Goal: Information Seeking & Learning: Learn about a topic

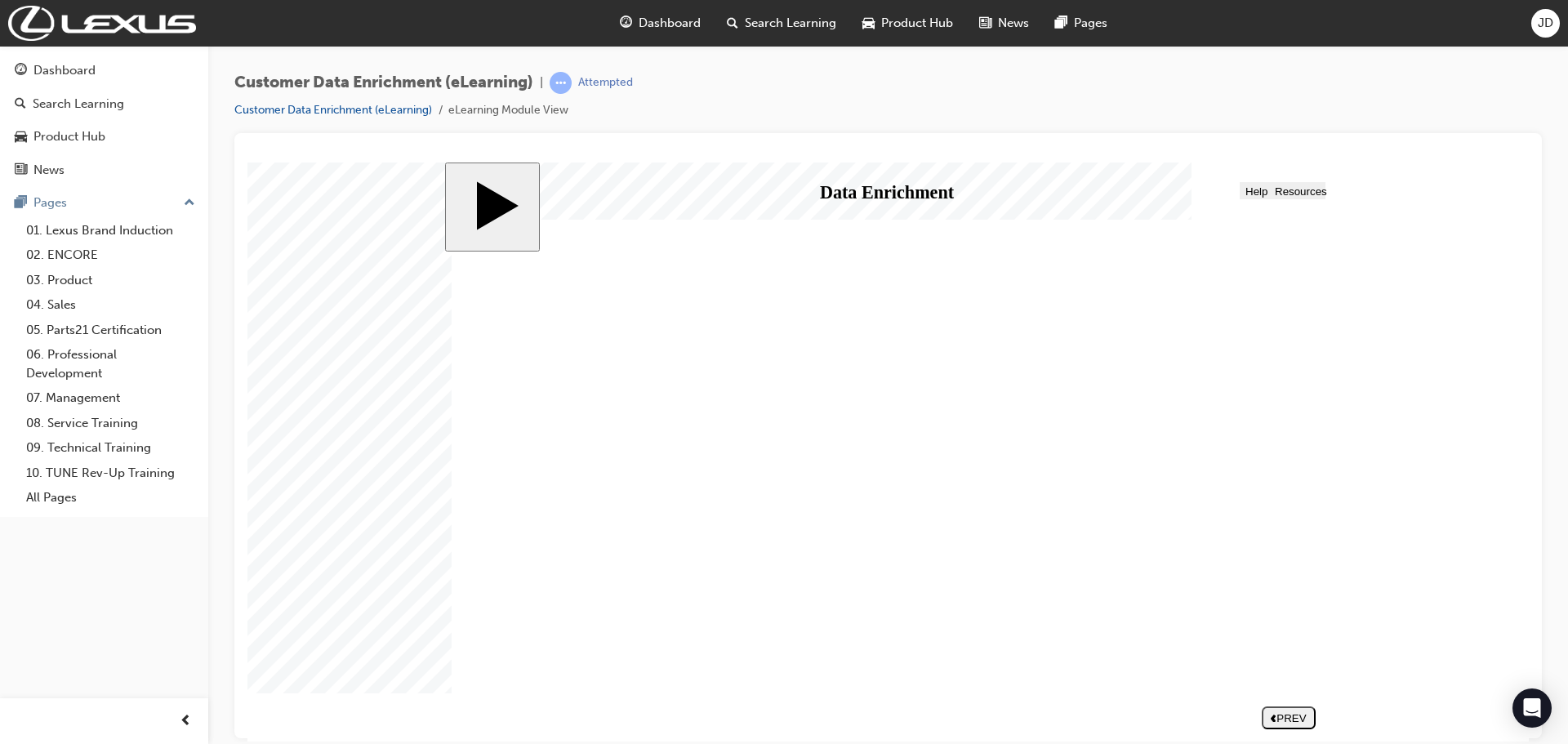
click at [1310, 714] on div "NEXT" at bounding box center [1289, 717] width 41 height 12
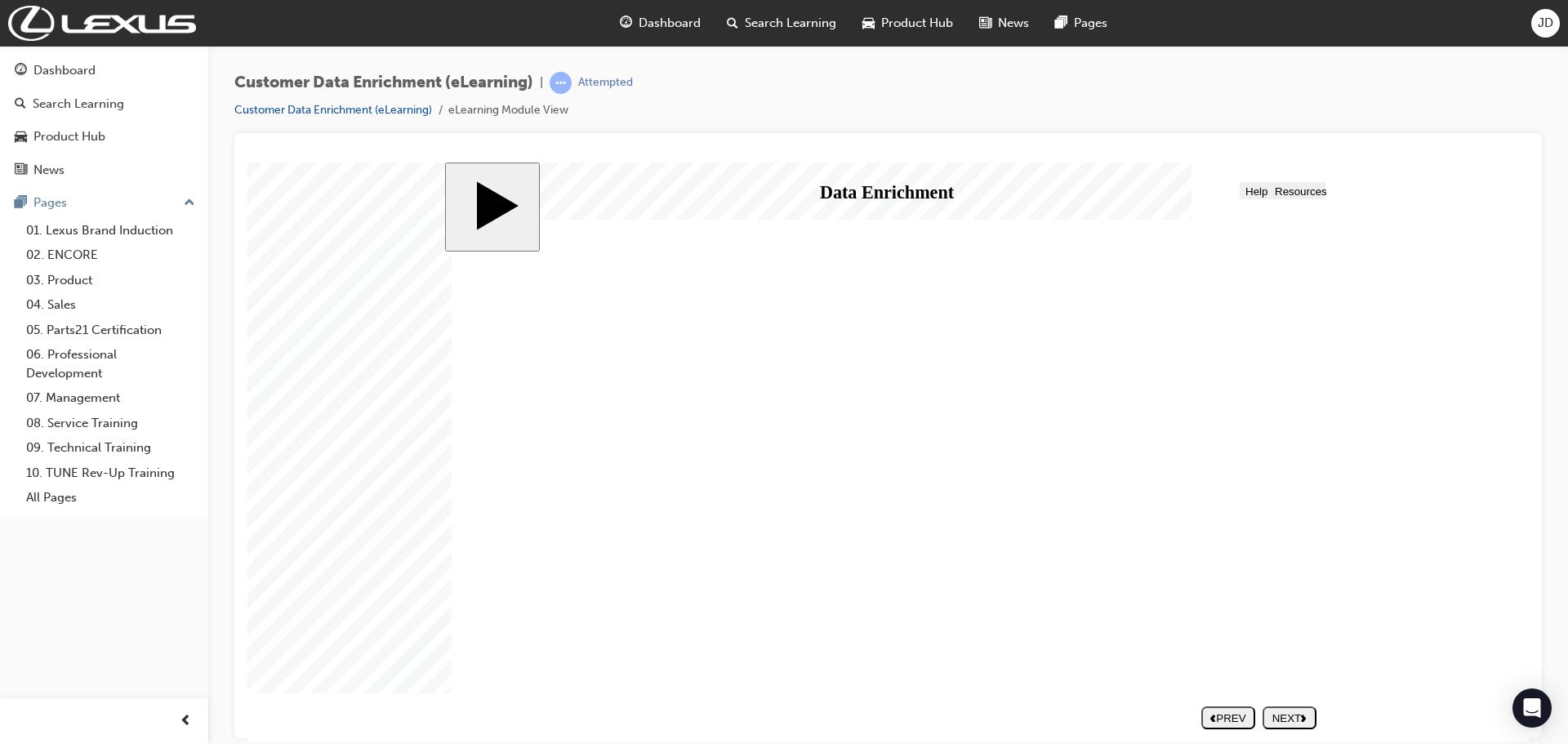
click at [1284, 714] on div "NEXT" at bounding box center [1289, 717] width 41 height 12
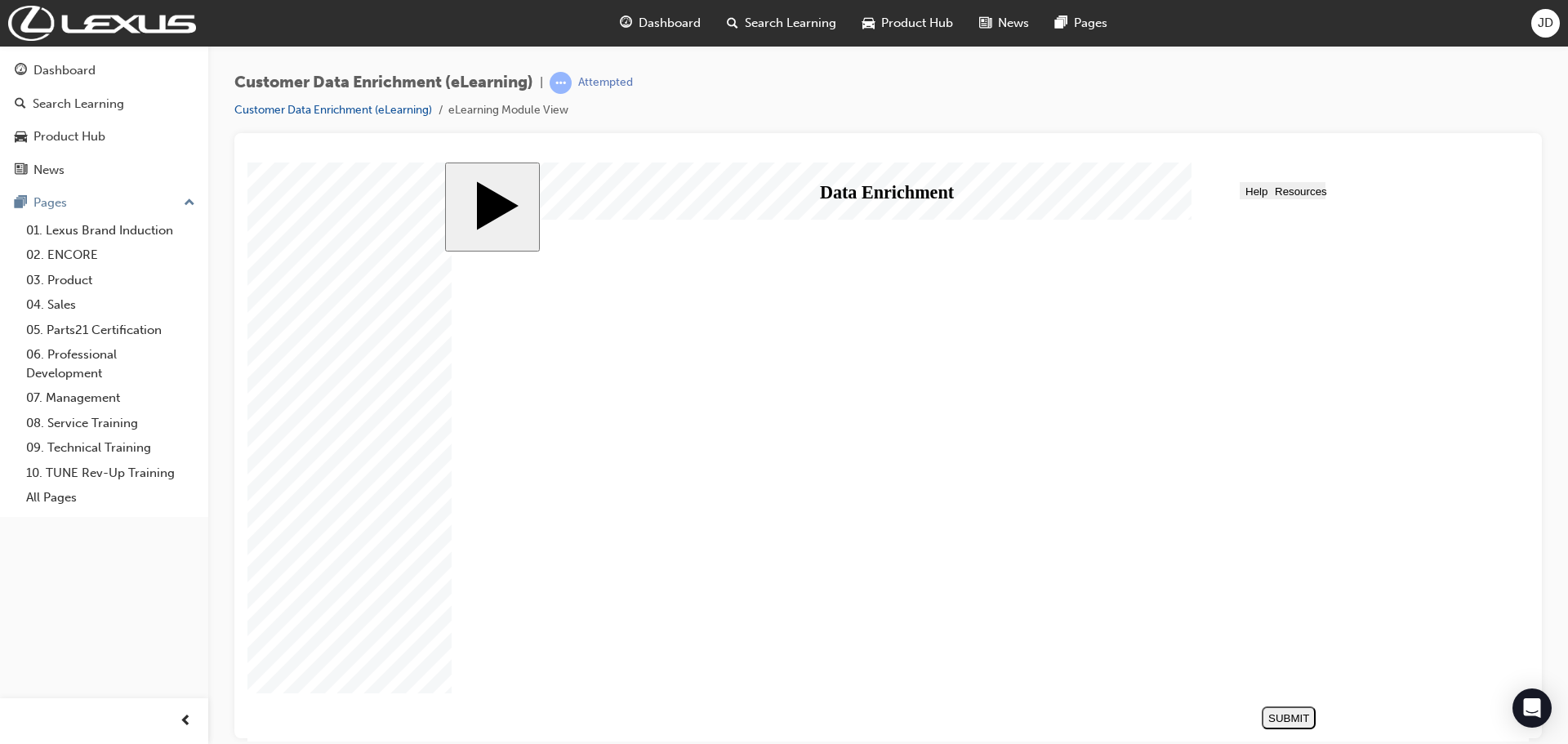
click at [1290, 710] on button "SUBMIT" at bounding box center [1288, 717] width 54 height 23
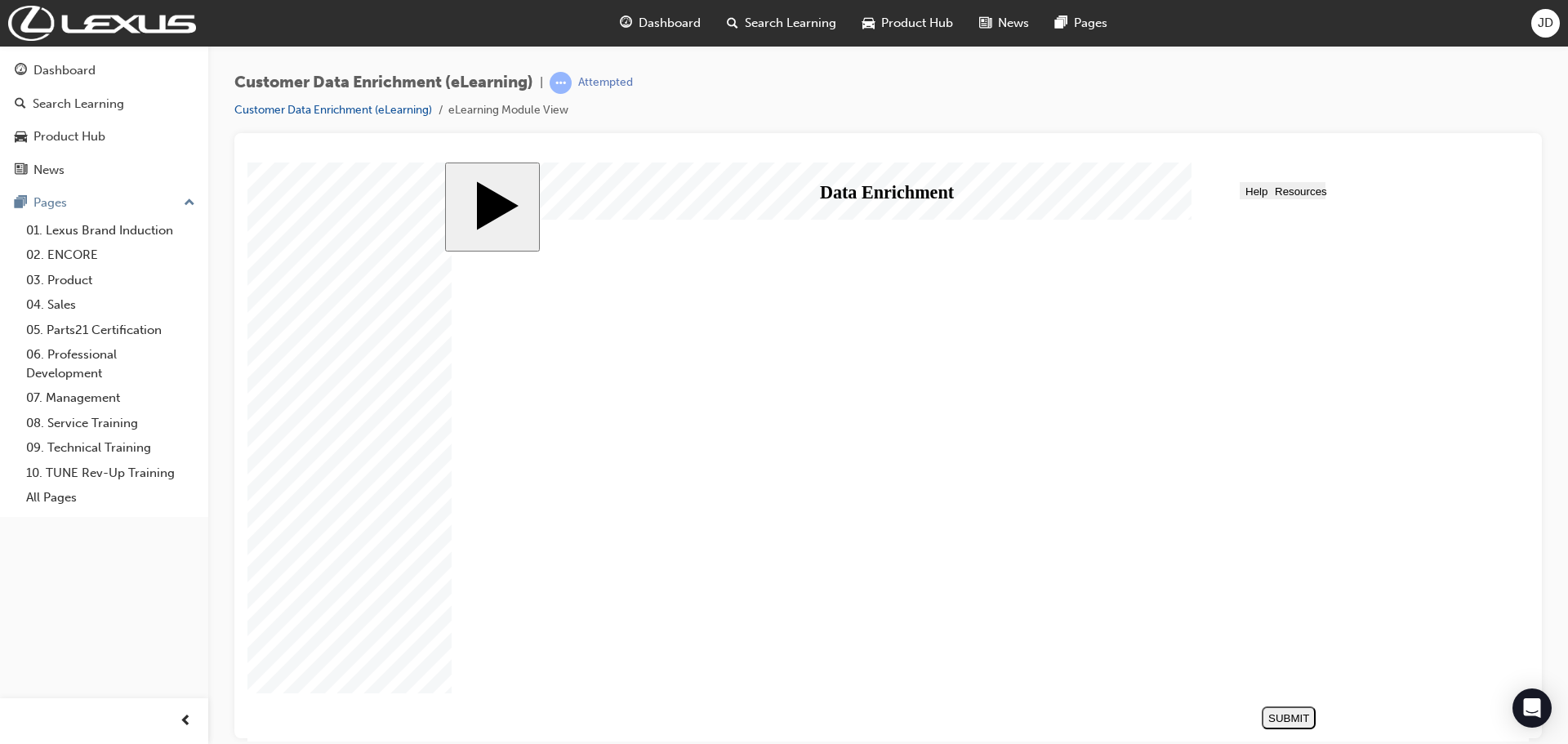
radio input "false"
radio input "true"
click at [1294, 710] on button "SUBMIT" at bounding box center [1288, 717] width 54 height 23
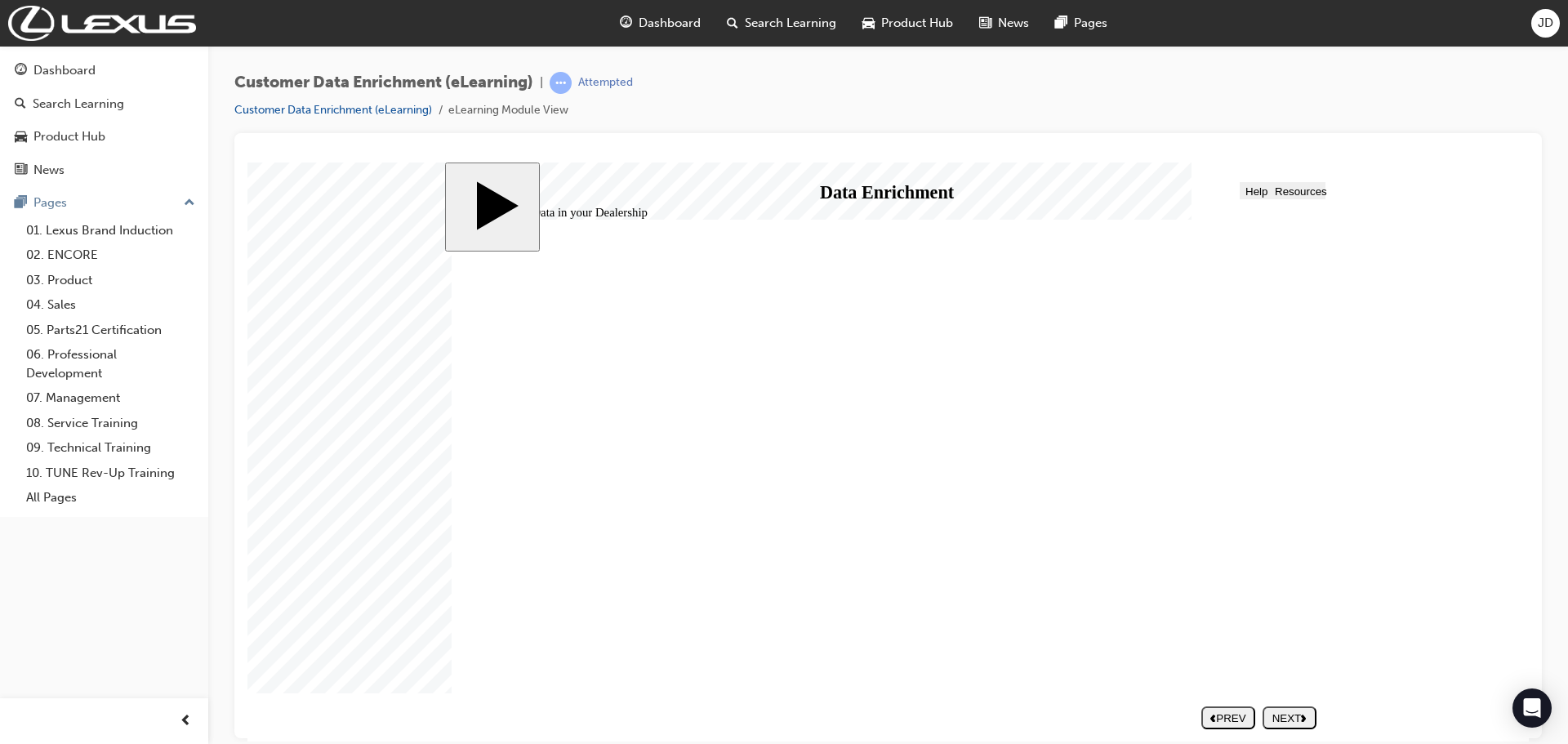
click at [1295, 723] on div "NEXT" at bounding box center [1289, 717] width 41 height 12
click at [1290, 714] on div "NEXT" at bounding box center [1289, 717] width 41 height 12
drag, startPoint x: 870, startPoint y: 619, endPoint x: 869, endPoint y: 602, distance: 17.0
type input "3"
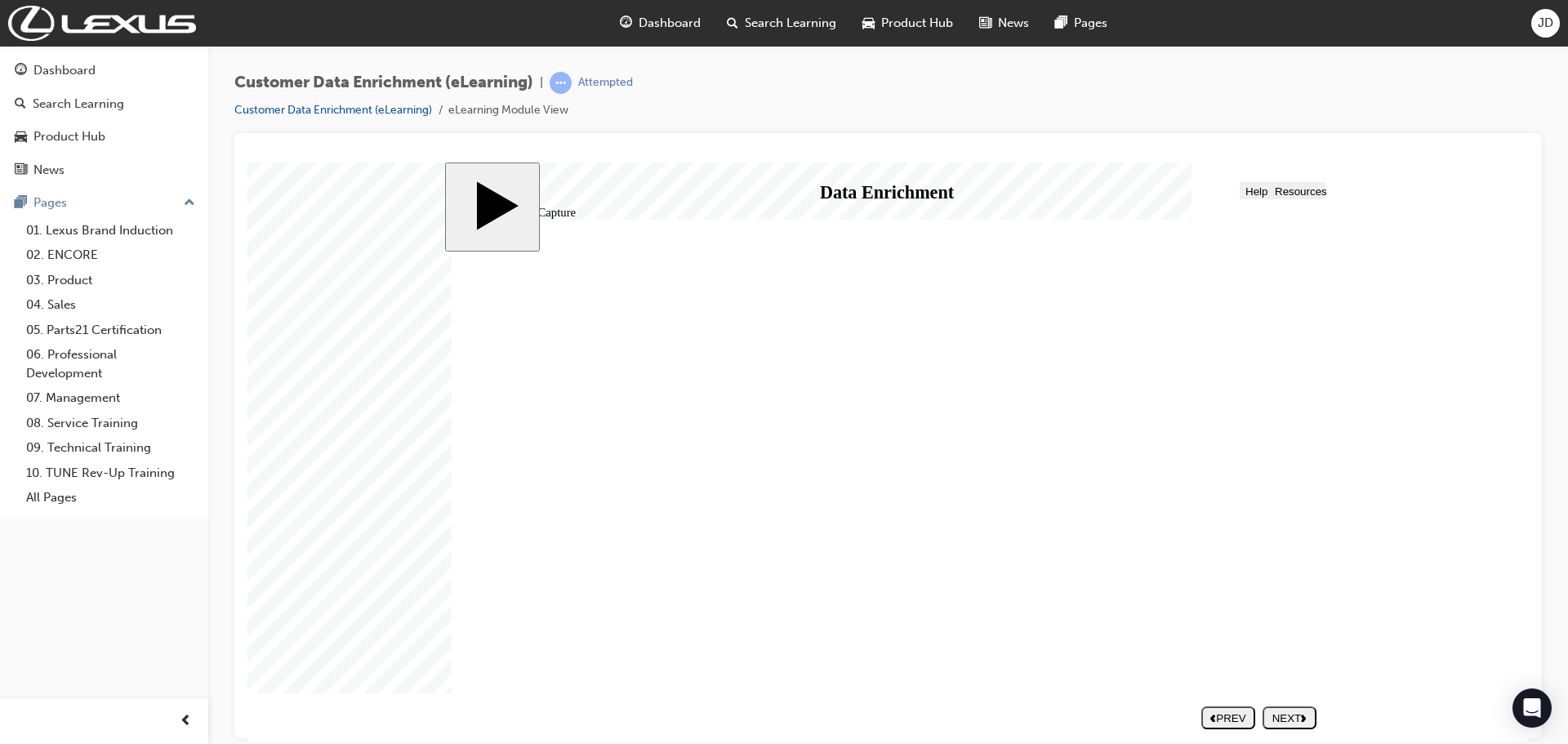
drag, startPoint x: 872, startPoint y: 615, endPoint x: 1380, endPoint y: 614, distance: 508.0
click at [1378, 614] on body "slide: Guest Data Capture Capturing Data in your Dealership Round Same Side Cor…" at bounding box center [888, 451] width 1281 height 580
click at [1290, 717] on div "NEXT" at bounding box center [1289, 717] width 41 height 12
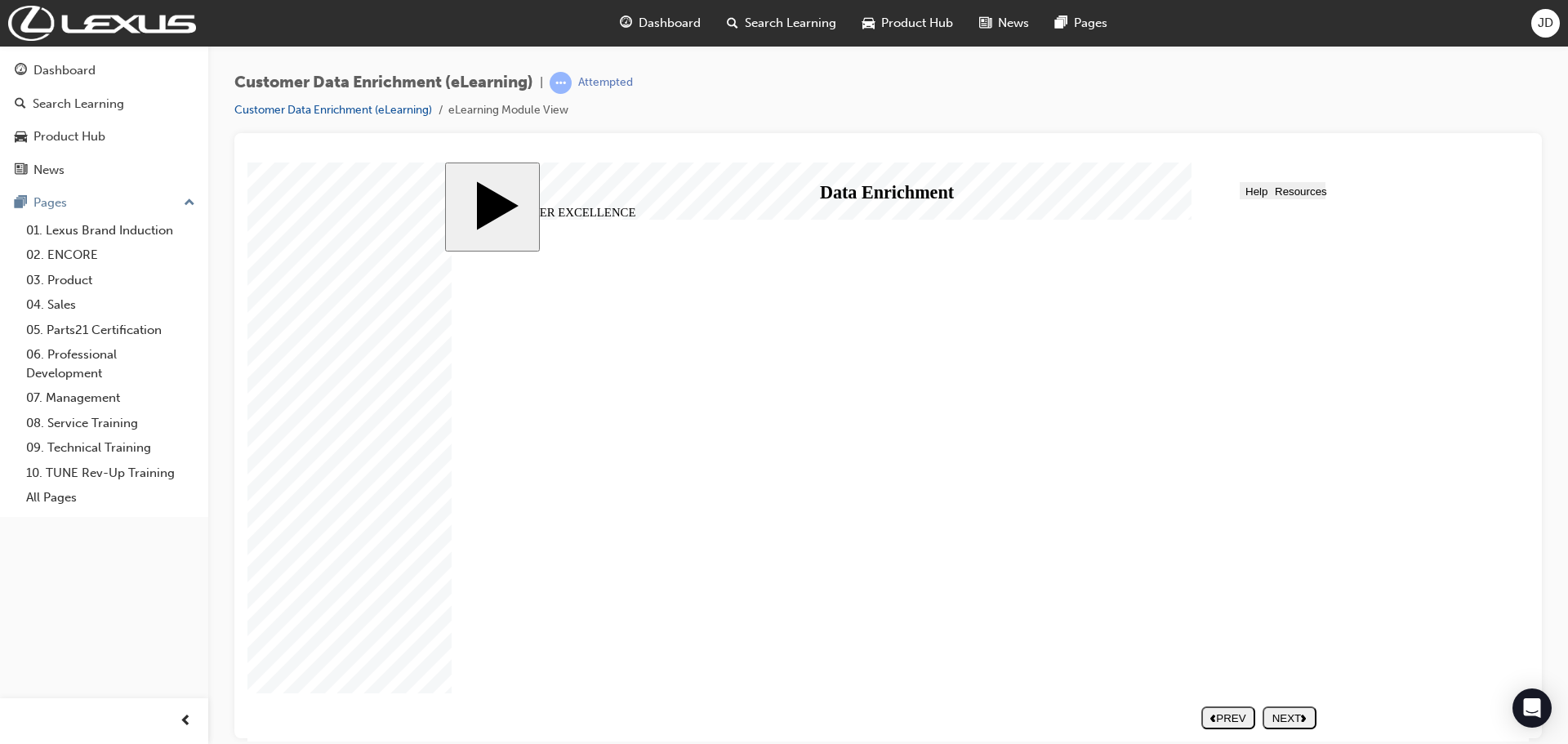
click at [1282, 712] on div "NEXT" at bounding box center [1289, 717] width 41 height 12
drag, startPoint x: 1143, startPoint y: 516, endPoint x: 701, endPoint y: 401, distance: 456.7
drag, startPoint x: 1148, startPoint y: 409, endPoint x: 707, endPoint y: 525, distance: 456.0
click at [1283, 712] on div "SUBMIT" at bounding box center [1288, 717] width 41 height 12
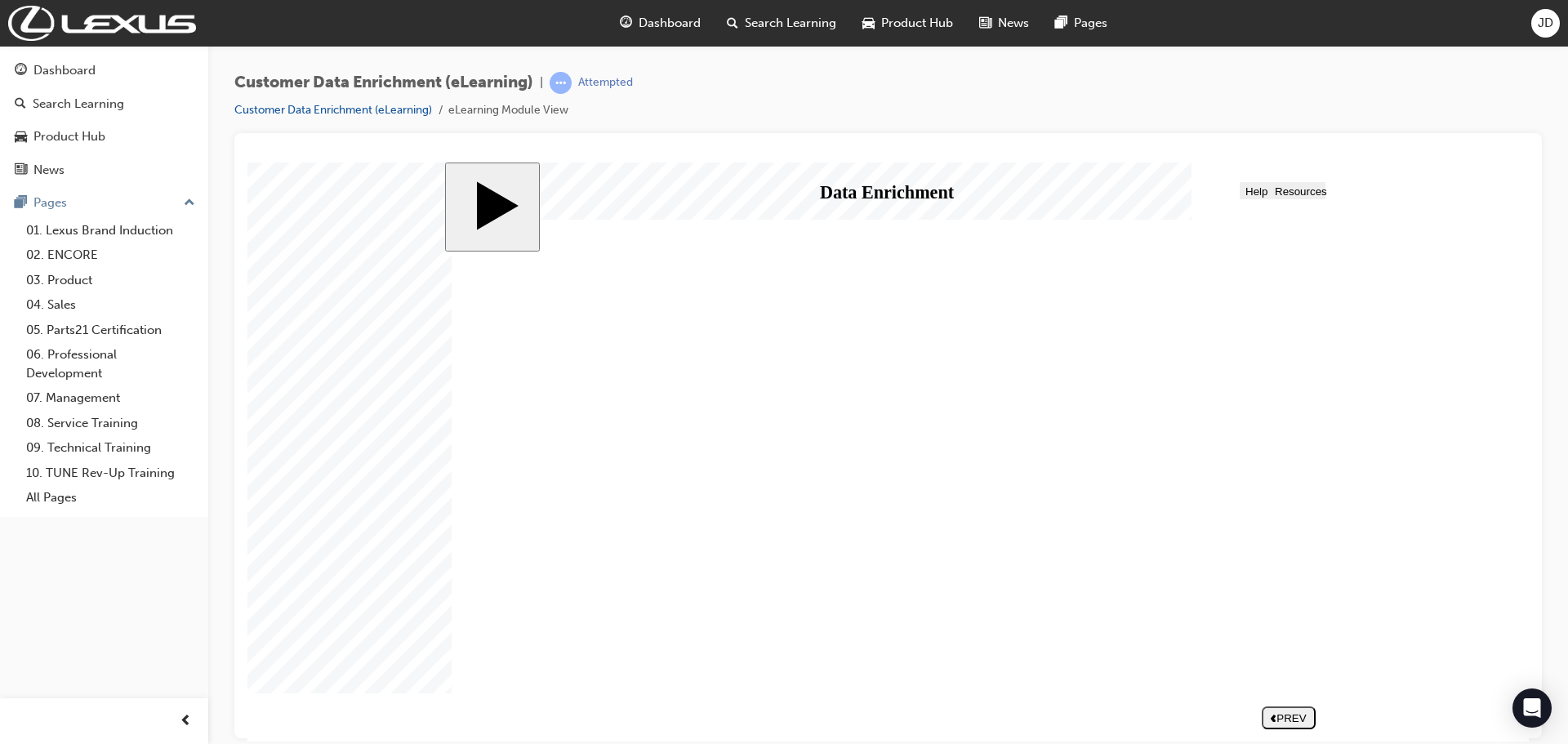
click at [1290, 715] on div "NEXT" at bounding box center [1289, 717] width 41 height 12
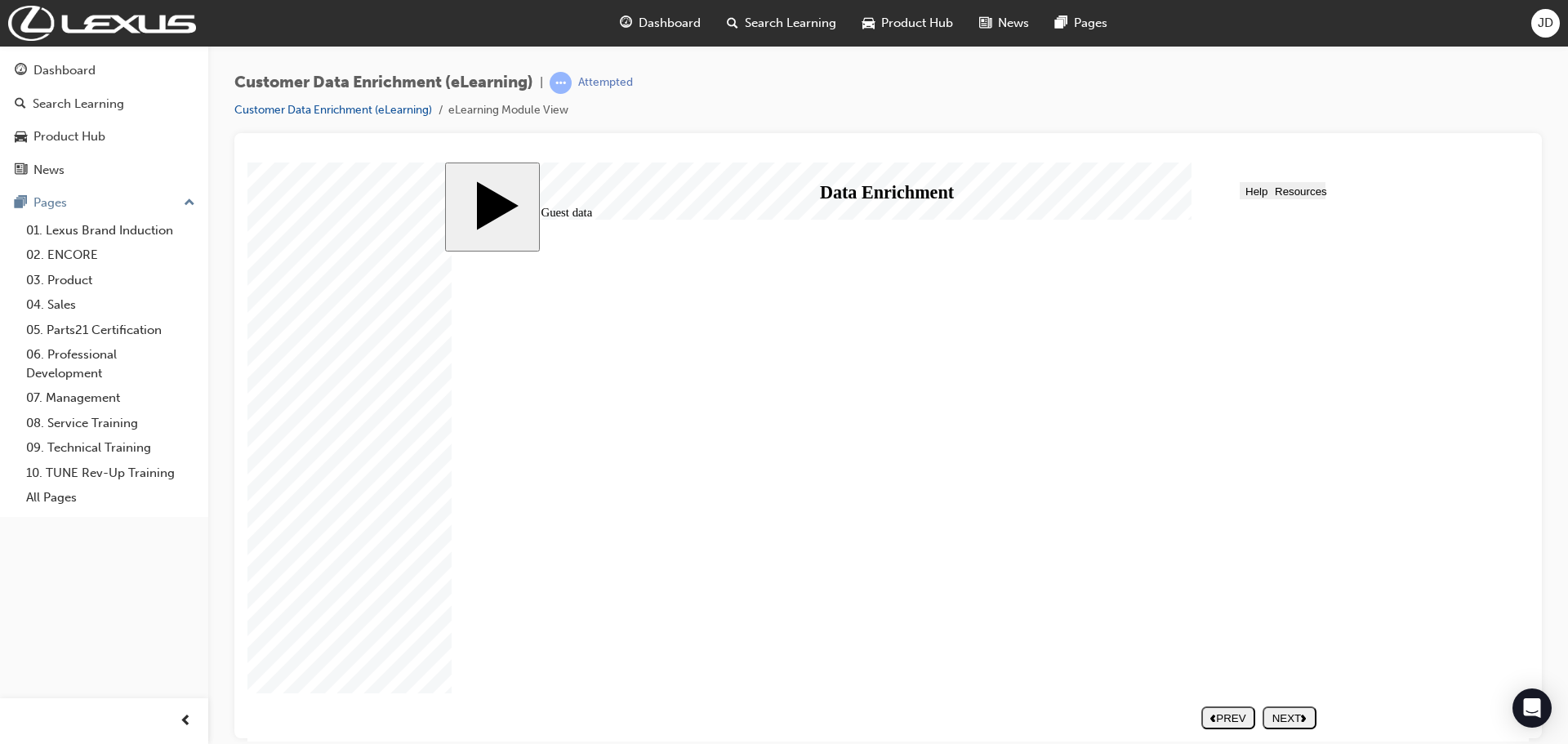
click at [1289, 718] on div "NEXT" at bounding box center [1289, 717] width 41 height 12
click at [1279, 720] on div "NEXT" at bounding box center [1289, 717] width 41 height 12
drag, startPoint x: 1071, startPoint y: 396, endPoint x: 719, endPoint y: 367, distance: 353.2
drag, startPoint x: 1143, startPoint y: 494, endPoint x: 652, endPoint y: 521, distance: 491.7
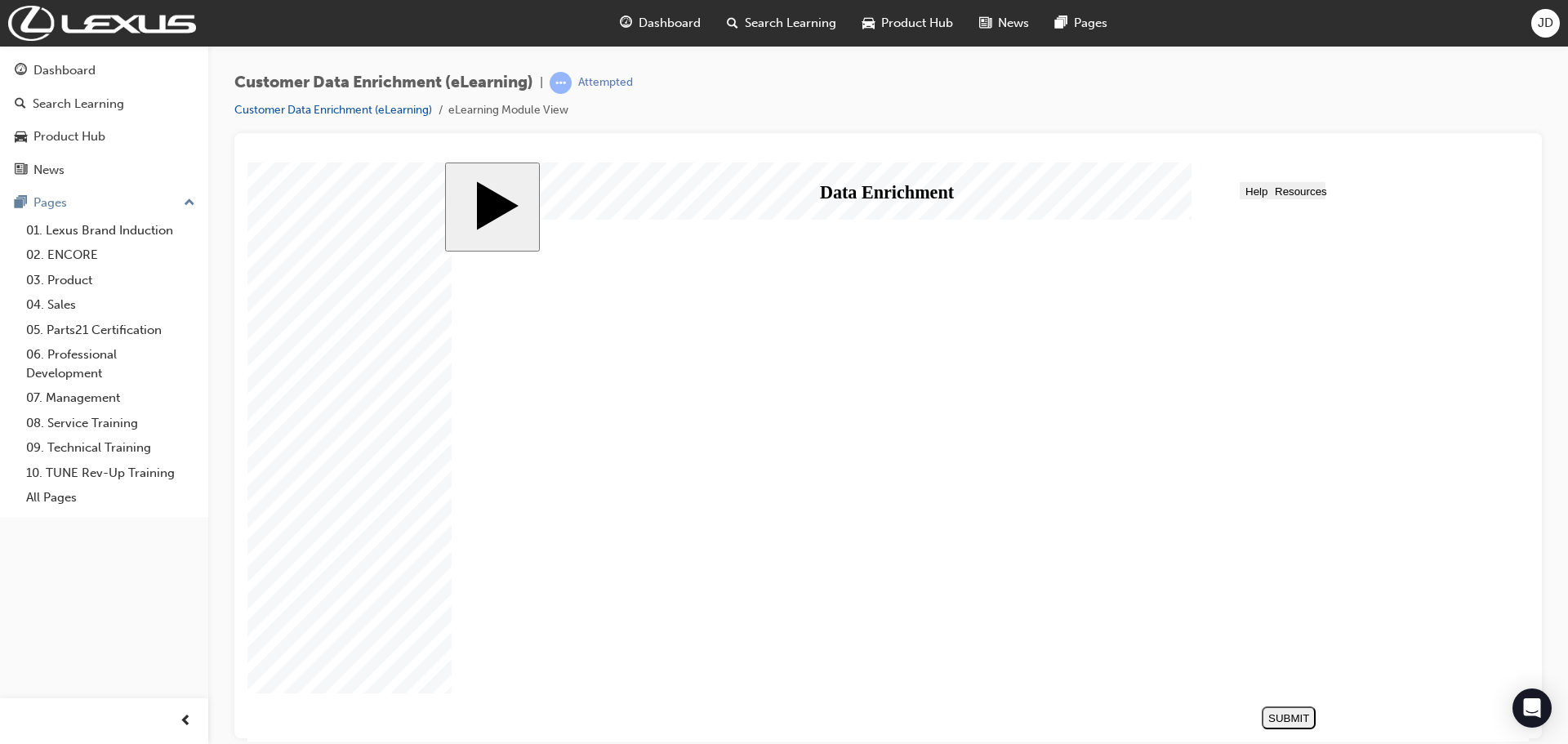
click at [1287, 715] on div "SUBMIT" at bounding box center [1288, 717] width 41 height 12
click at [1288, 709] on button "NEXT" at bounding box center [1289, 717] width 54 height 23
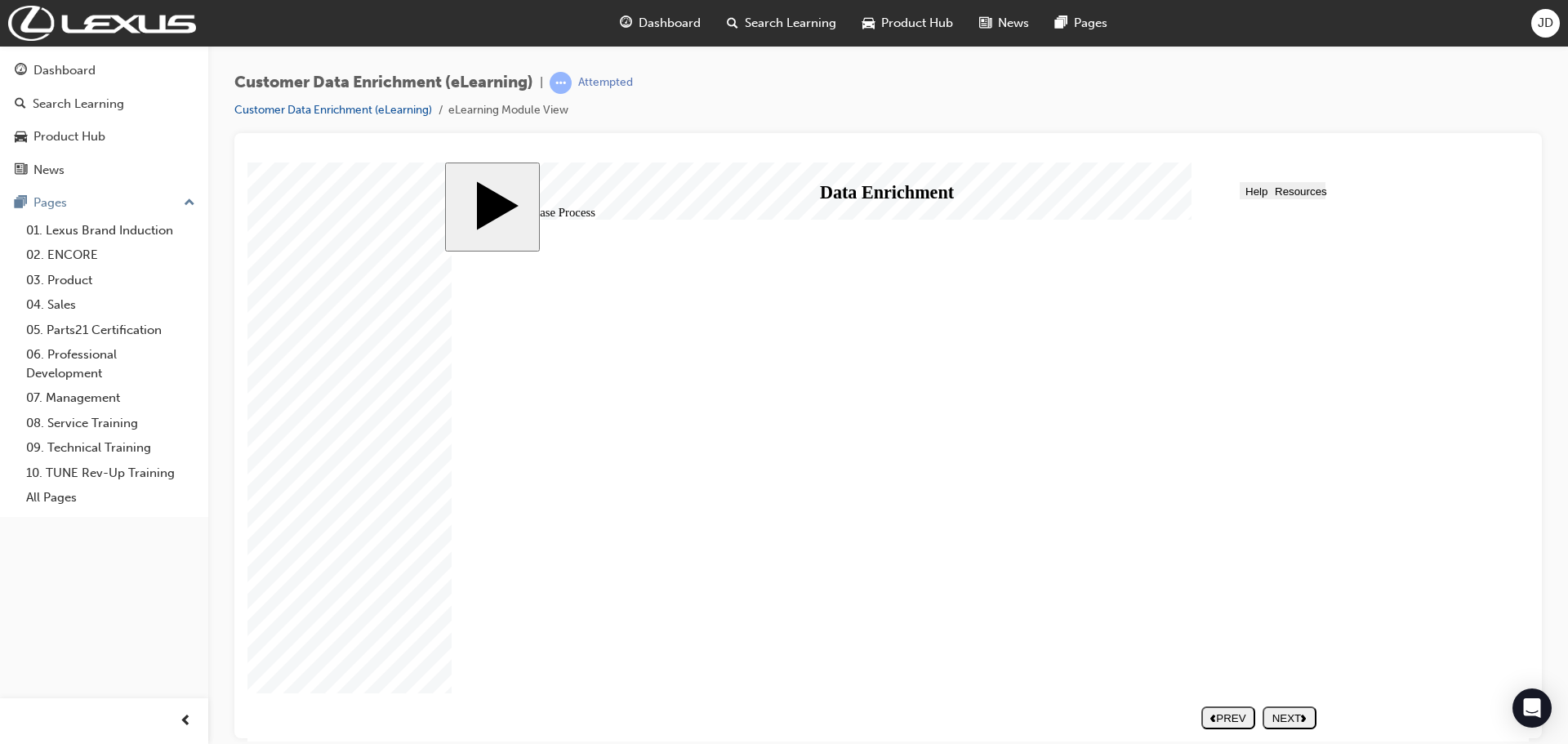
click at [1289, 714] on div "NEXT" at bounding box center [1289, 717] width 41 height 12
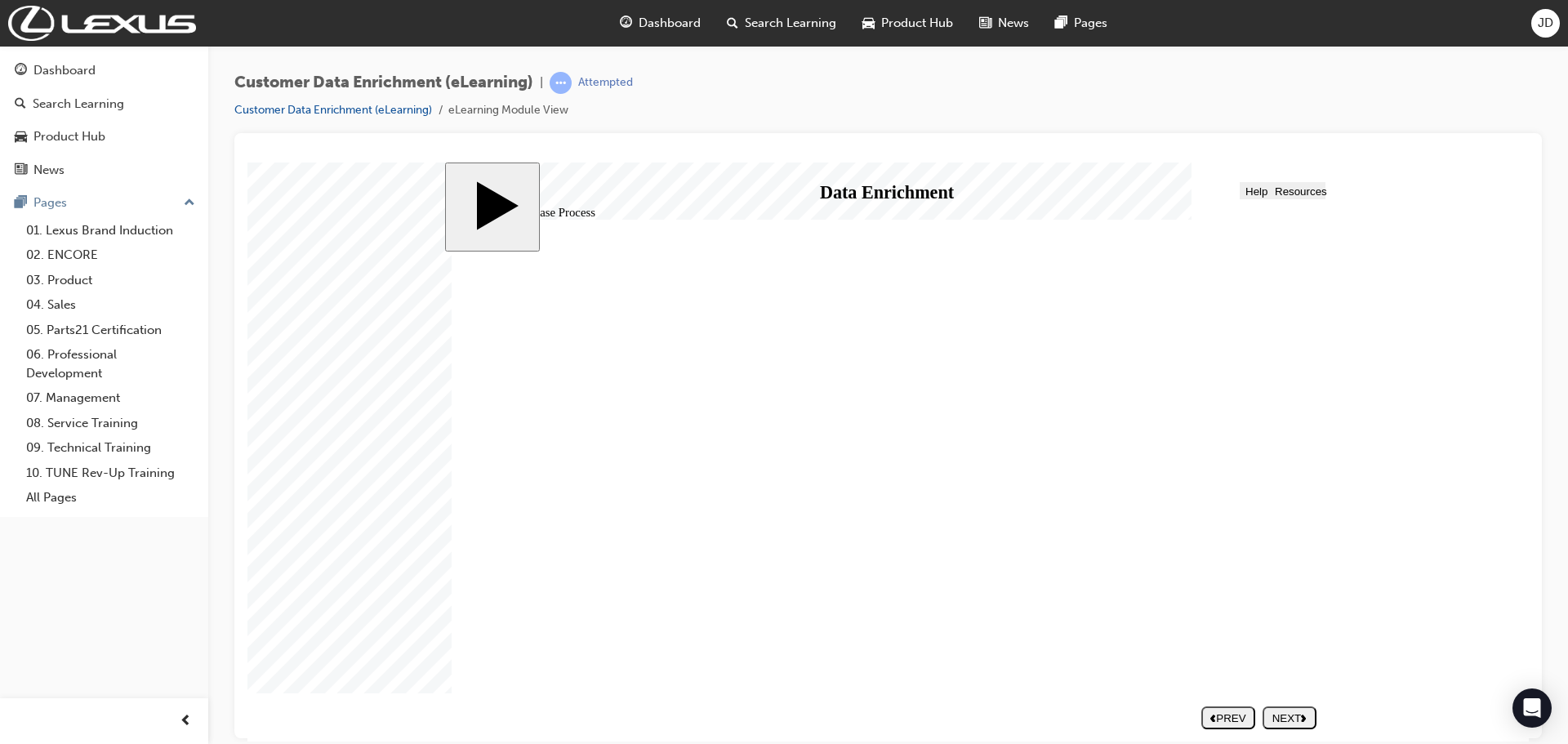
click at [1437, 505] on body "slide: Guest Purchase Process Accurate and complete guest data is essential in …" at bounding box center [888, 451] width 1281 height 580
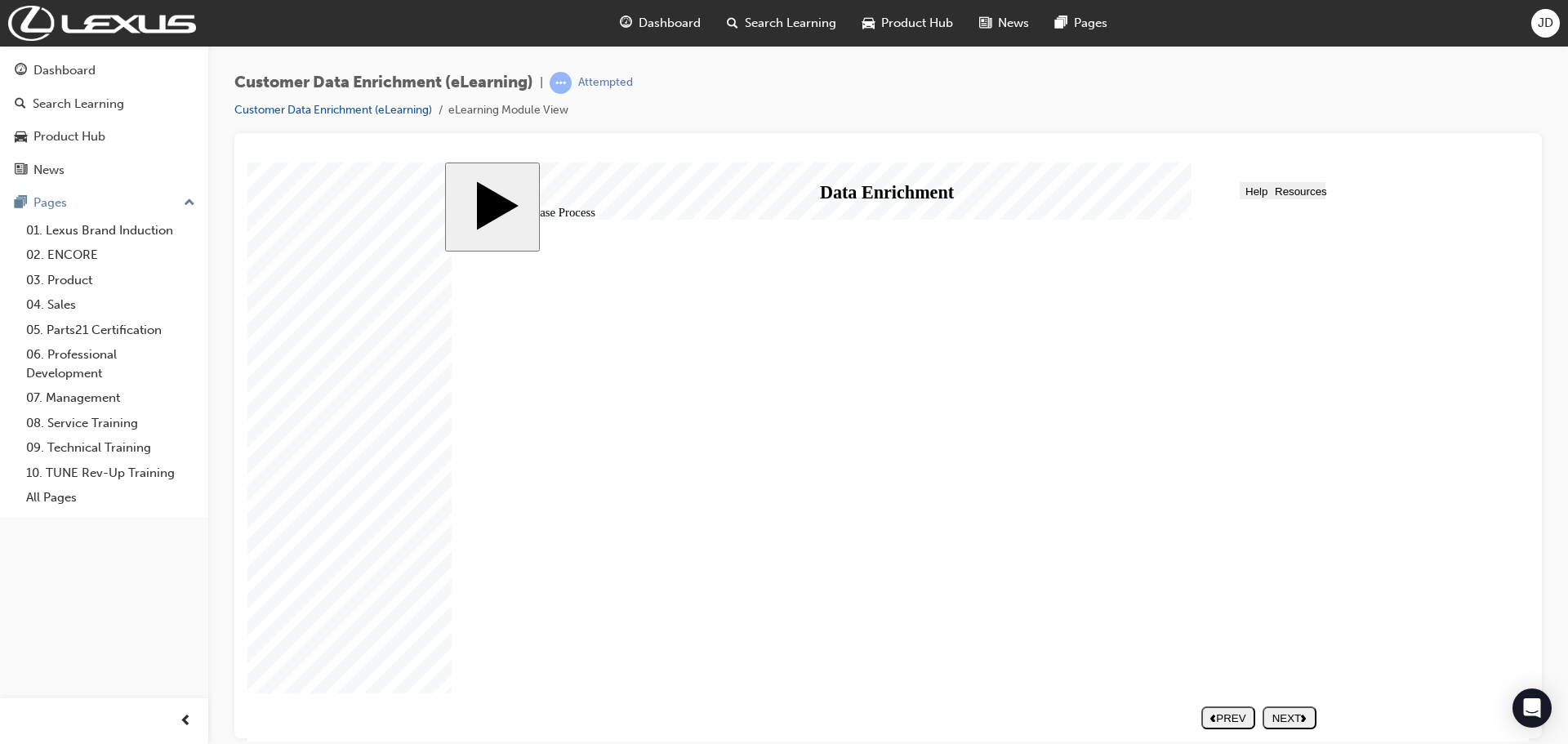
drag, startPoint x: 1171, startPoint y: 427, endPoint x: 1239, endPoint y: 429, distance: 68.0
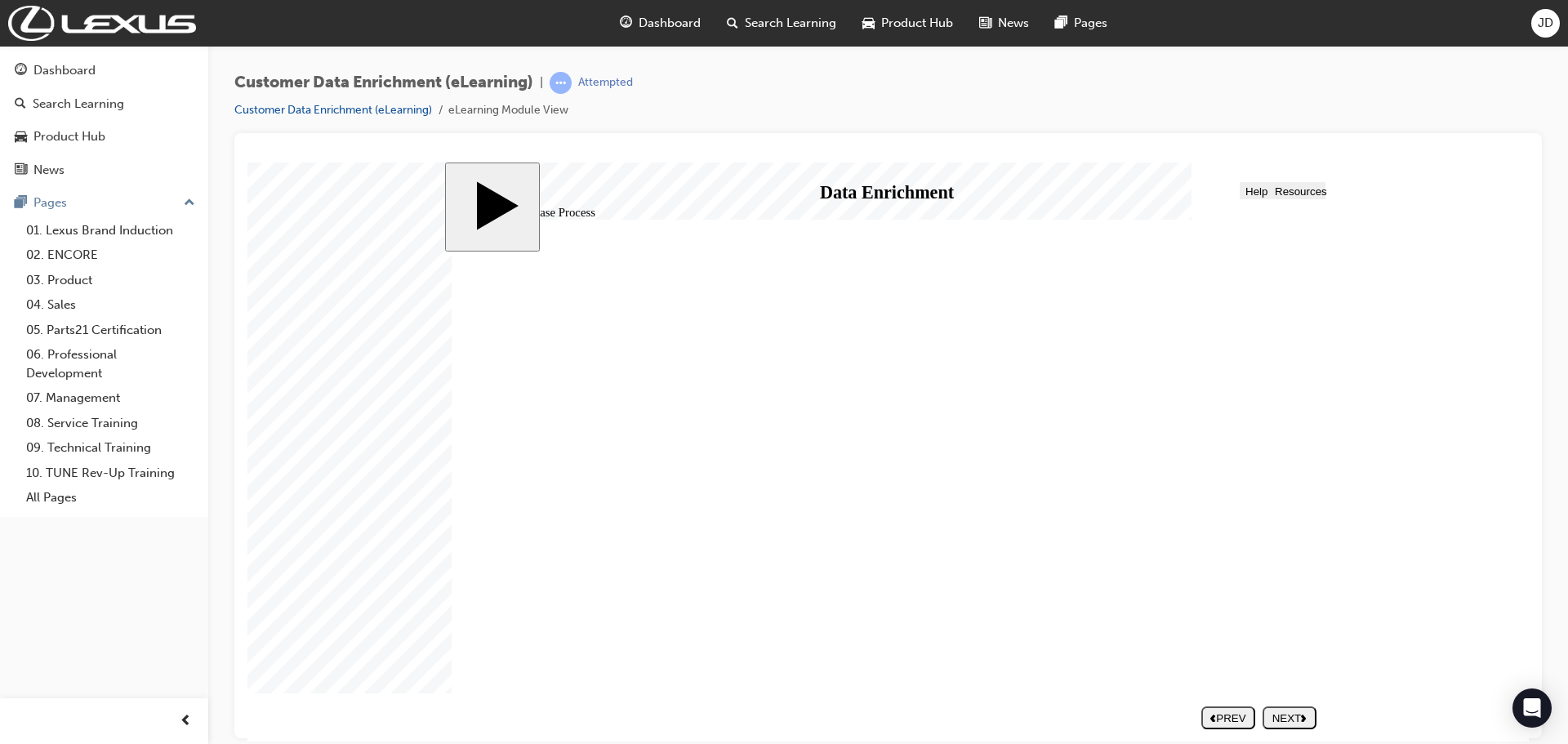
click at [1278, 715] on div "NEXT" at bounding box center [1289, 717] width 41 height 12
radio input "true"
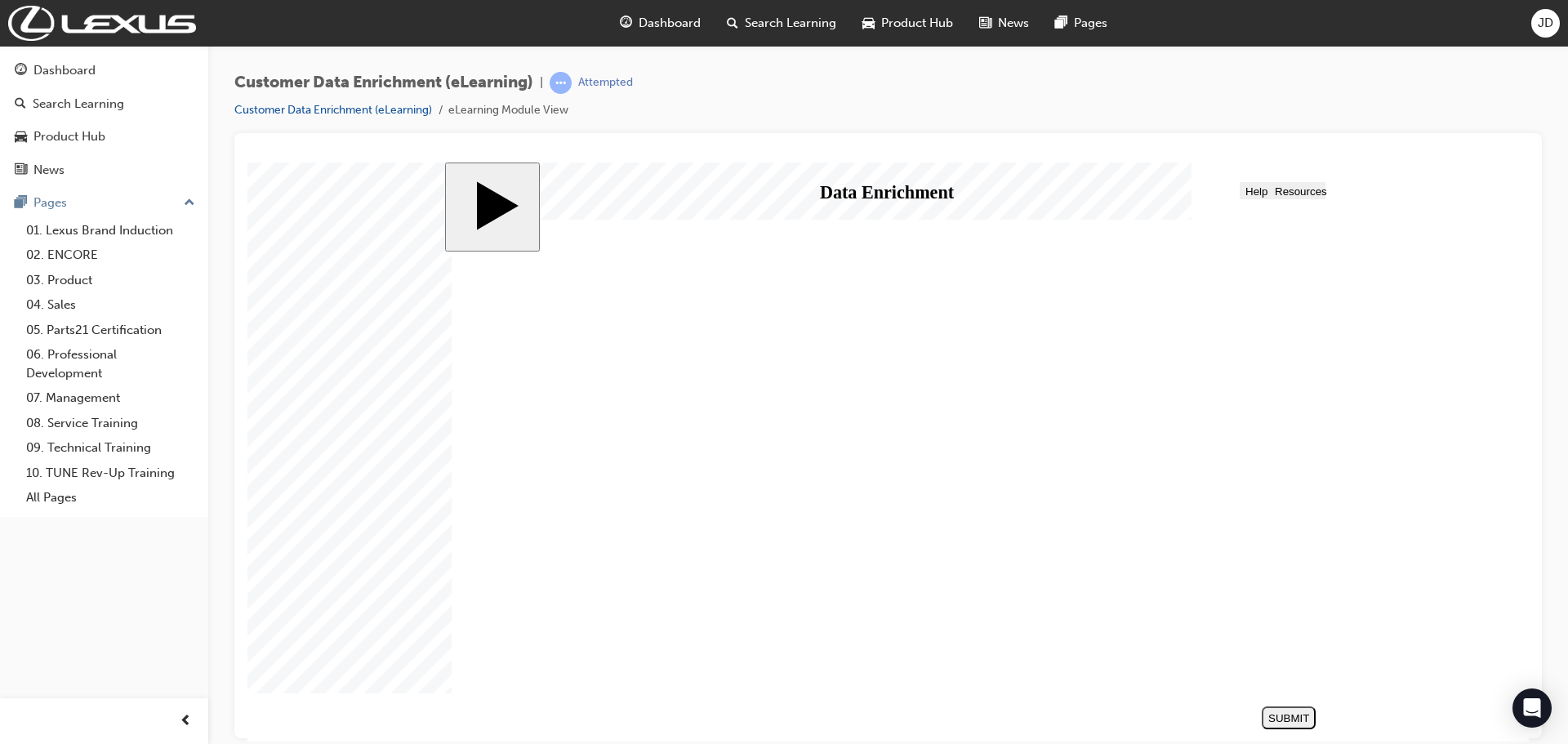
click at [1278, 714] on div "SUBMIT" at bounding box center [1288, 717] width 41 height 12
radio input "true"
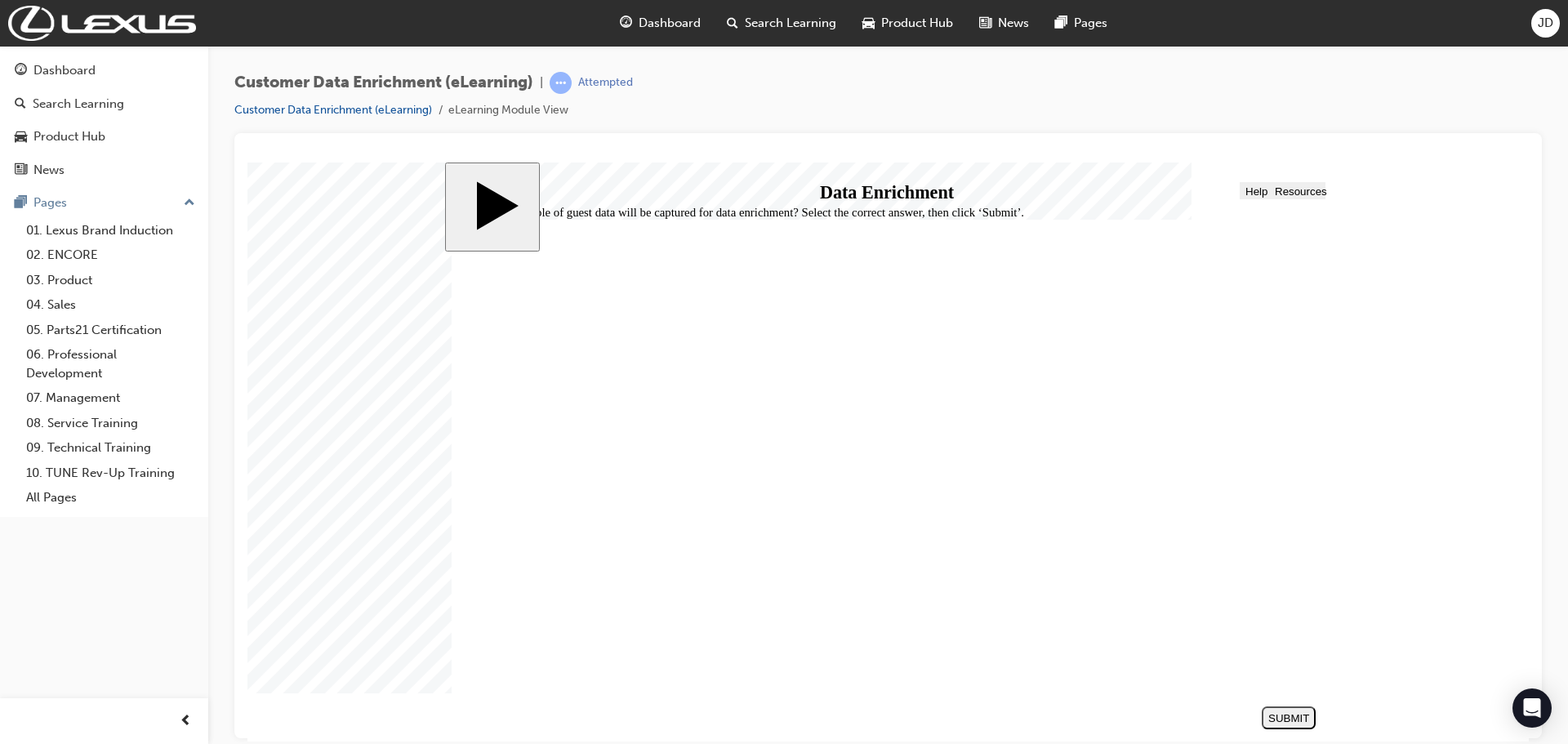
click at [1296, 719] on div "SUBMIT" at bounding box center [1288, 717] width 41 height 12
checkbox input "true"
click at [1276, 706] on button "SUBMIT" at bounding box center [1288, 717] width 54 height 23
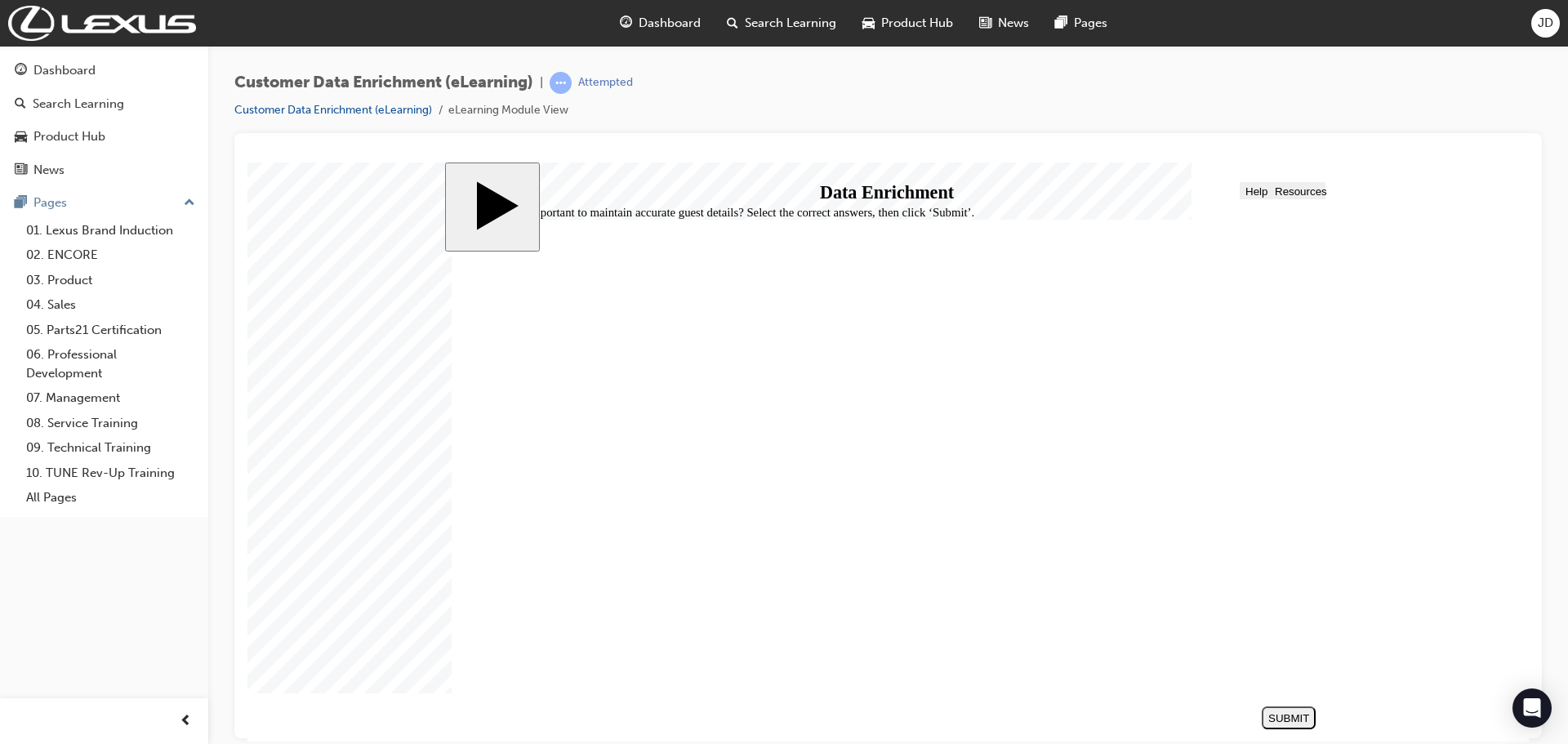
checkbox input "true"
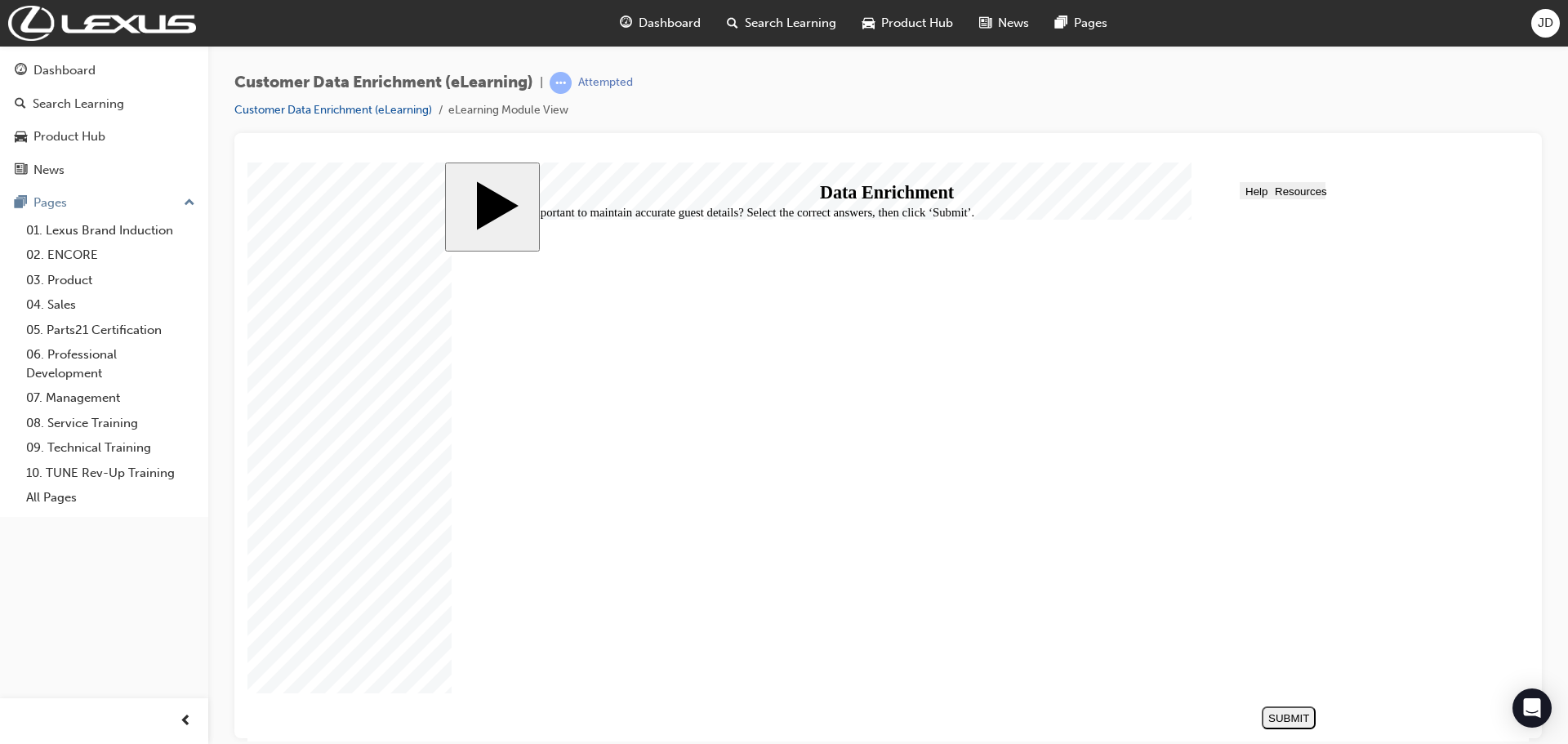
click at [1289, 710] on button "SUBMIT" at bounding box center [1288, 717] width 54 height 23
checkbox input "true"
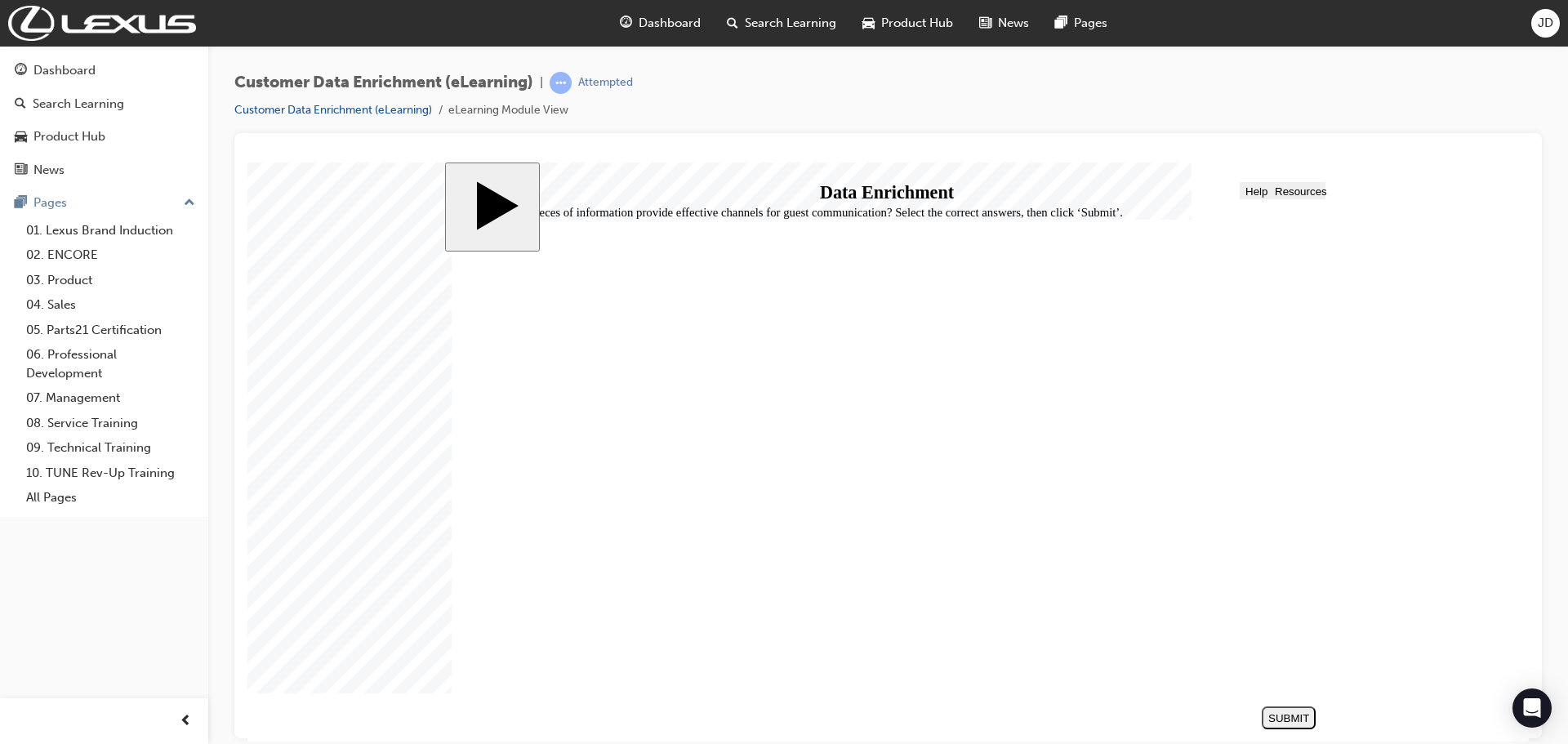
click at [1290, 714] on div "SUBMIT" at bounding box center [1288, 717] width 41 height 12
checkbox input "false"
drag, startPoint x: 589, startPoint y: 446, endPoint x: 599, endPoint y: 442, distance: 10.8
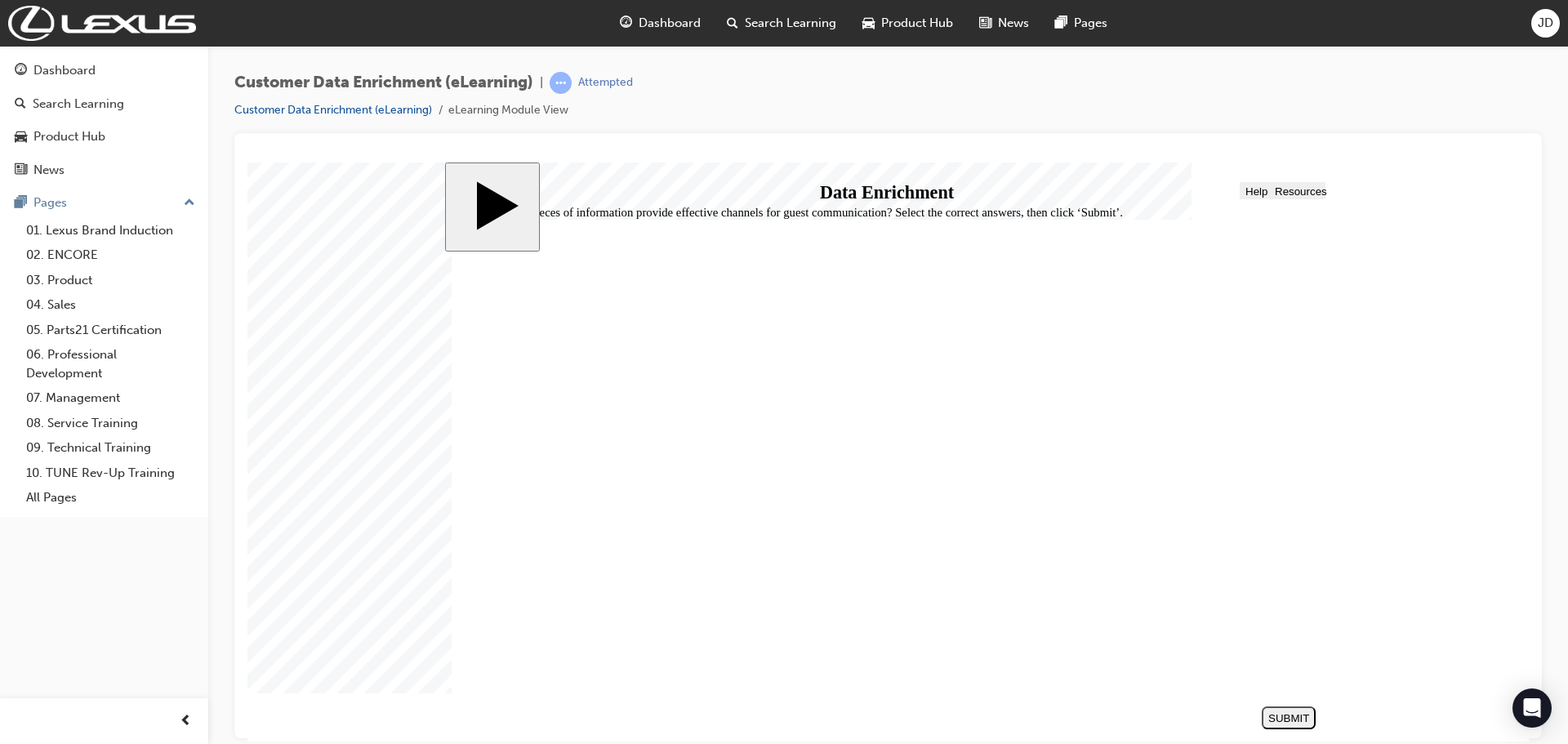
checkbox input "true"
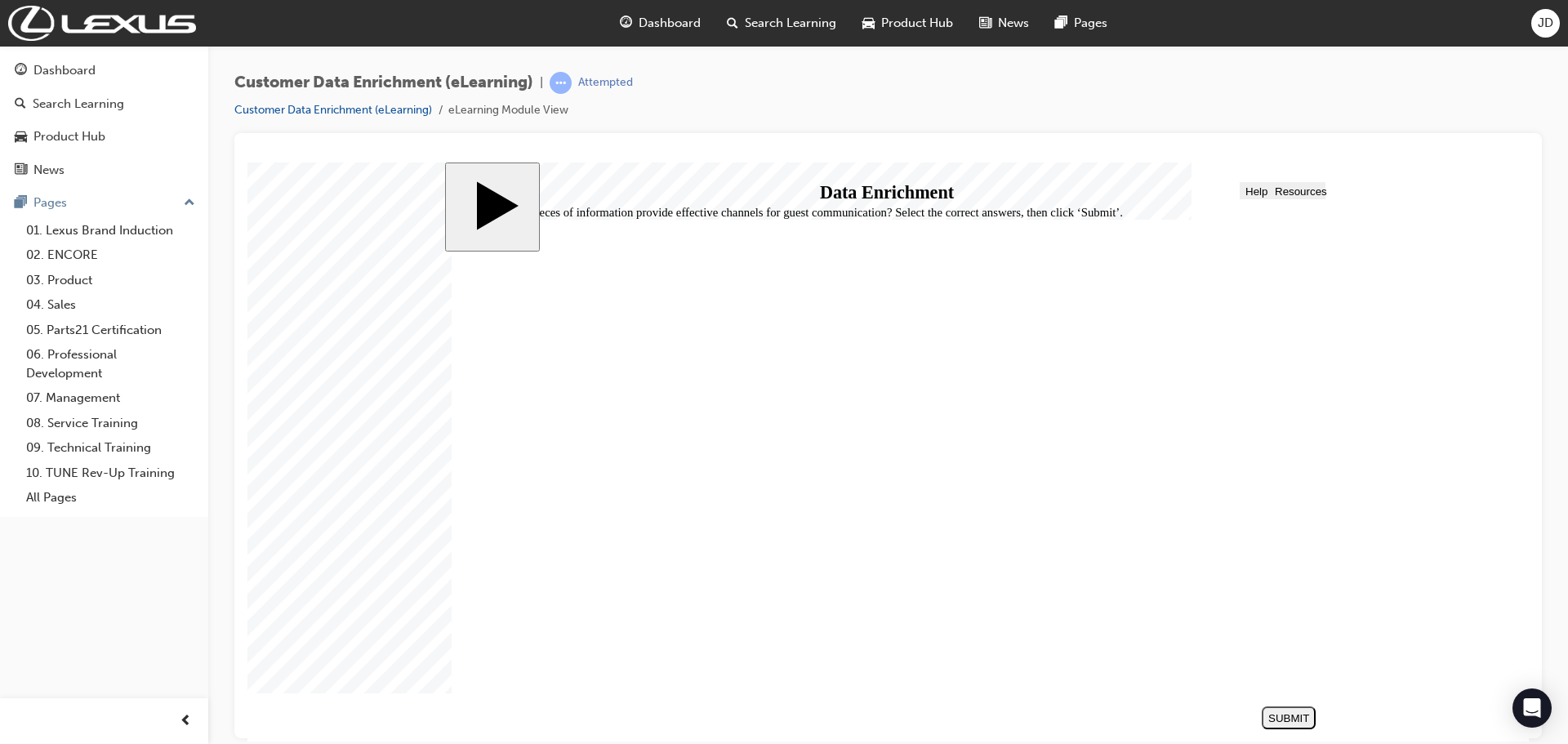
checkbox input "true"
click at [1282, 712] on div "SUBMIT" at bounding box center [1288, 717] width 41 height 12
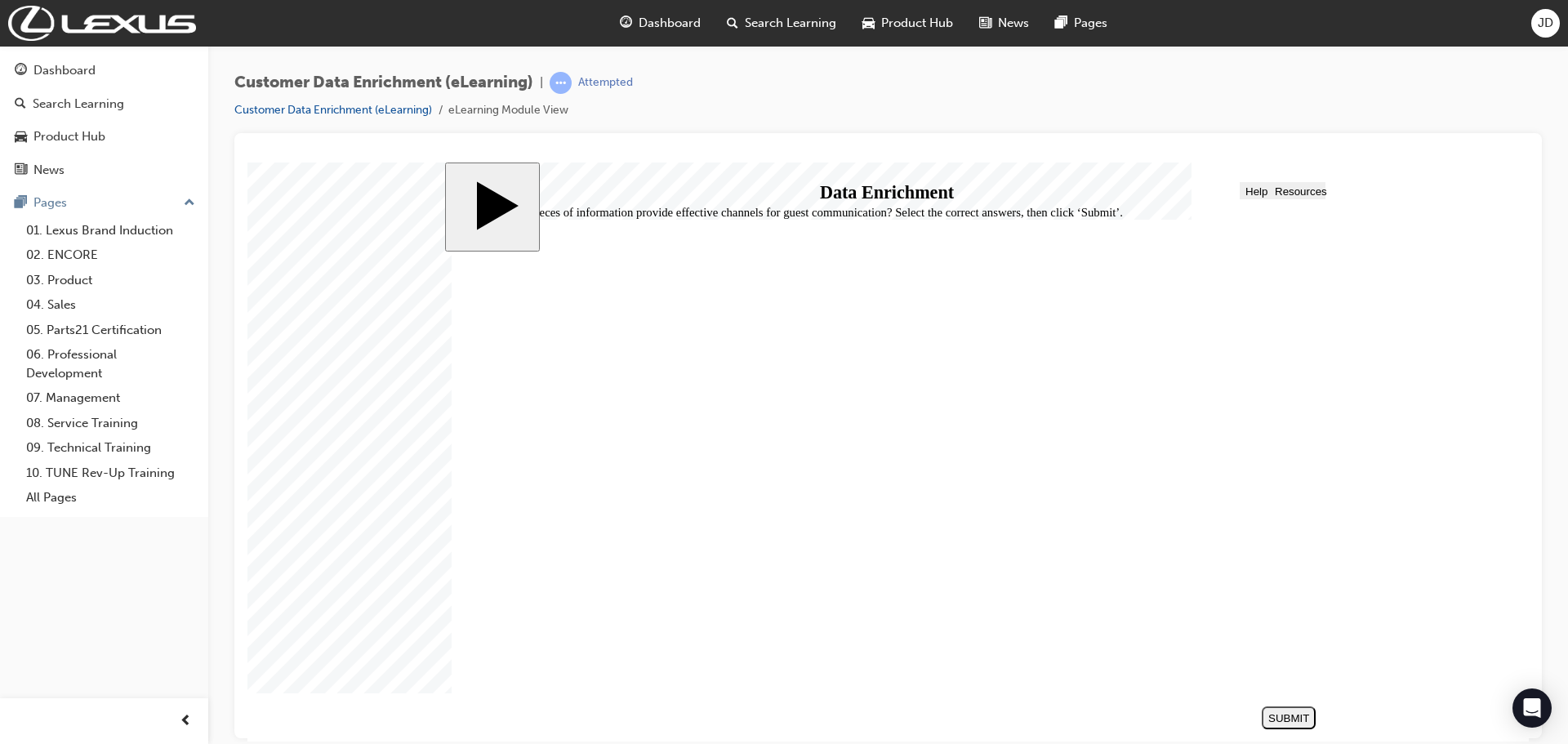
checkbox input "false"
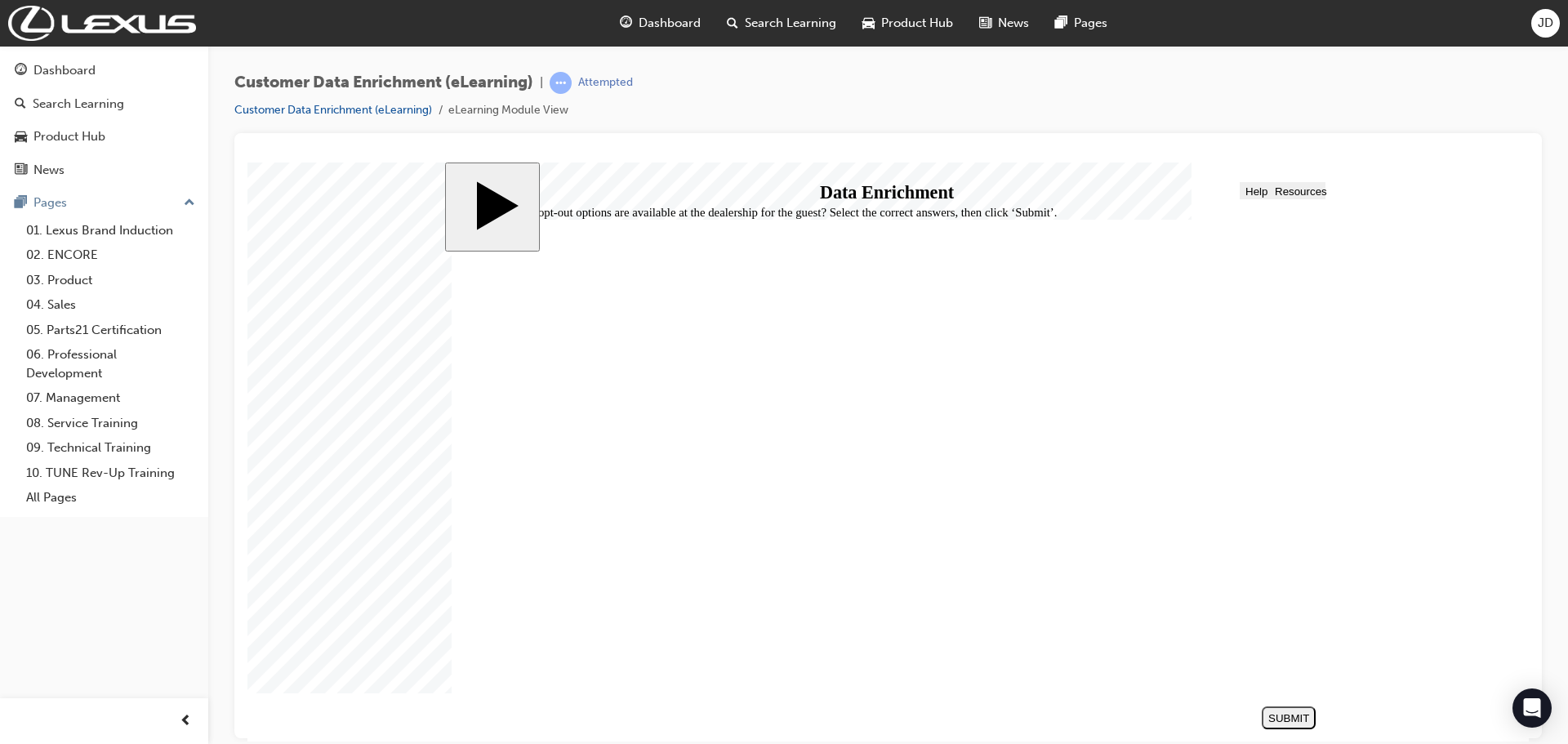
checkbox input "true"
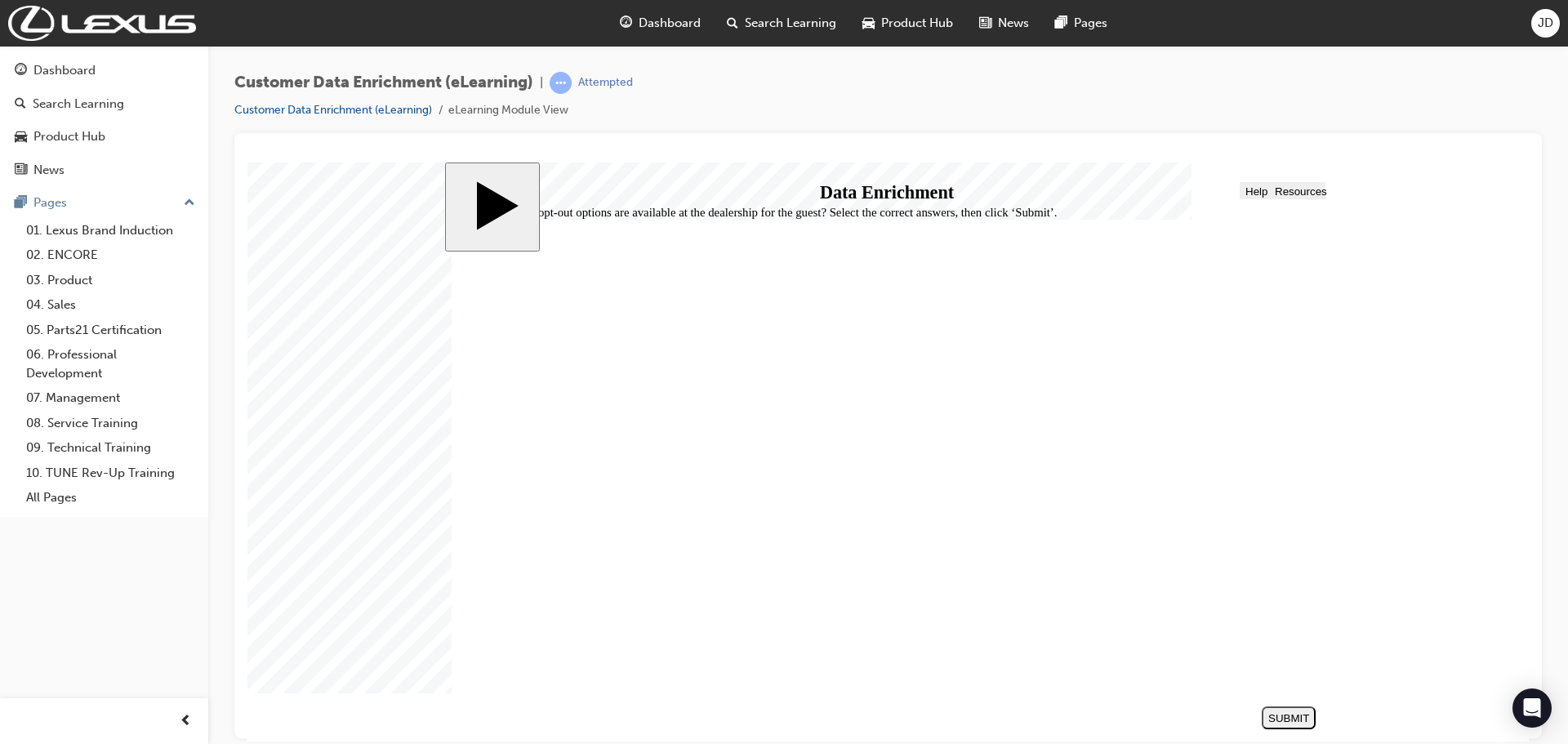
checkbox input "false"
click at [1280, 715] on div "SUBMIT" at bounding box center [1288, 717] width 41 height 12
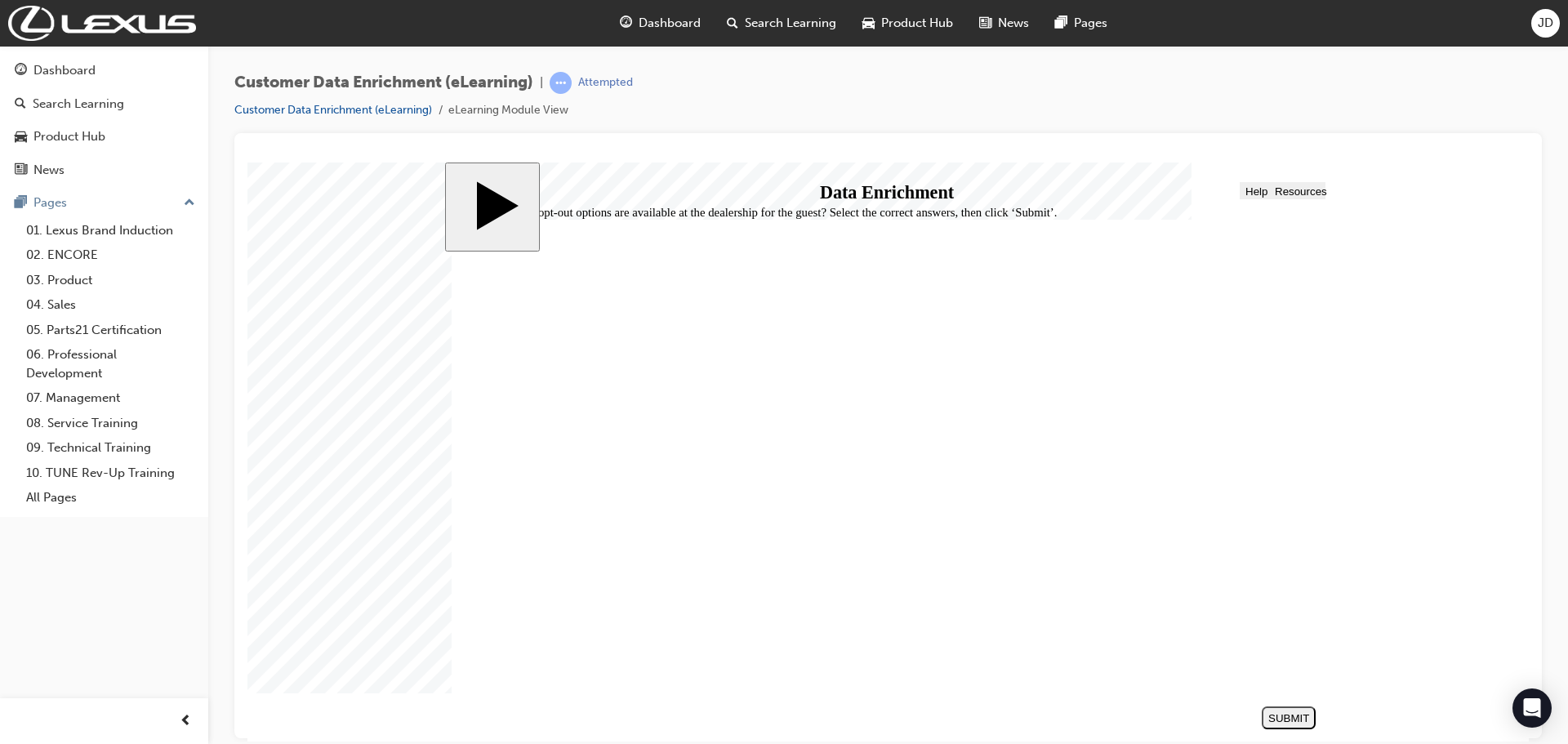
checkbox input "true"
click at [1284, 715] on div "SUBMIT" at bounding box center [1288, 717] width 41 height 12
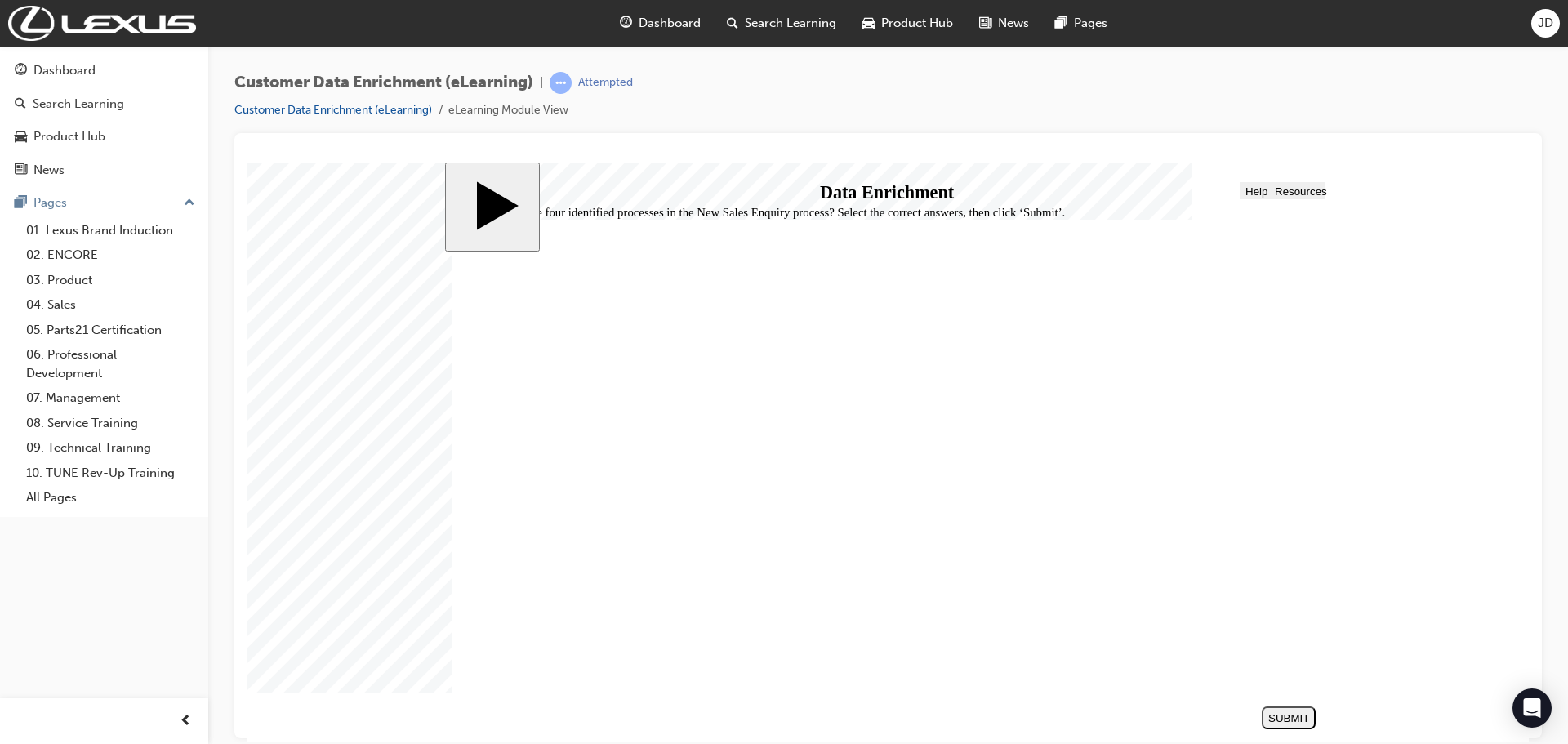
checkbox input "true"
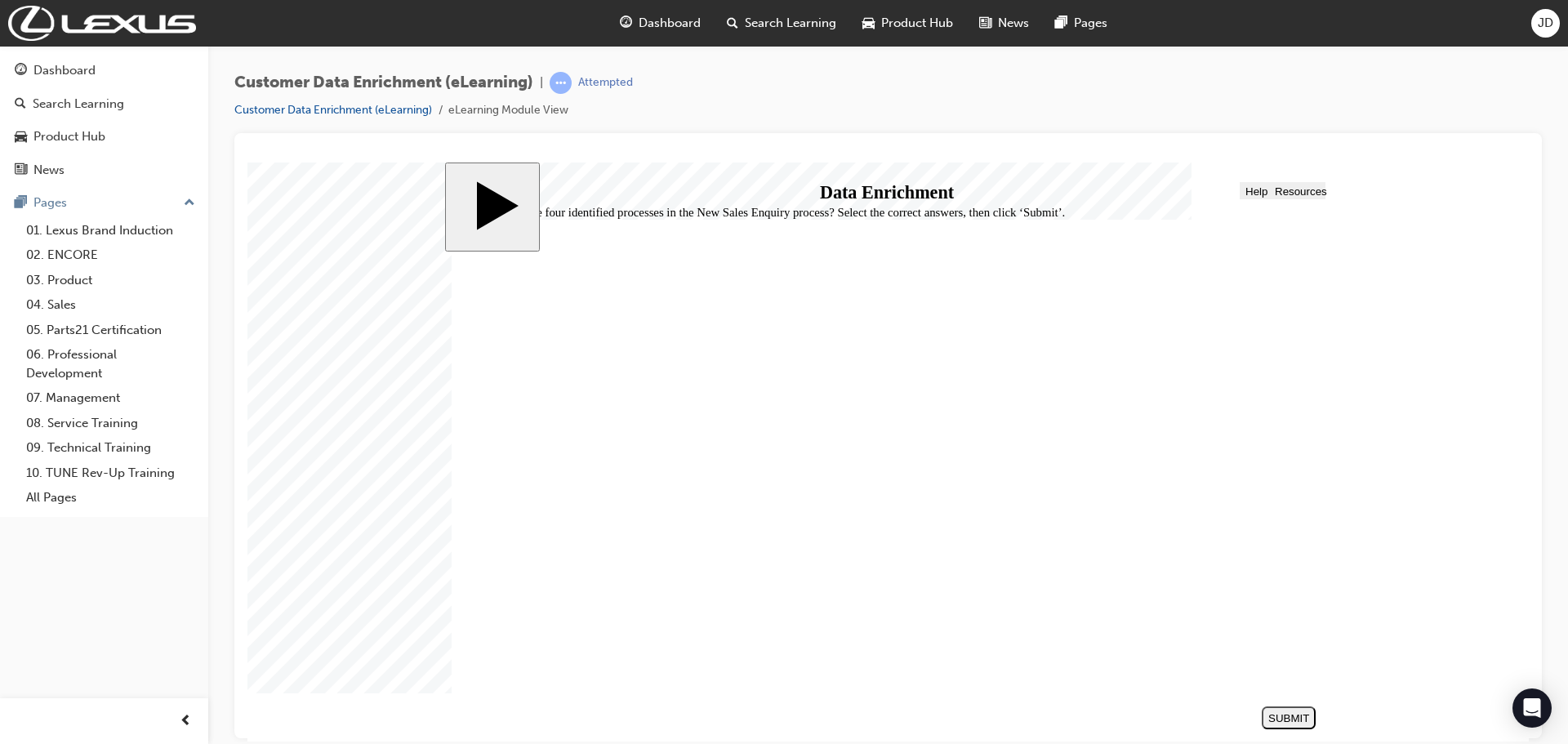
checkbox input "true"
click at [1296, 720] on div "SUBMIT" at bounding box center [1288, 717] width 41 height 12
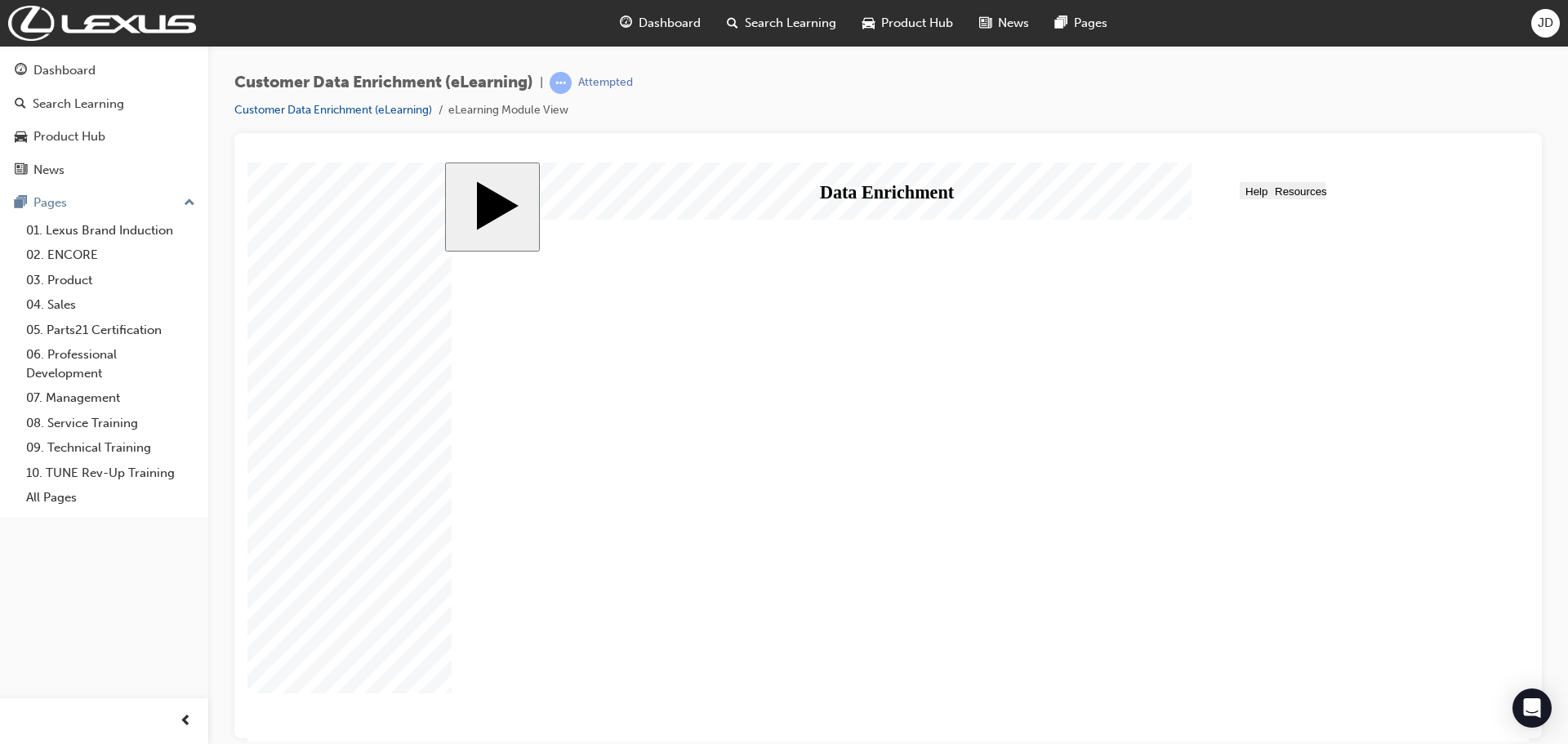
radio input "true"
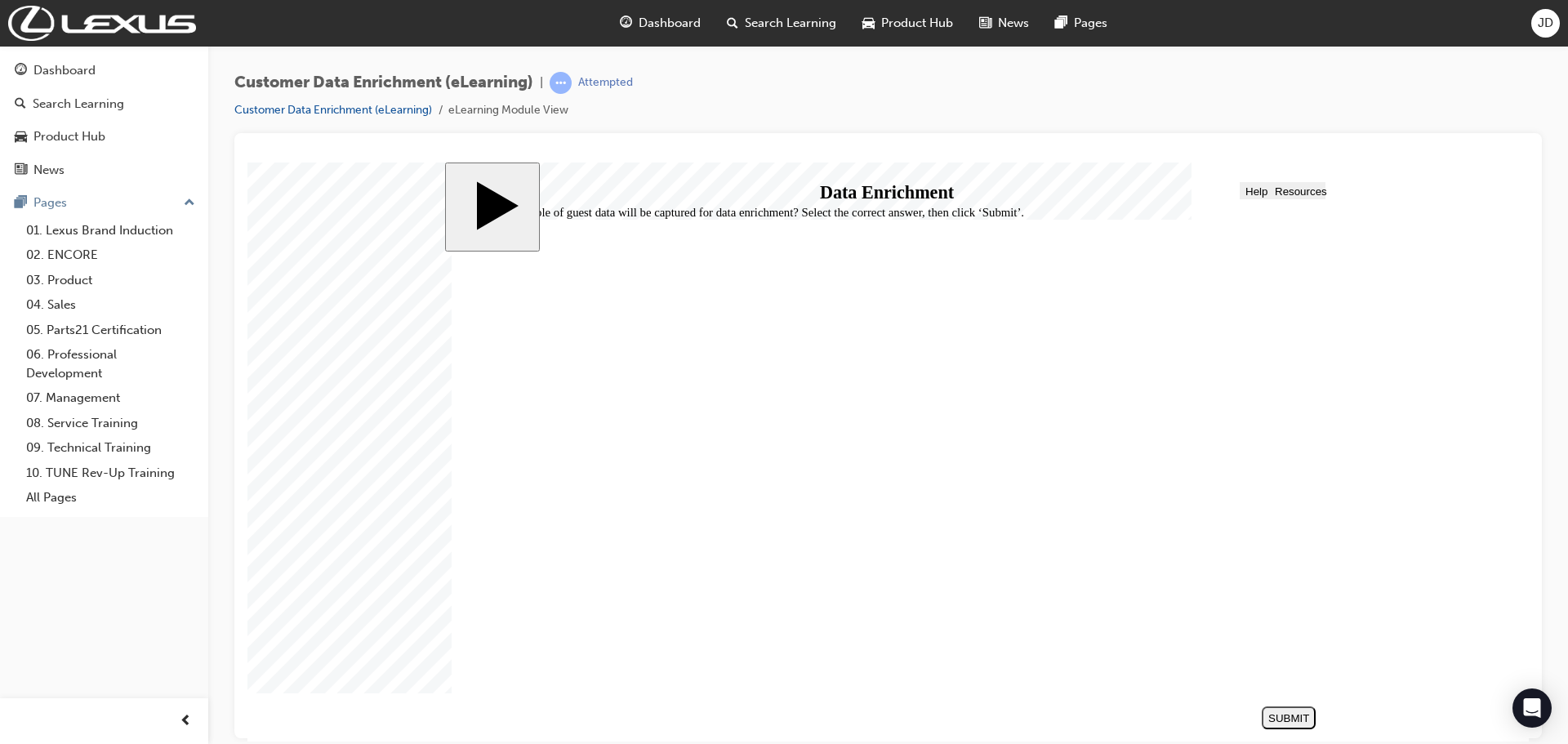
click at [1282, 716] on div "SUBMIT" at bounding box center [1288, 717] width 41 height 12
checkbox input "true"
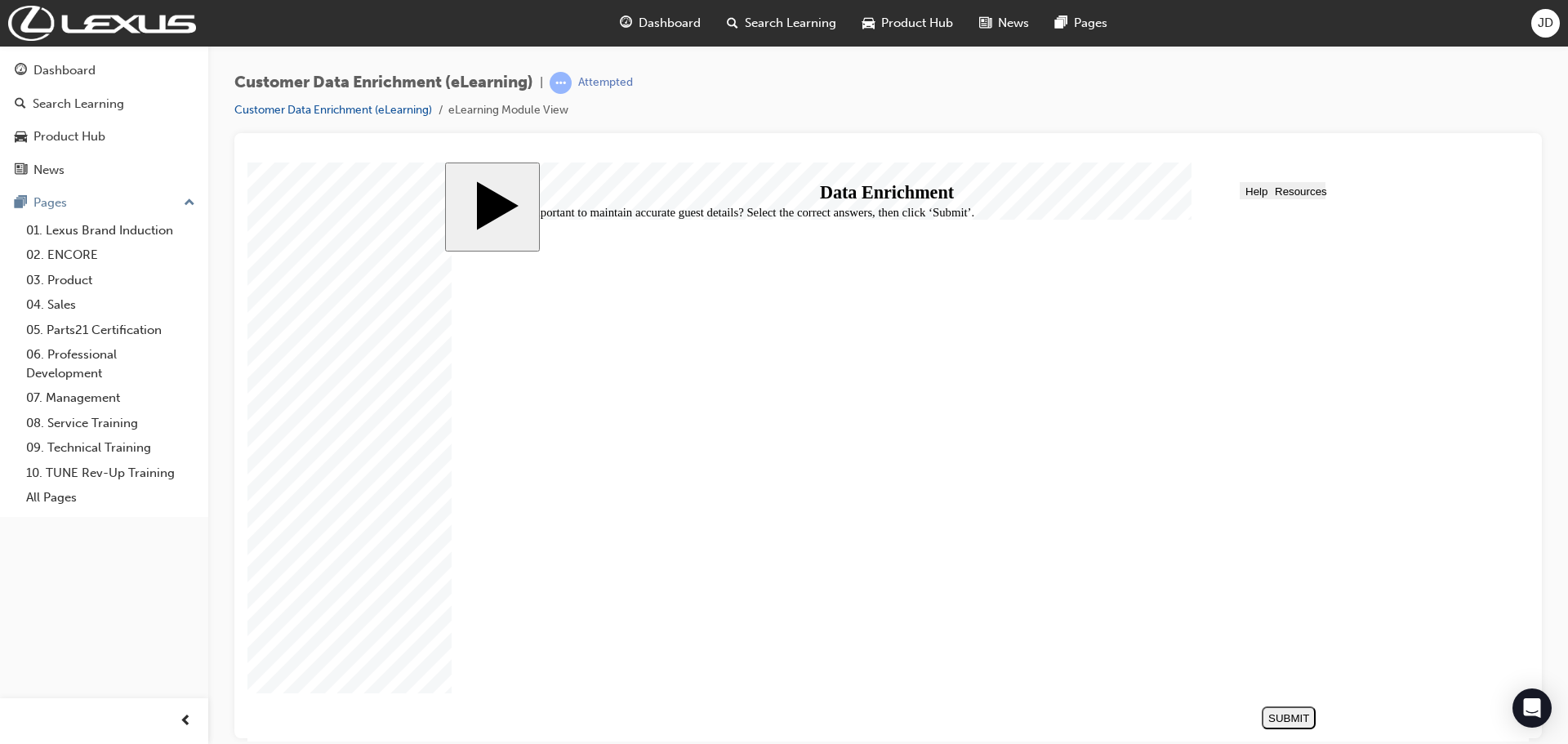
checkbox input "true"
click at [1276, 709] on button "SUBMIT" at bounding box center [1288, 717] width 54 height 23
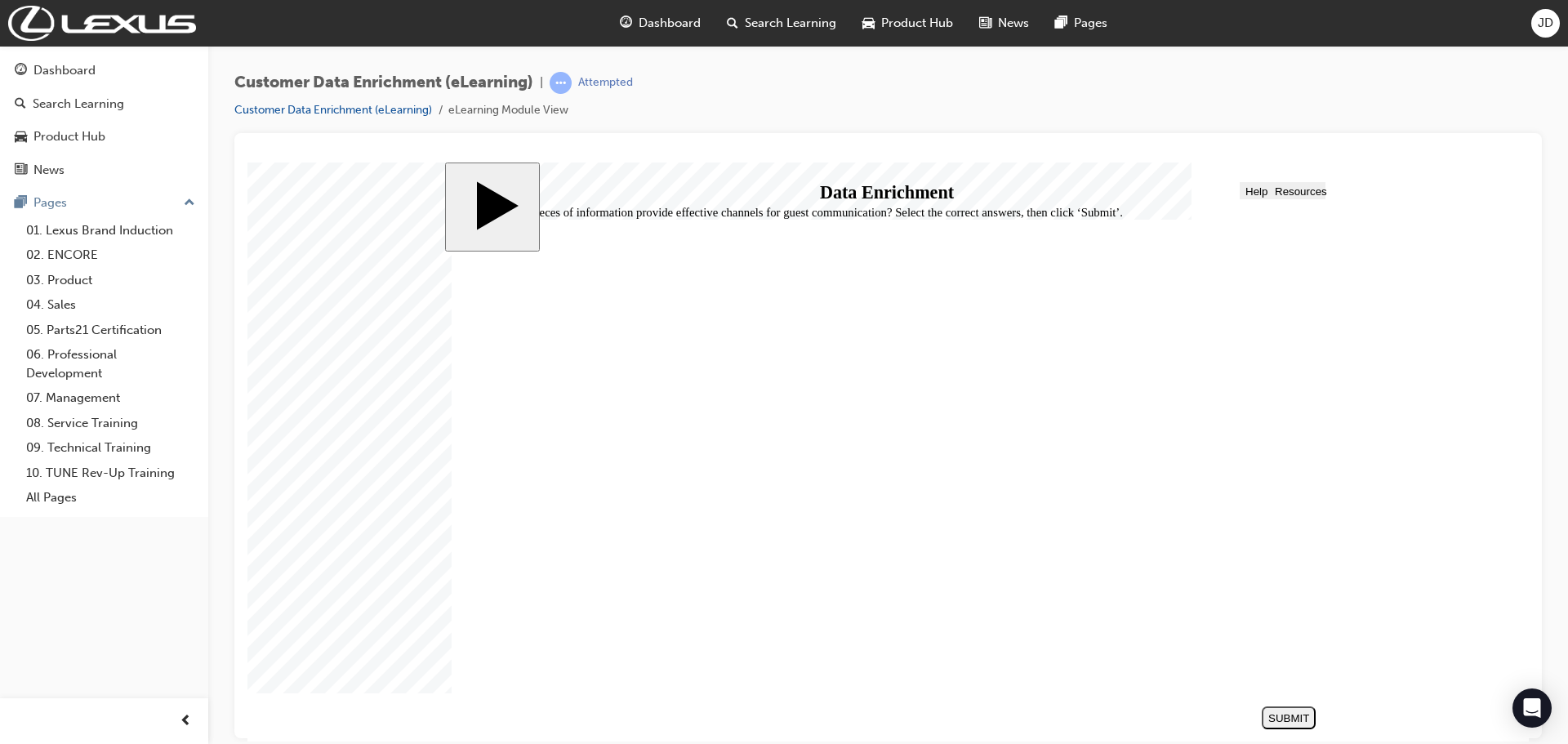
checkbox input "true"
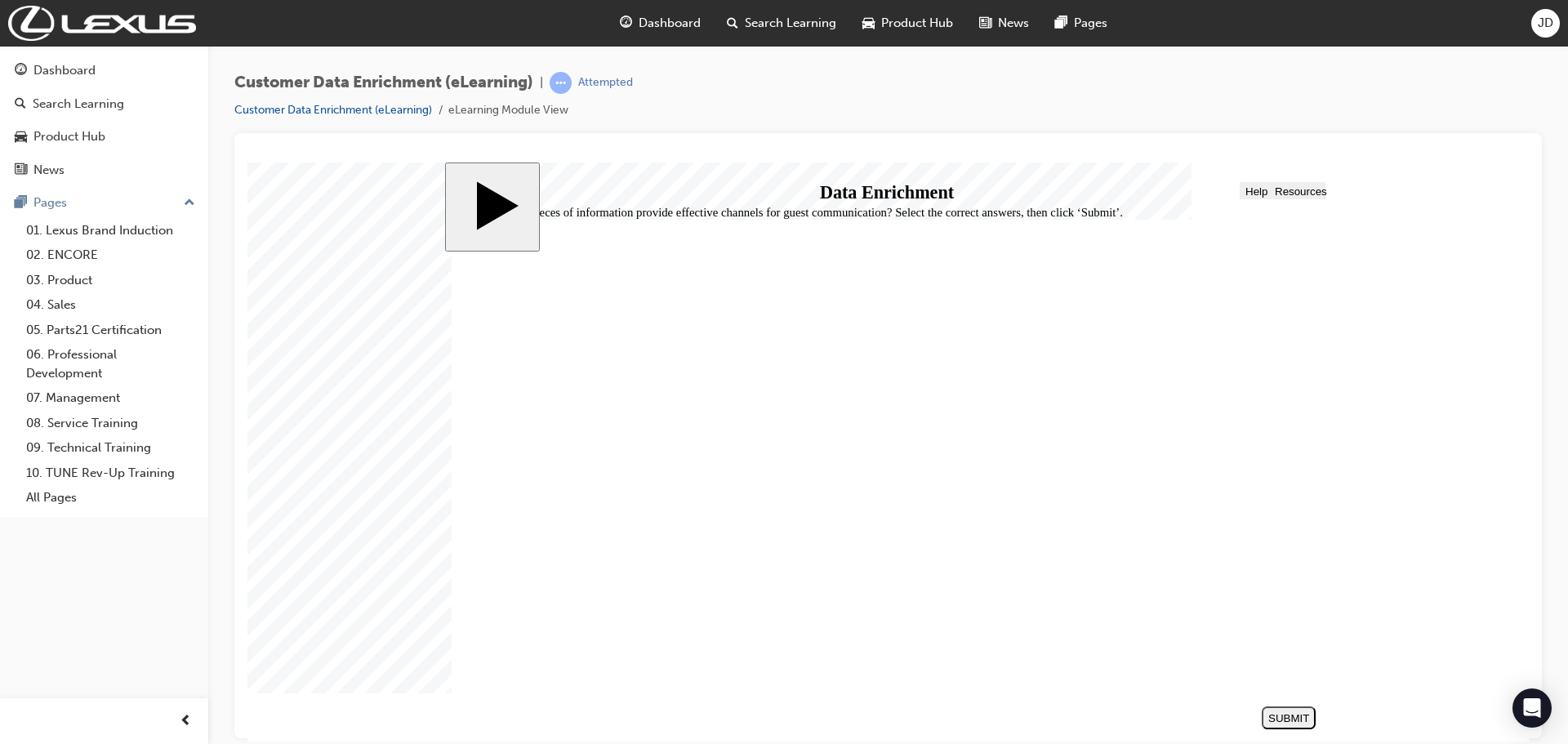
click at [1292, 715] on div "SUBMIT" at bounding box center [1288, 717] width 41 height 12
checkbox input "true"
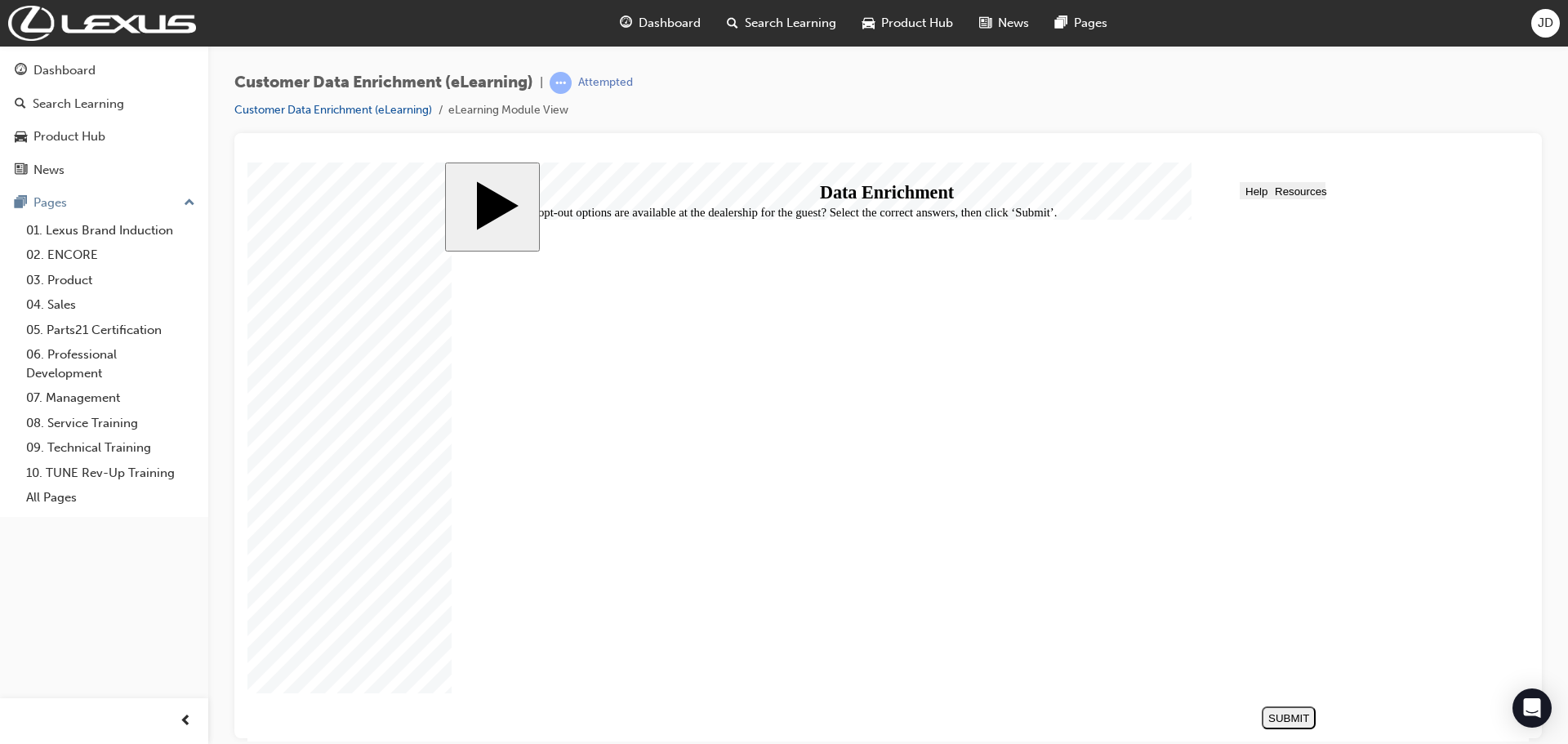
checkbox input "true"
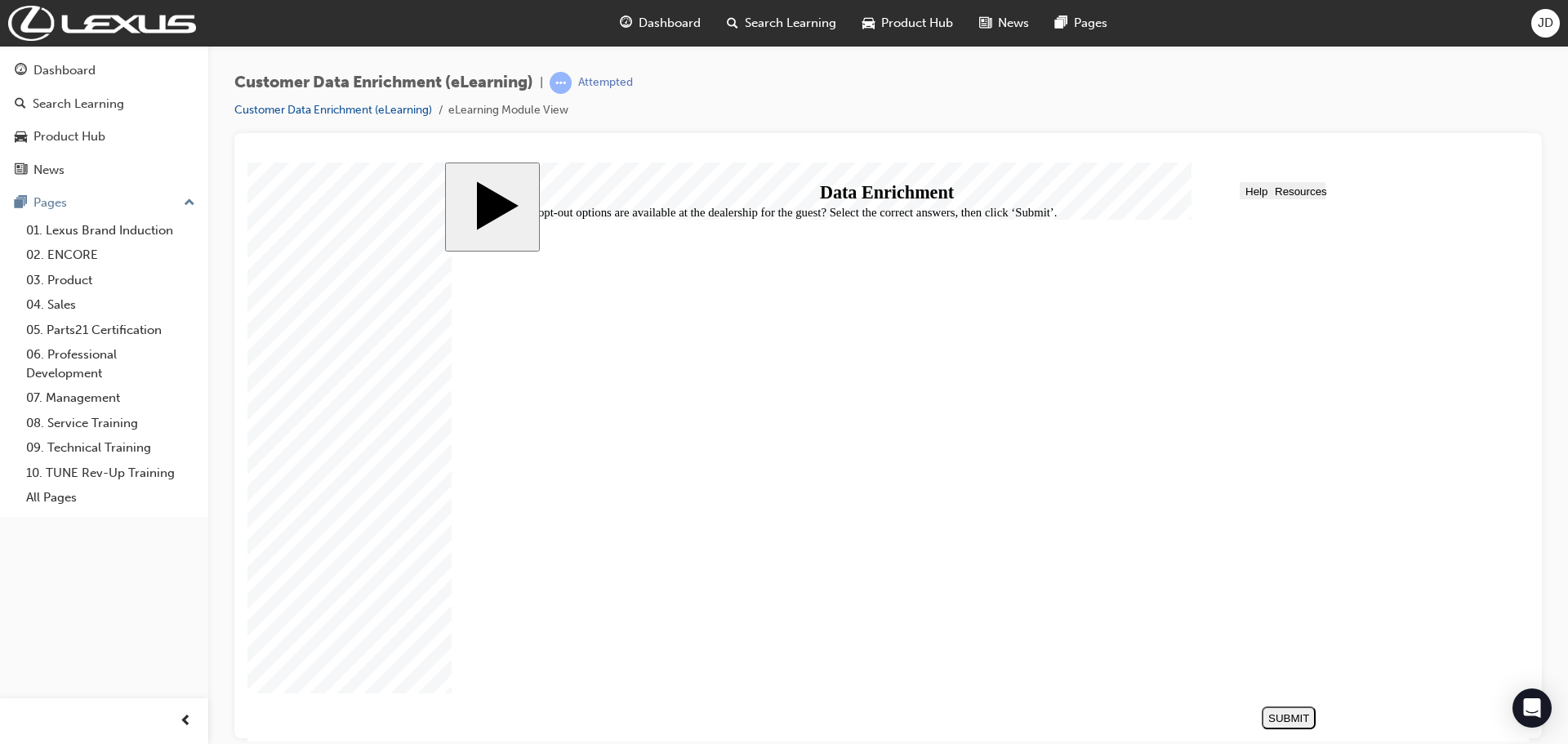
click at [1279, 717] on div "SUBMIT" at bounding box center [1288, 717] width 41 height 12
checkbox input "true"
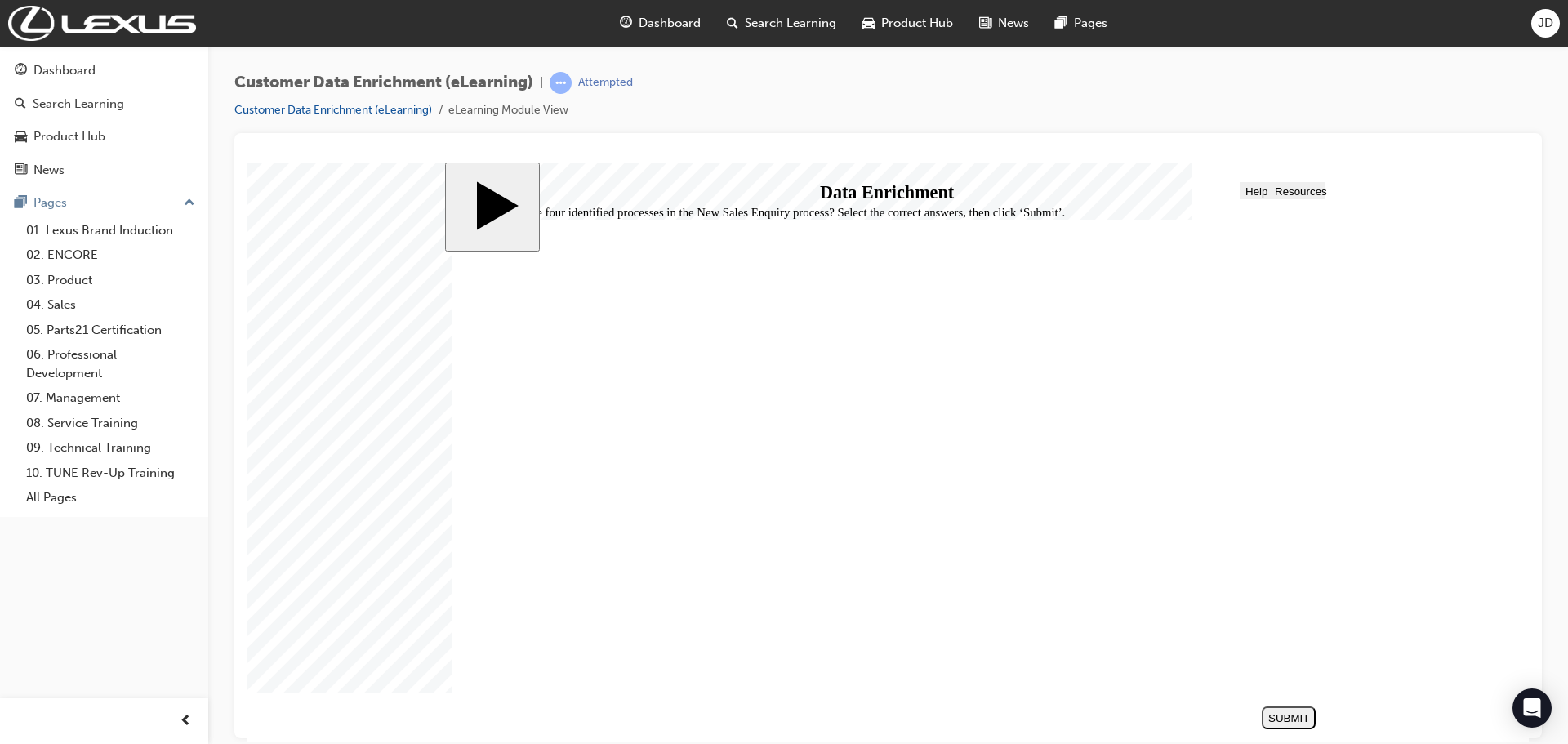
checkbox input "true"
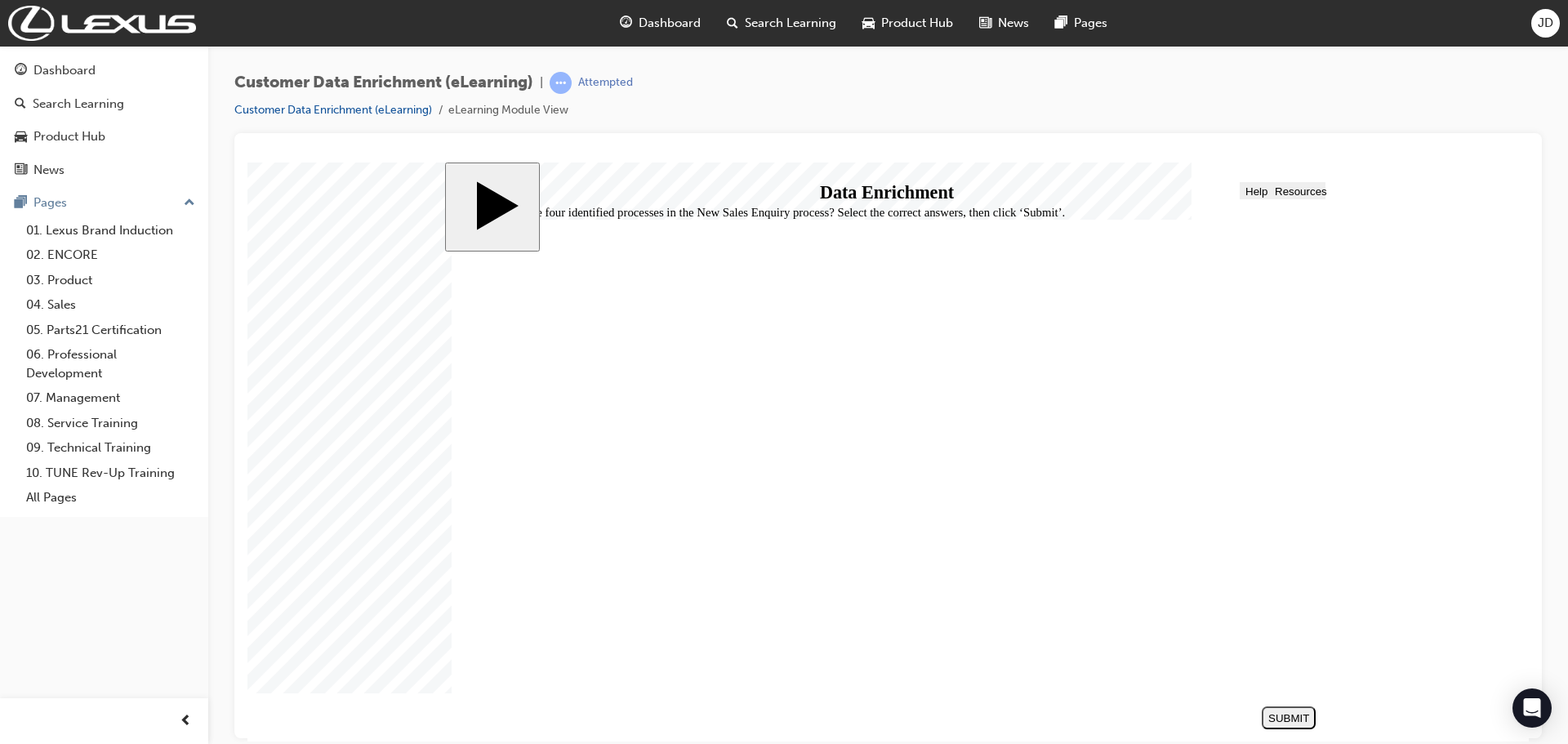
click at [1296, 713] on div "SUBMIT" at bounding box center [1288, 717] width 41 height 12
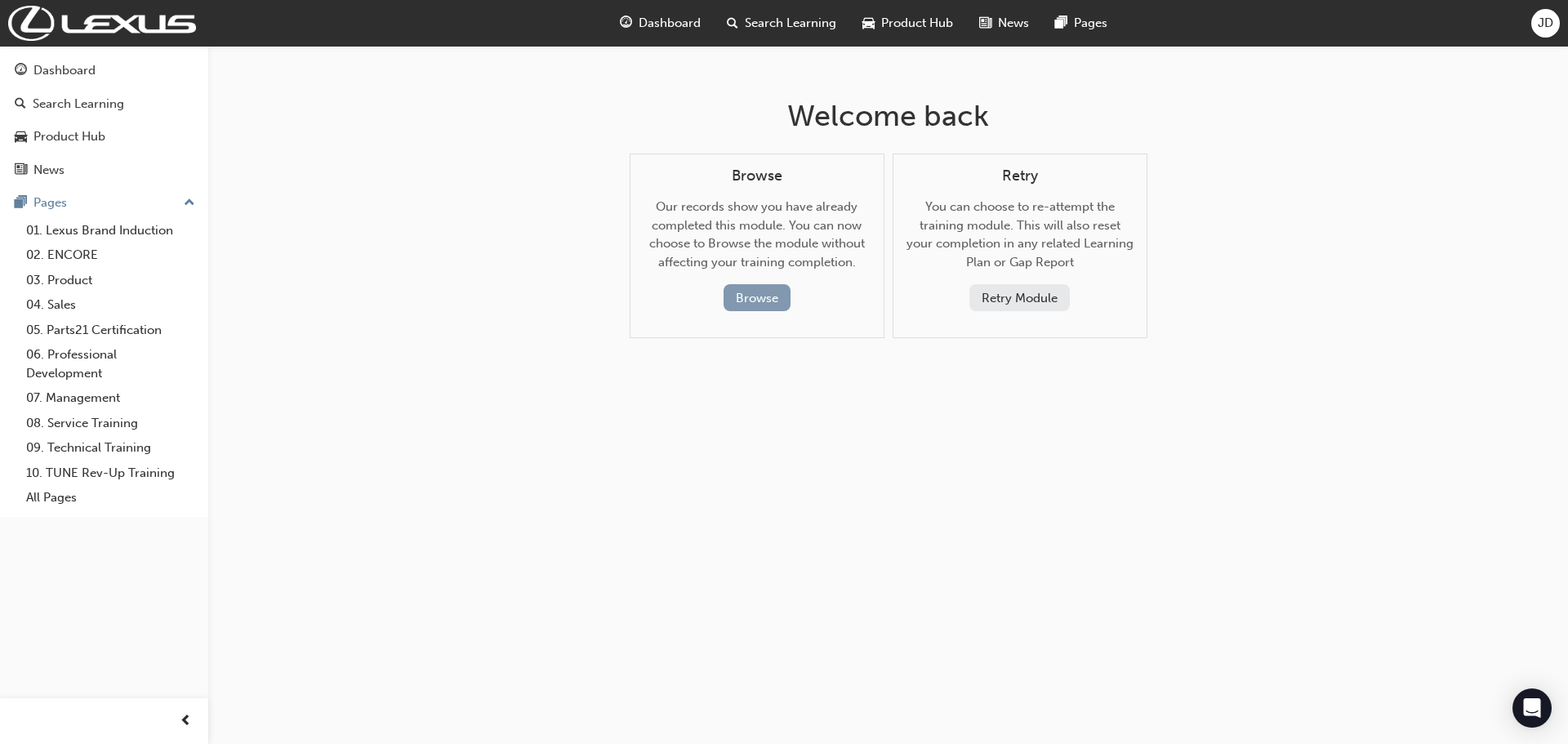
click at [769, 292] on button "Browse" at bounding box center [757, 297] width 67 height 27
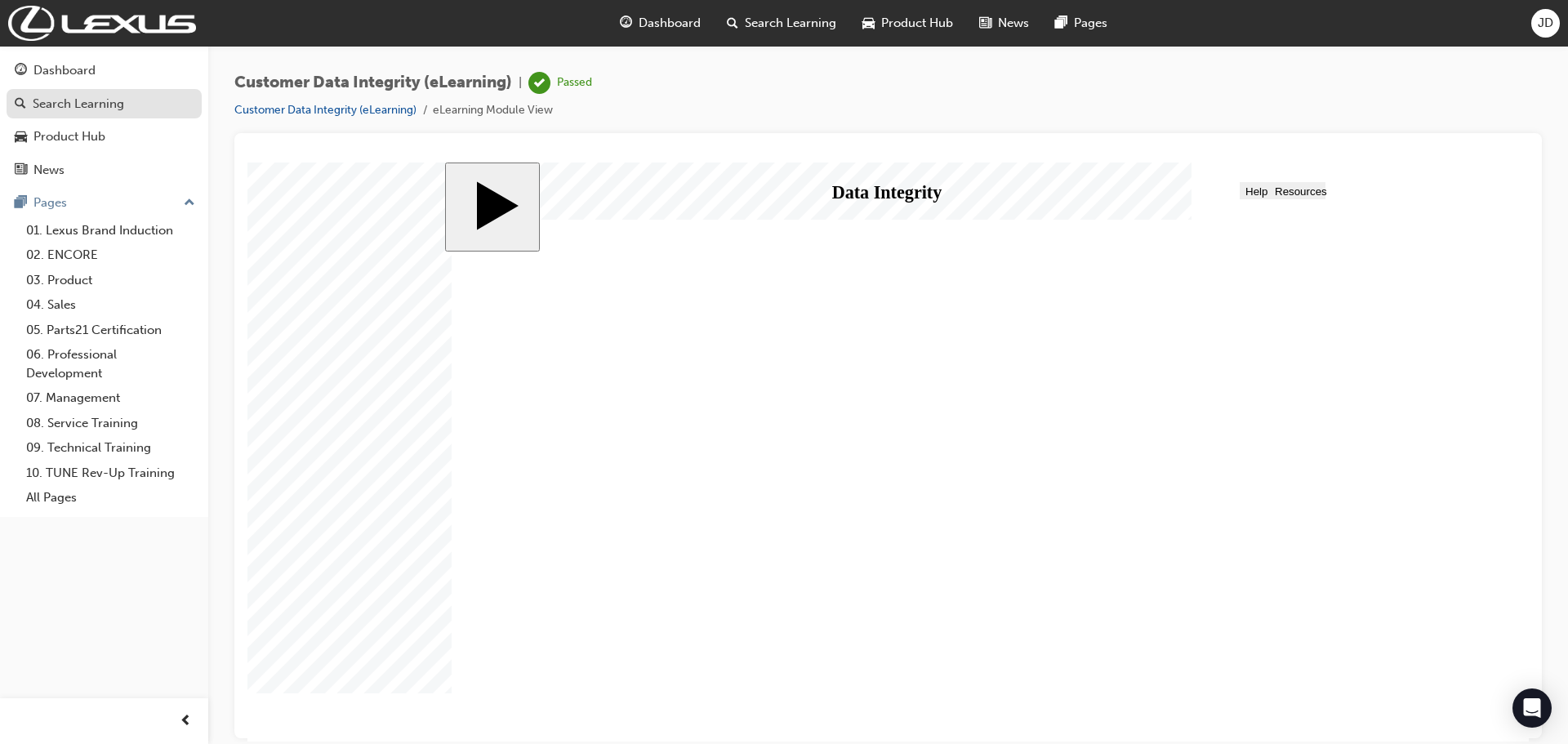
click at [81, 110] on div "Search Learning" at bounding box center [78, 105] width 91 height 19
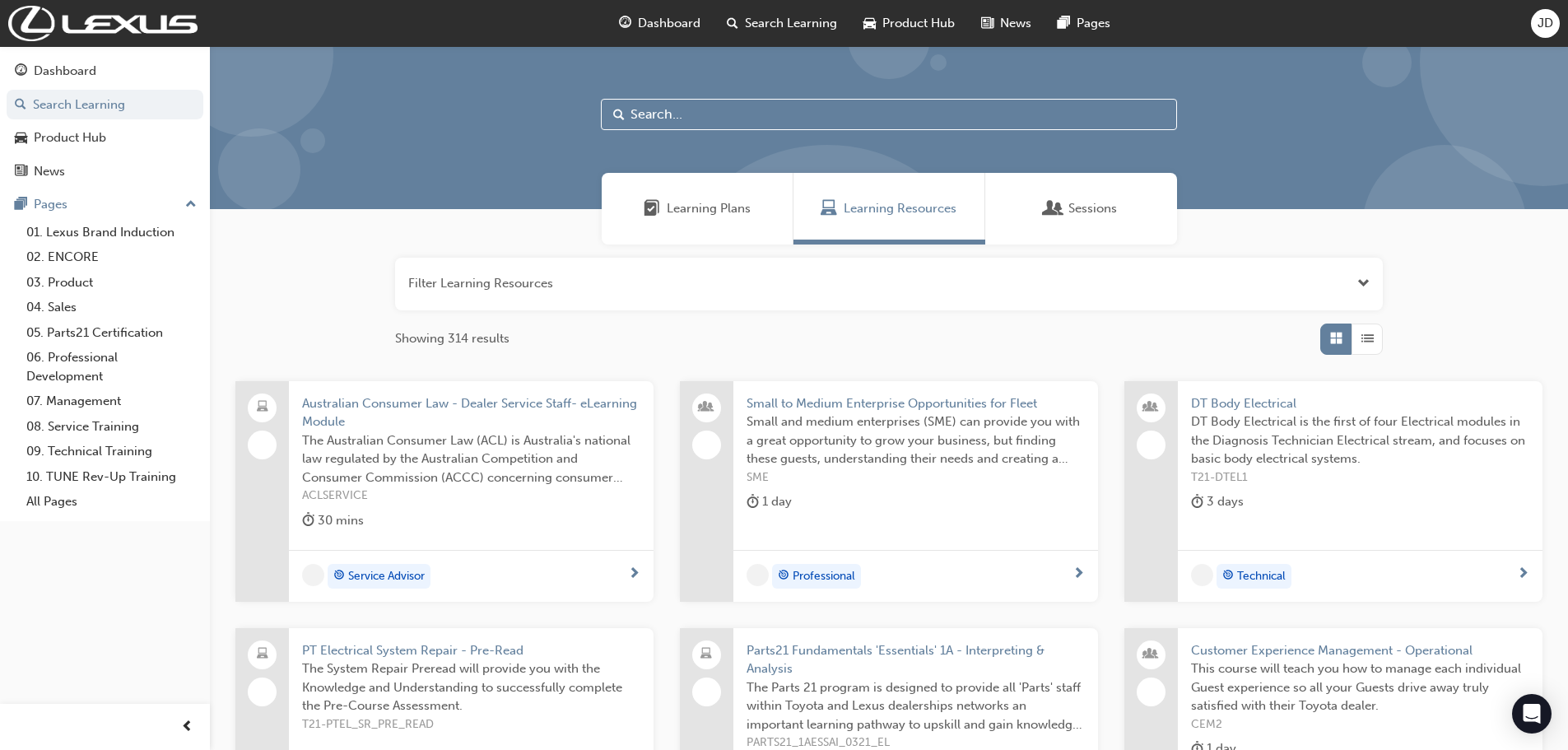
click at [686, 214] on span "Learning Plans" at bounding box center [708, 209] width 84 height 19
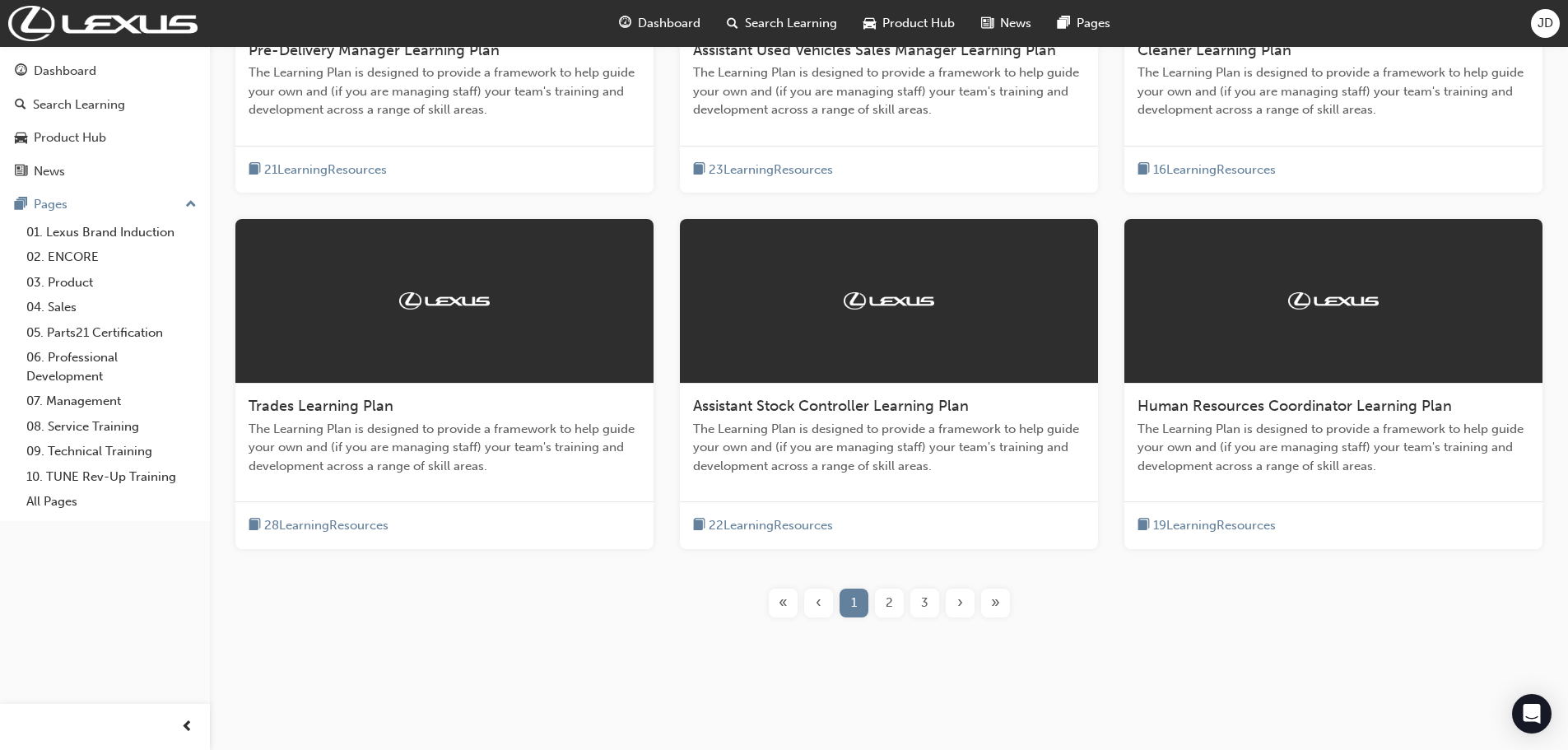
scroll to position [519, 0]
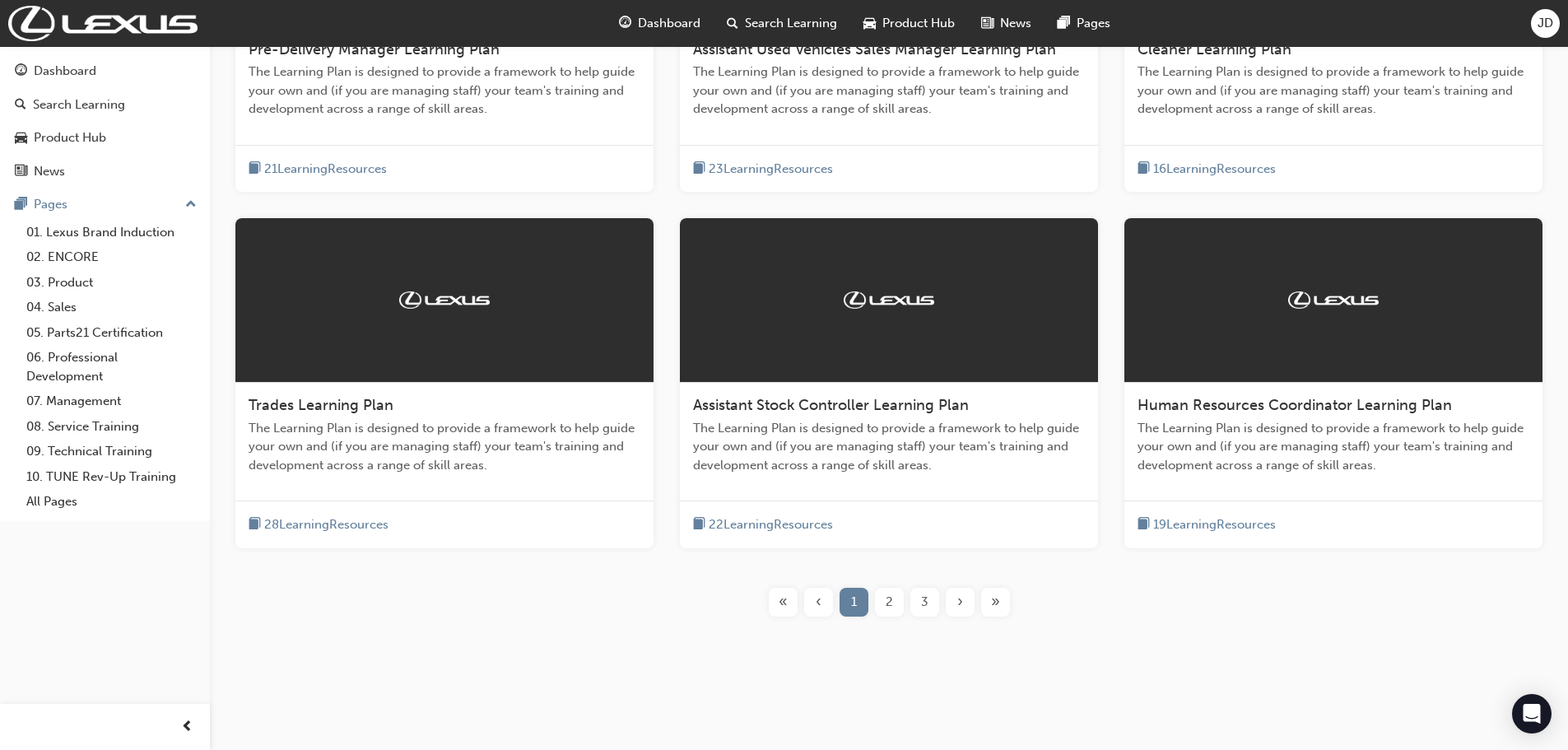
click at [888, 608] on span "2" at bounding box center [889, 602] width 8 height 19
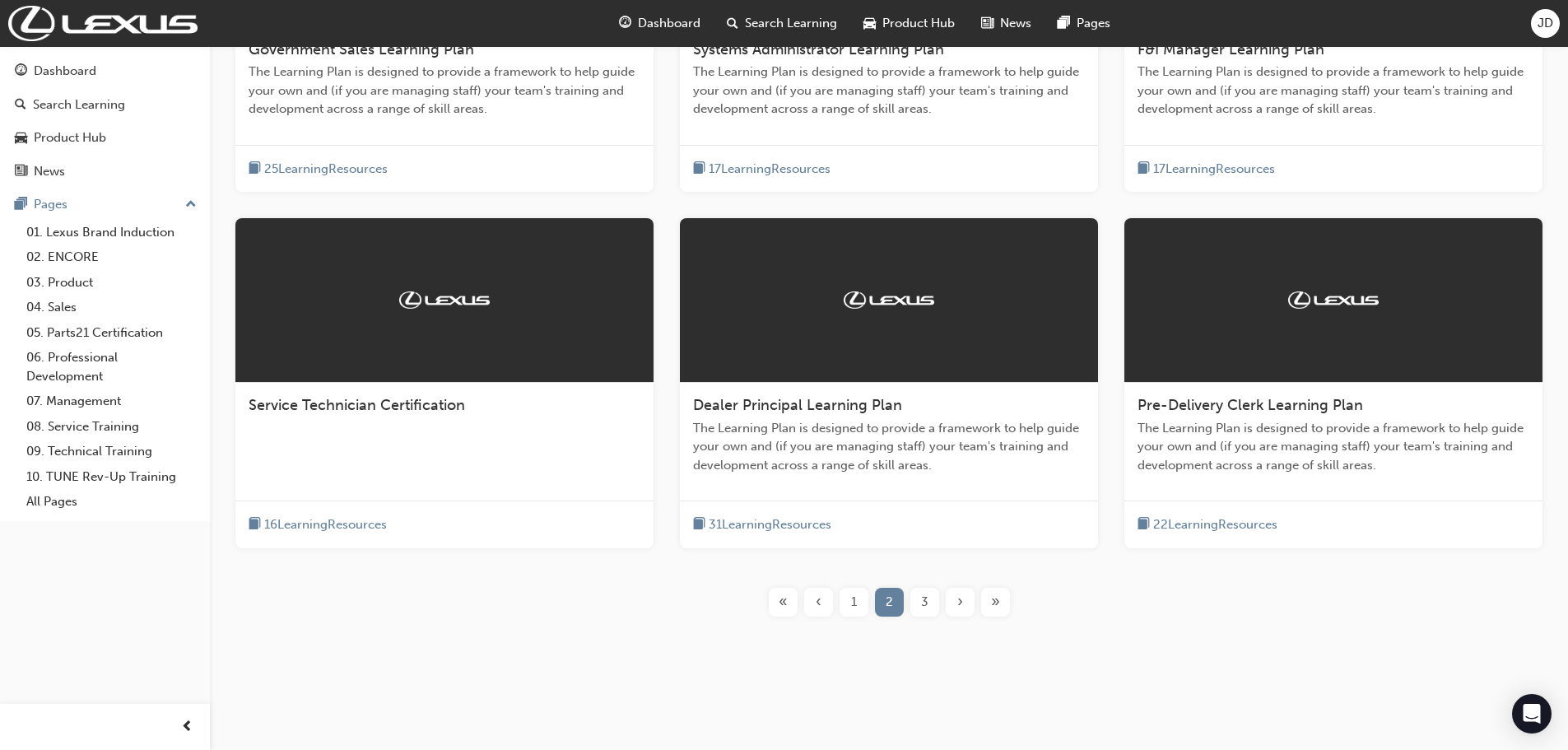
click at [925, 602] on span "3" at bounding box center [925, 602] width 8 height 19
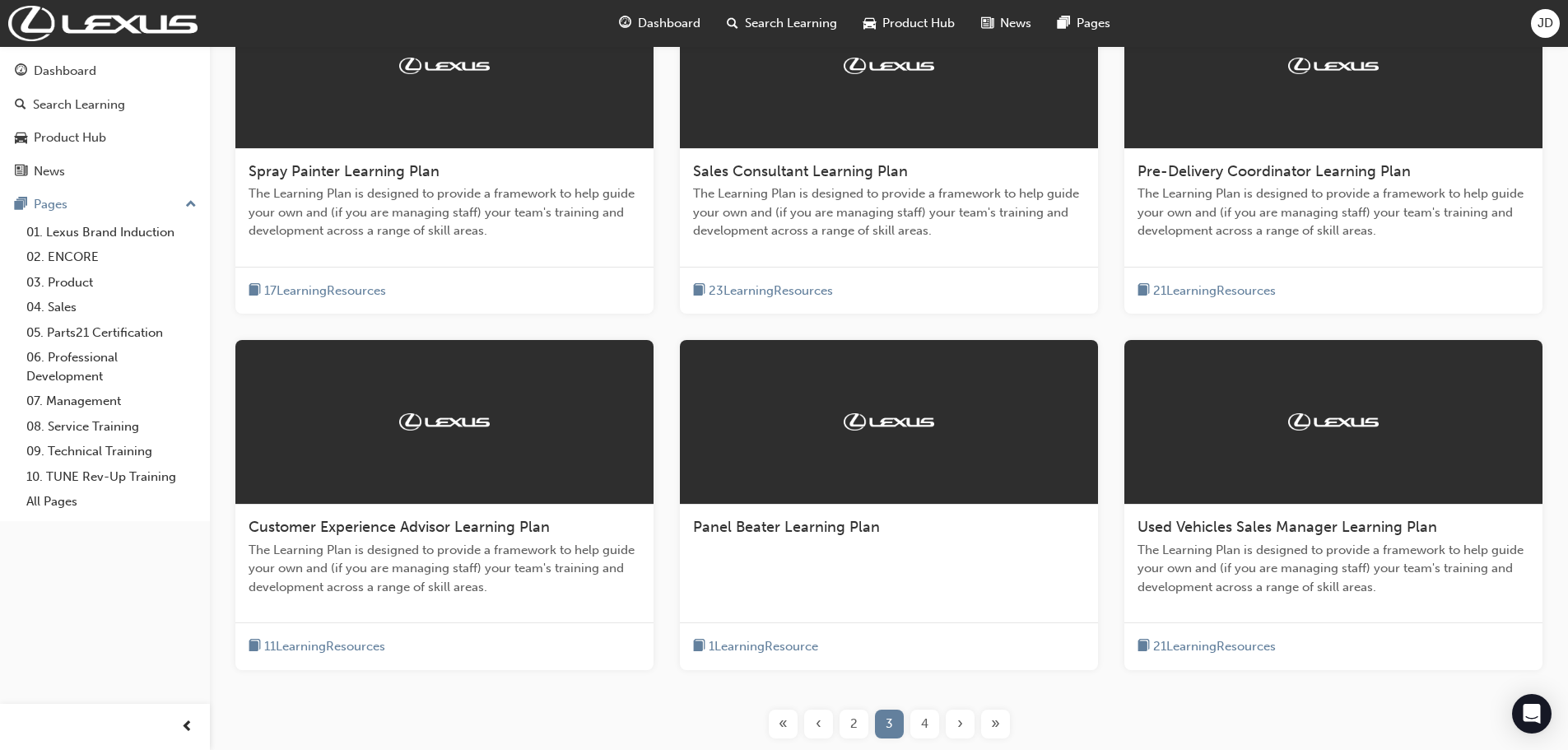
scroll to position [437, 0]
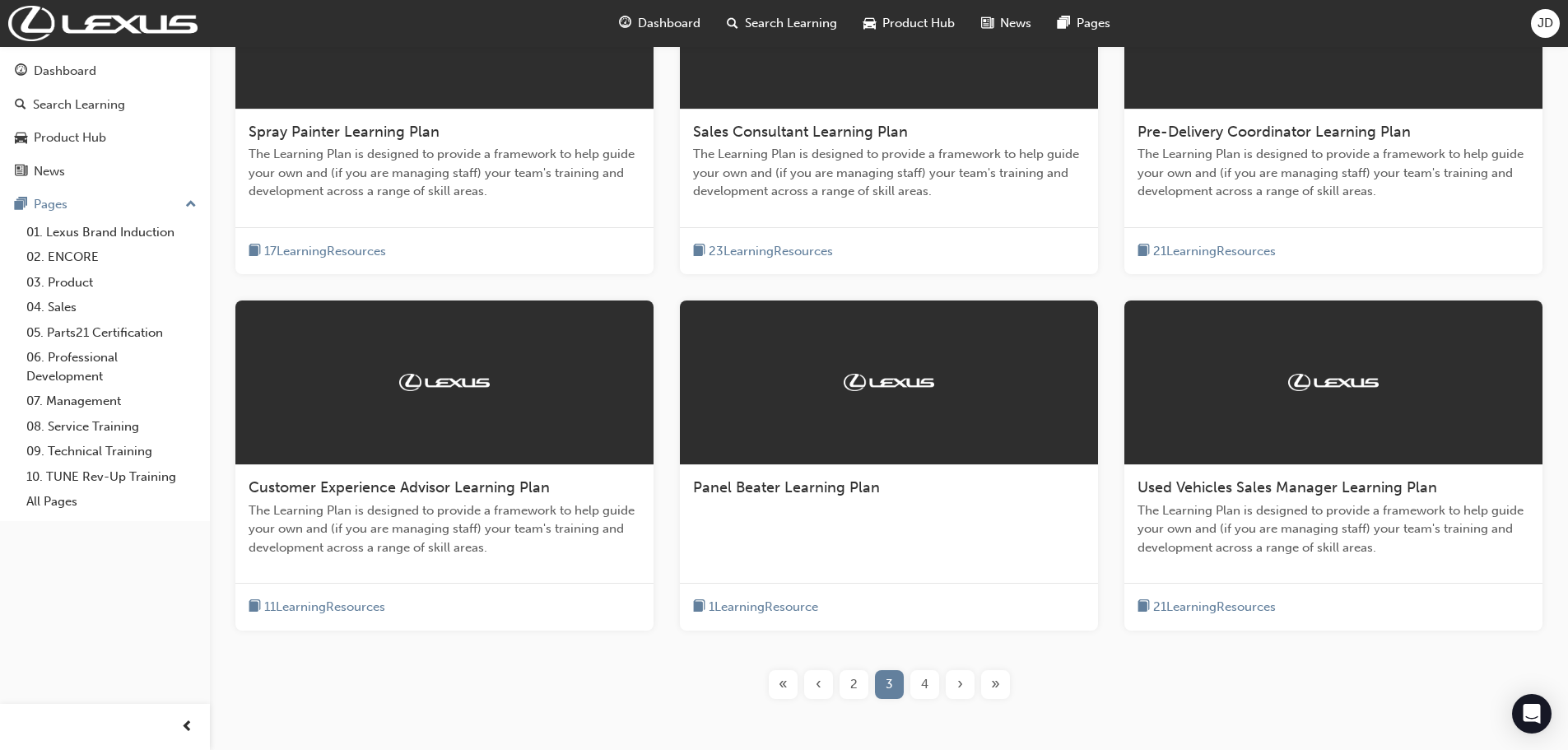
click at [930, 687] on div "4" at bounding box center [925, 685] width 29 height 29
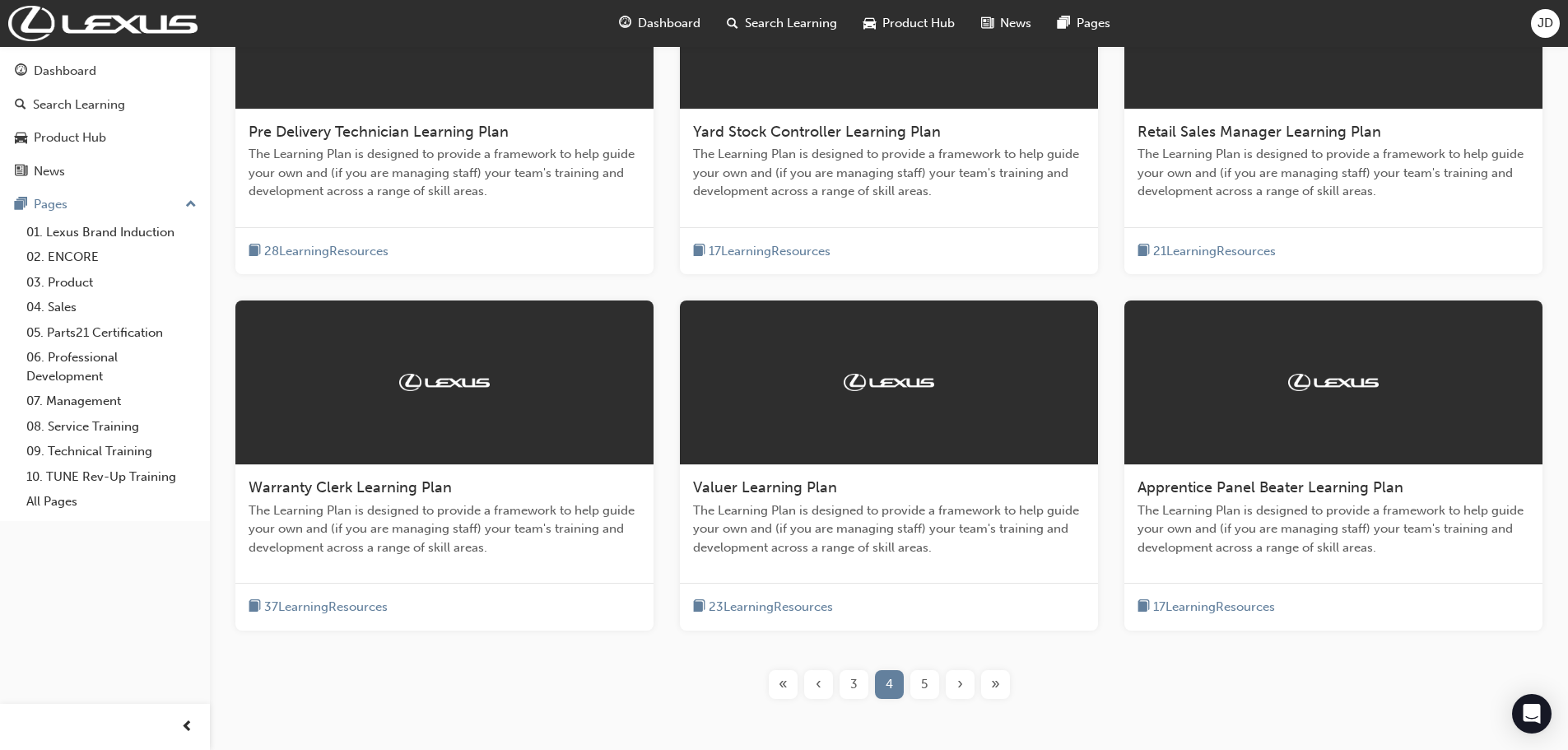
click at [959, 685] on span "›" at bounding box center [960, 685] width 6 height 19
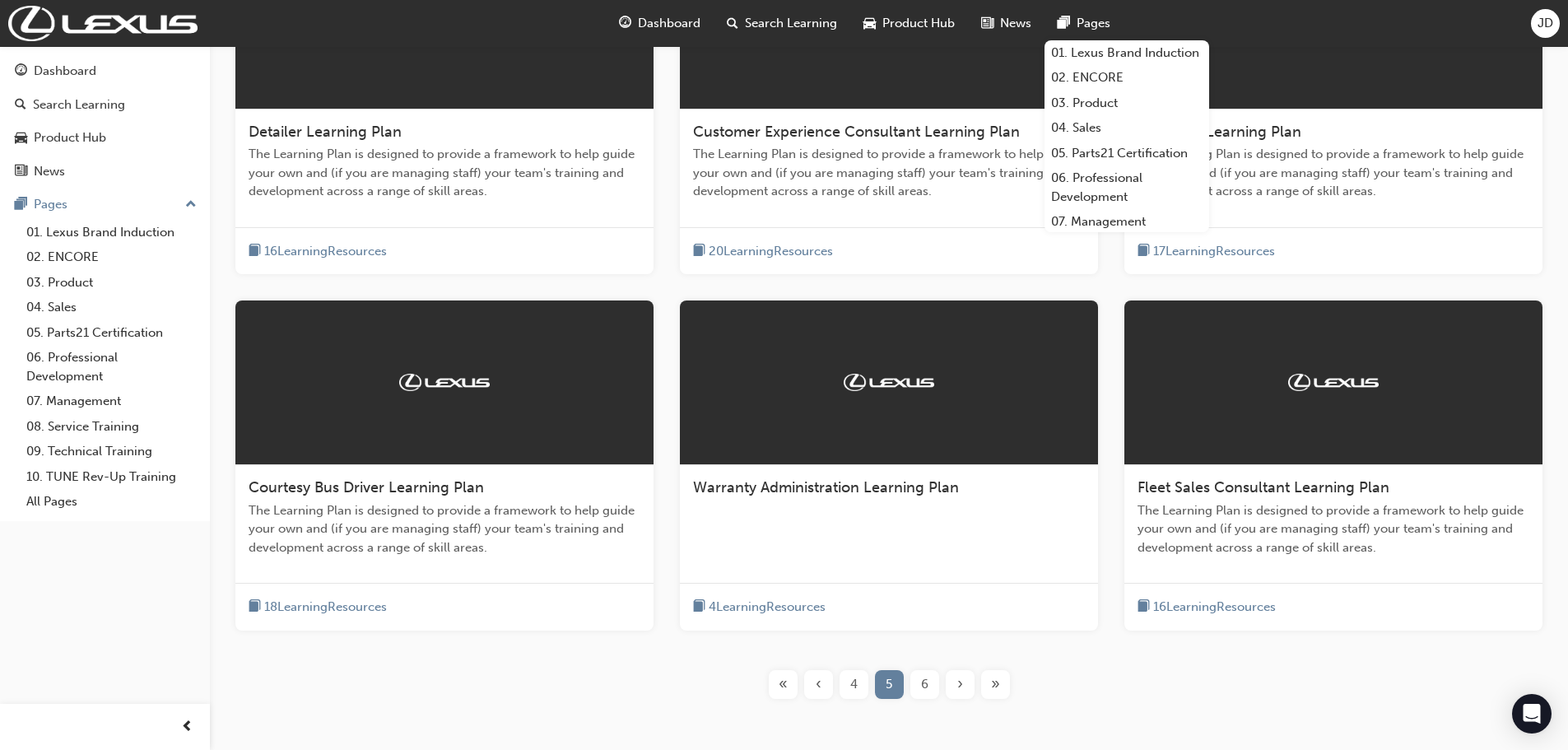
click at [960, 690] on span "›" at bounding box center [960, 685] width 6 height 19
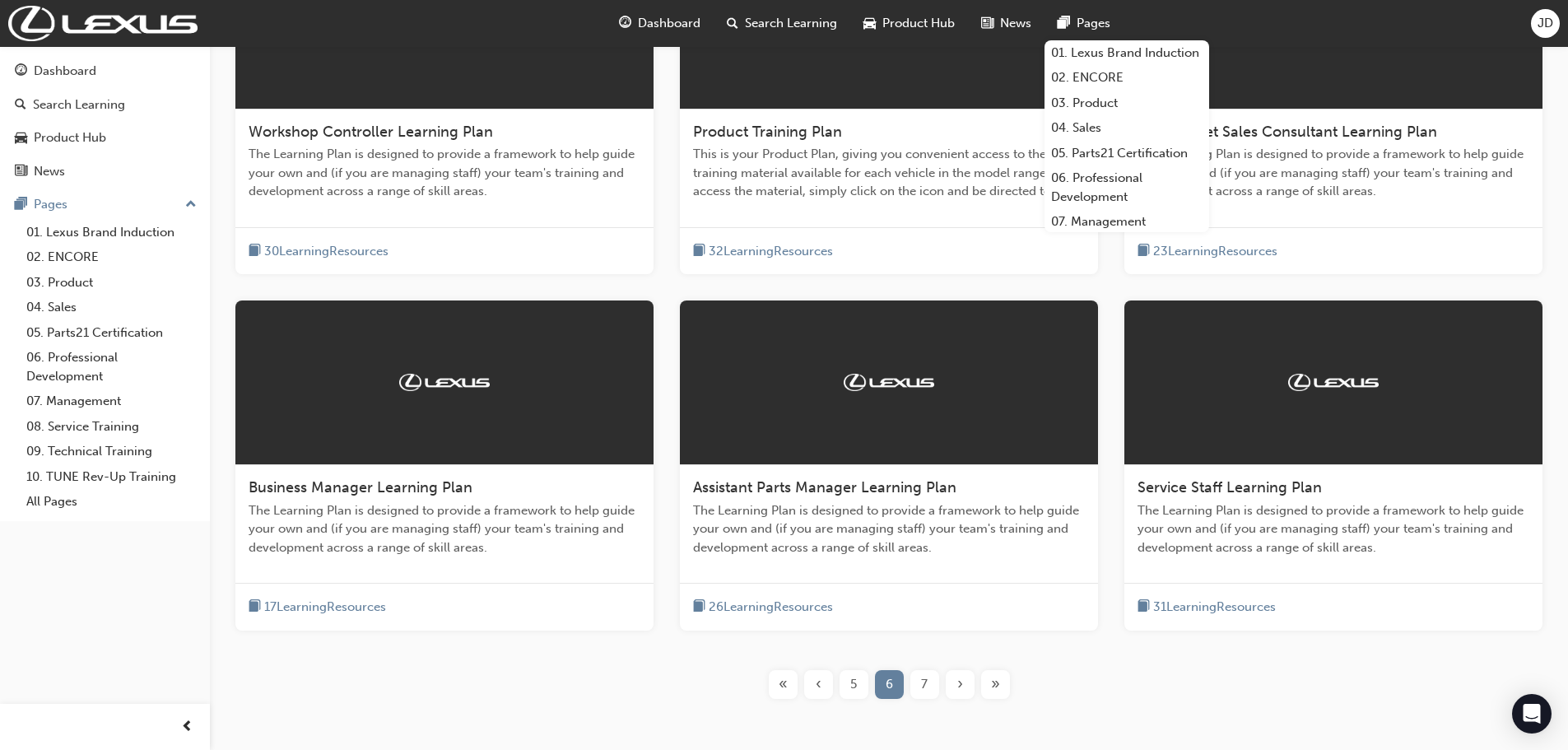
click at [1172, 658] on div "Workshop Controller Learning Plan The Learning Plan is designed to provide a fr…" at bounding box center [889, 334] width 1306 height 781
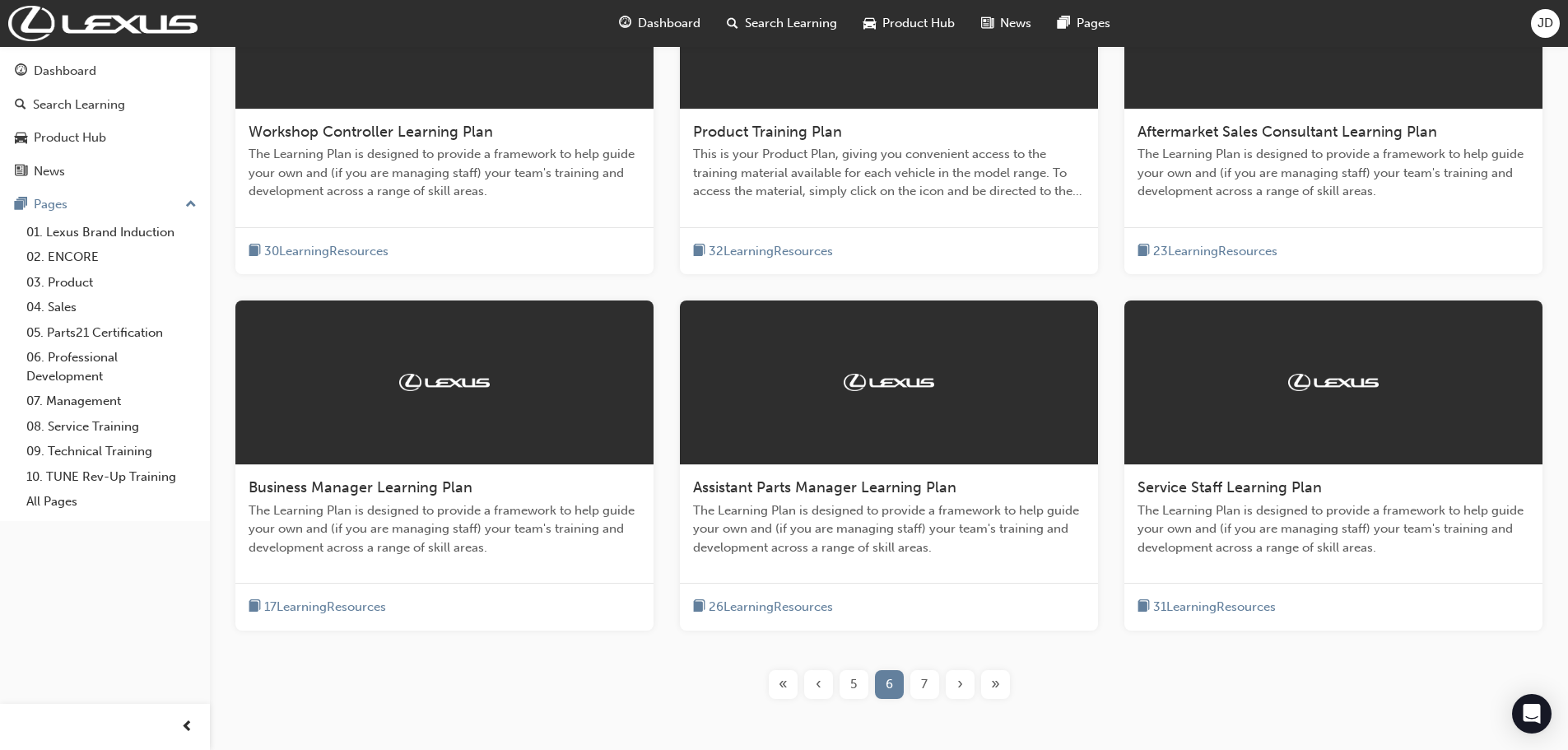
click at [1168, 691] on div "« ‹ 5 6 7 › »" at bounding box center [889, 685] width 1306 height 29
click at [962, 684] on span "›" at bounding box center [960, 685] width 6 height 19
click at [954, 693] on div "›" at bounding box center [960, 685] width 29 height 29
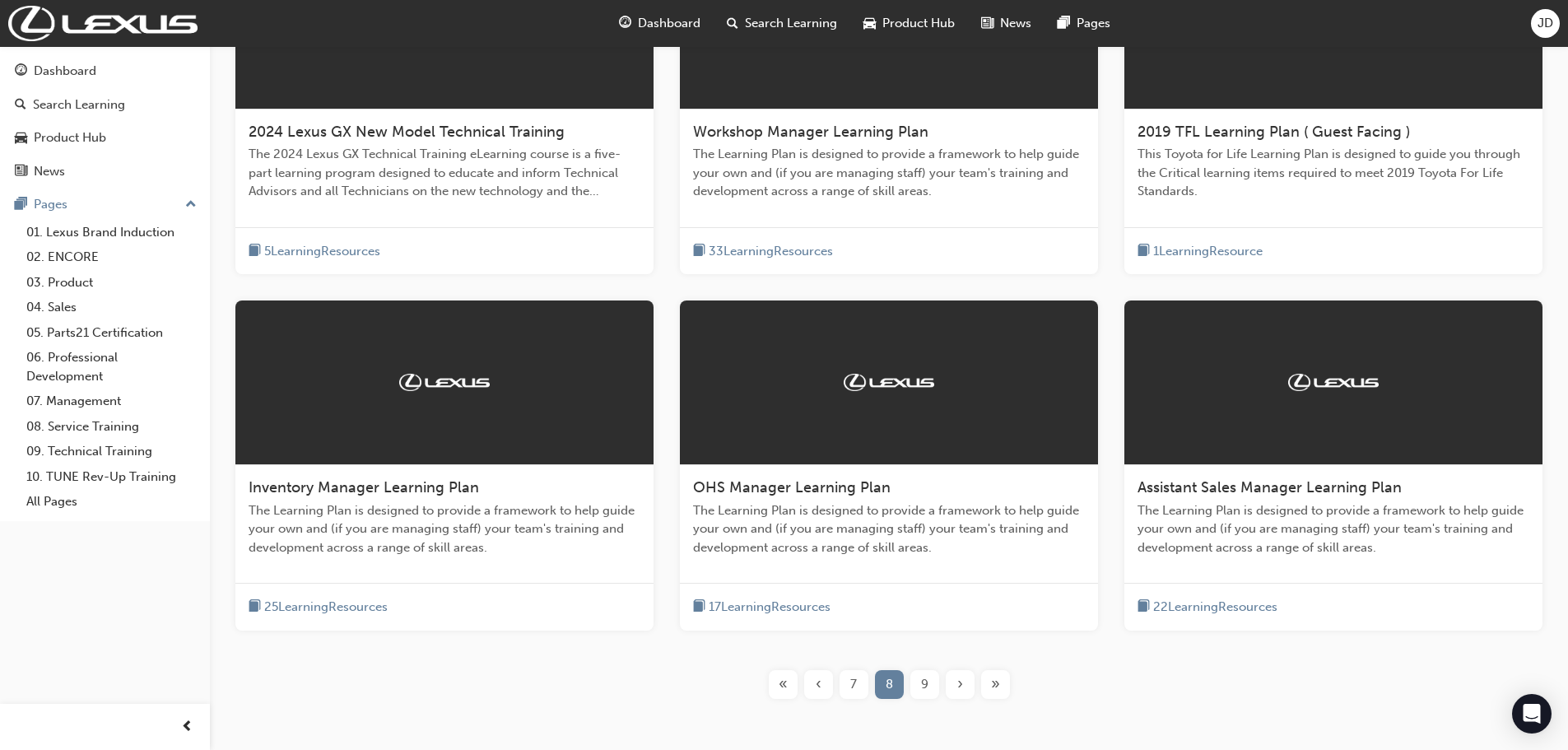
click at [960, 685] on span "›" at bounding box center [960, 685] width 6 height 19
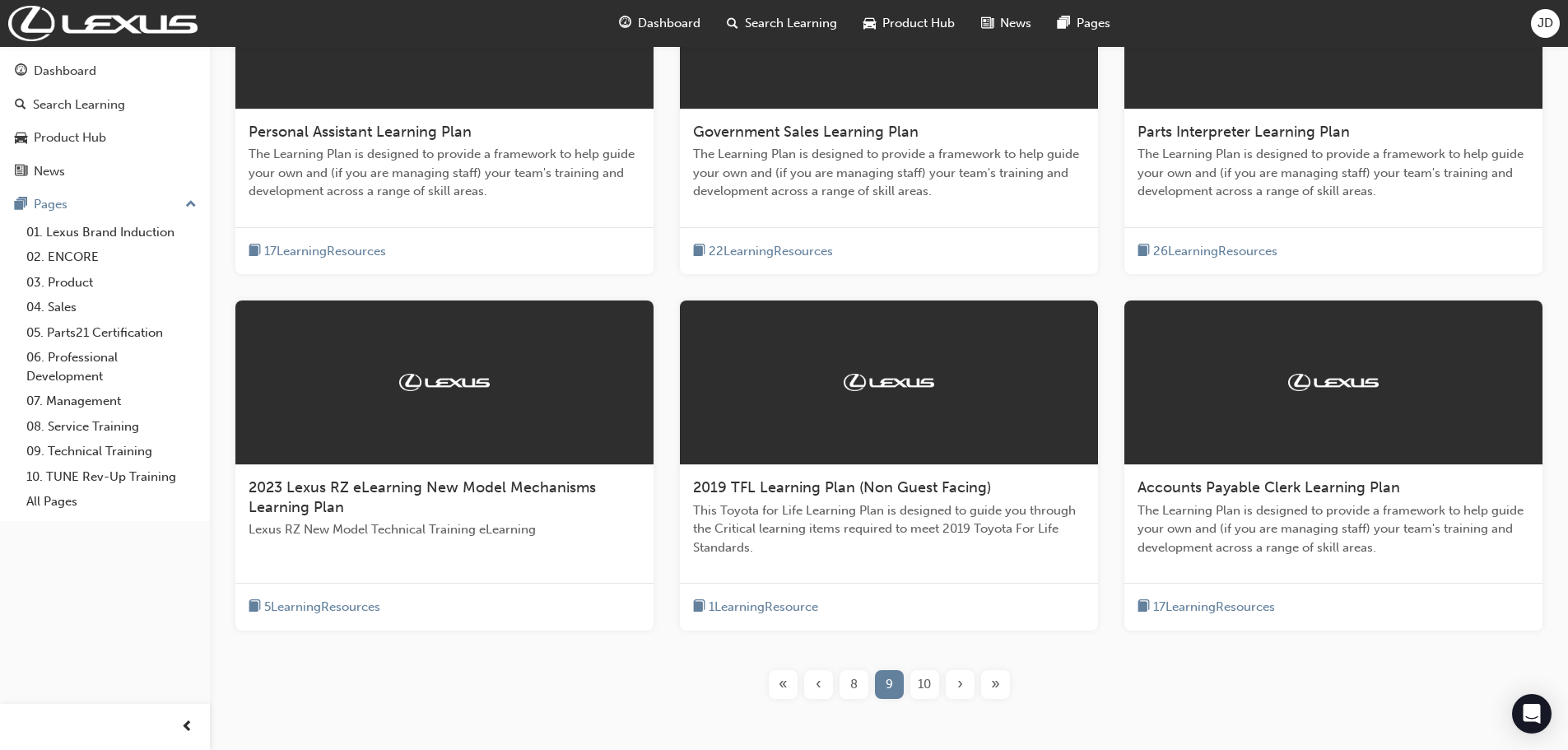
click at [960, 685] on span "›" at bounding box center [960, 685] width 6 height 19
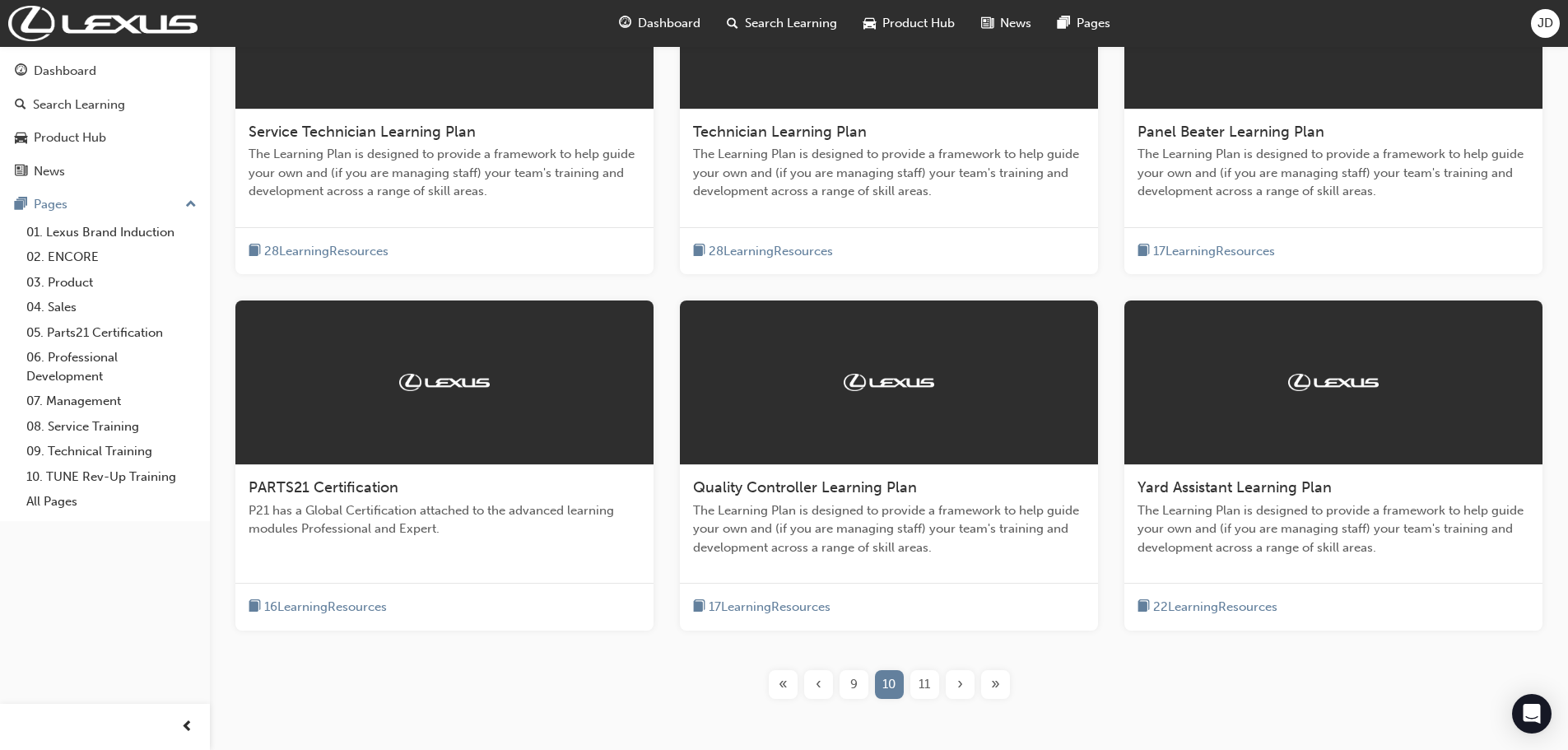
click at [965, 685] on div "›" at bounding box center [960, 685] width 29 height 29
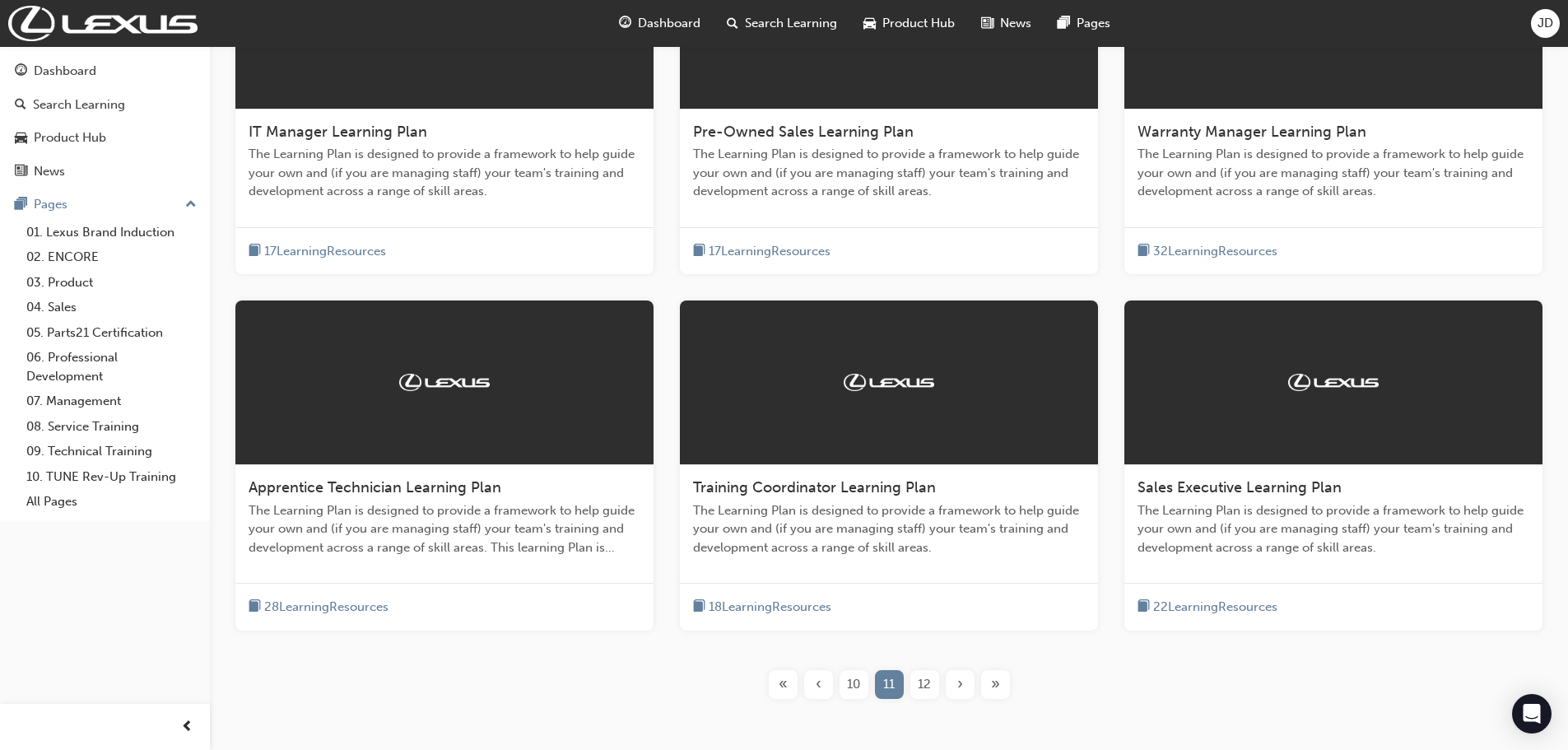
click at [958, 686] on span "›" at bounding box center [960, 685] width 6 height 19
click at [961, 686] on span "›" at bounding box center [960, 685] width 6 height 19
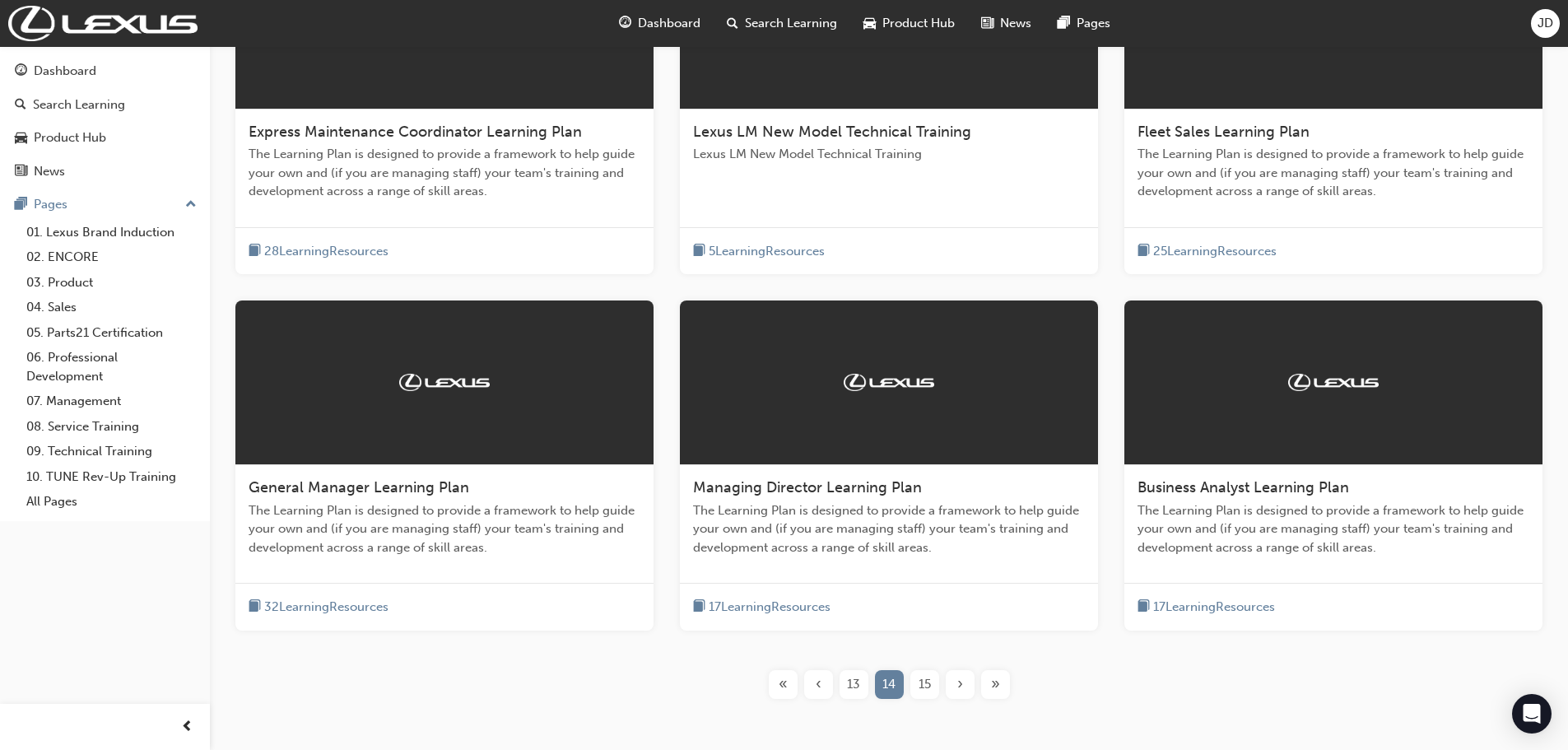
click at [968, 692] on div "›" at bounding box center [960, 685] width 29 height 29
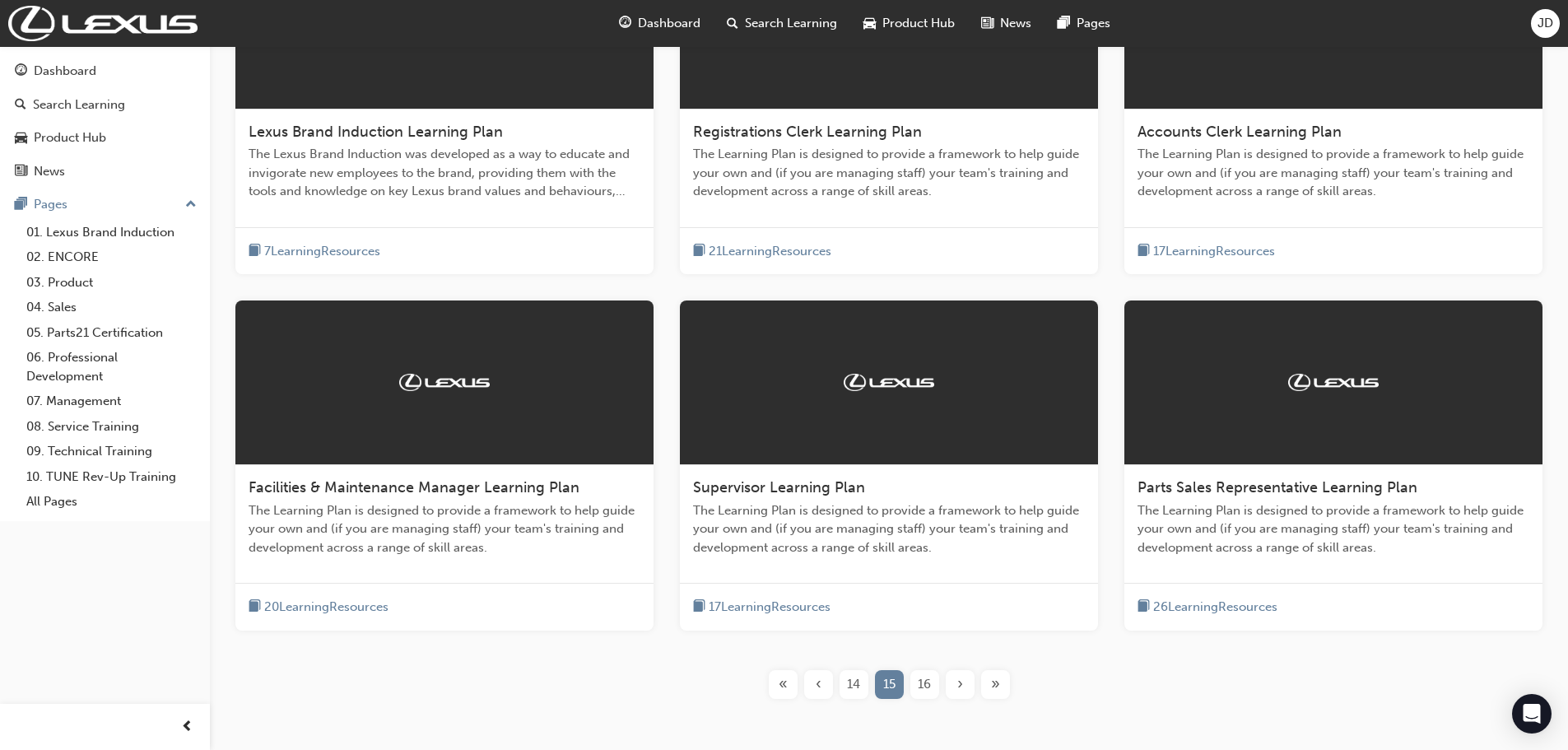
click at [965, 678] on div "›" at bounding box center [960, 685] width 29 height 29
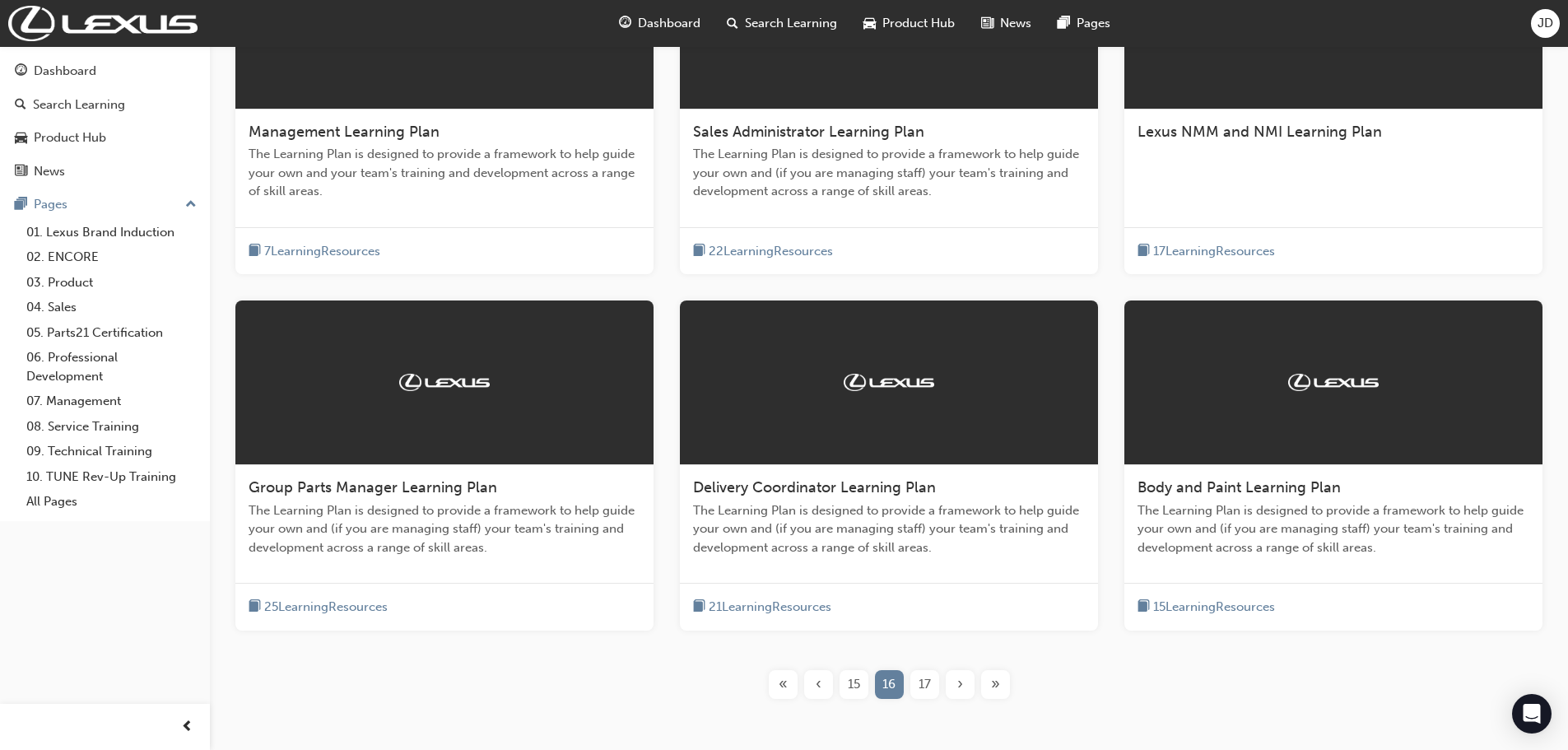
click at [950, 693] on div "›" at bounding box center [960, 685] width 29 height 29
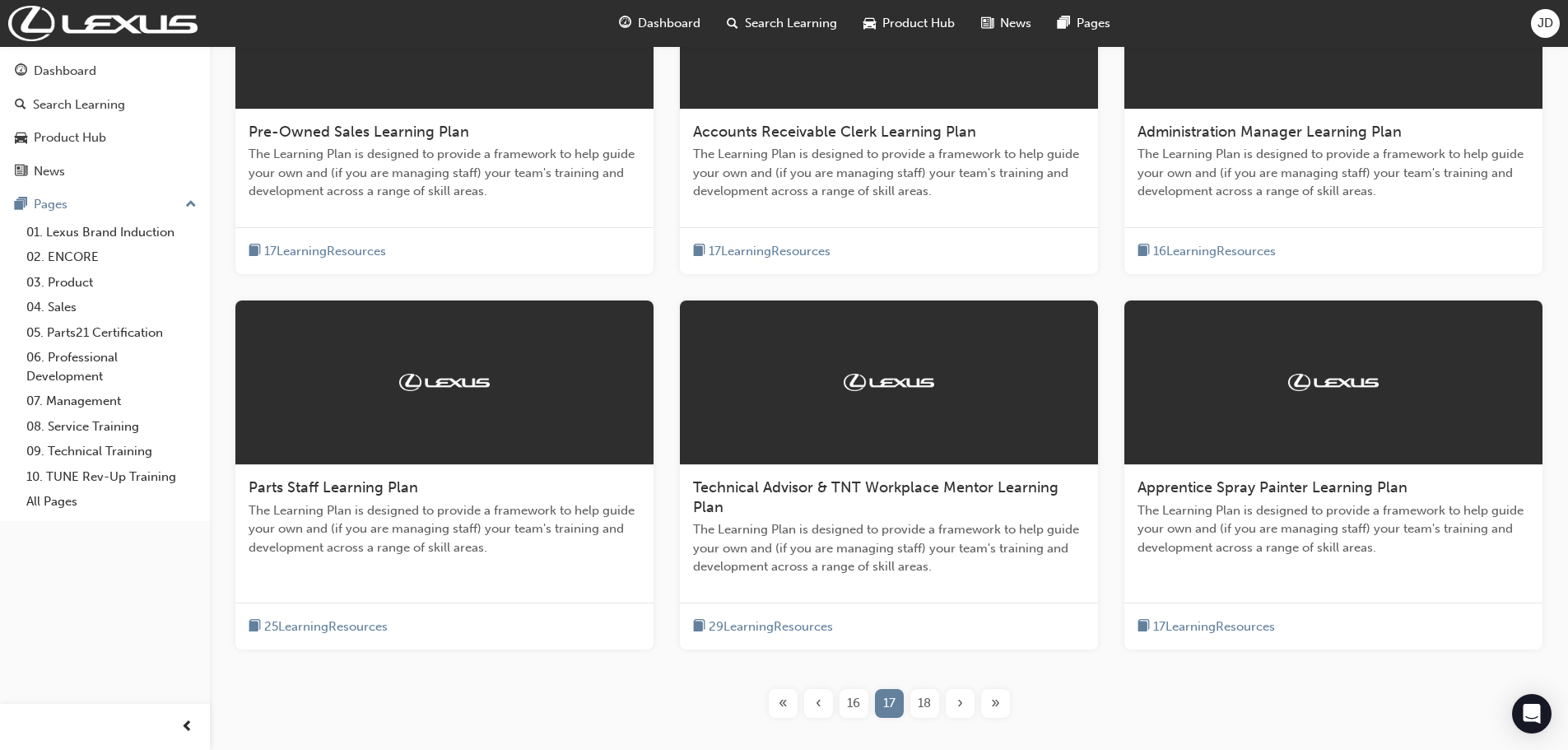
click at [961, 708] on span "›" at bounding box center [960, 704] width 6 height 19
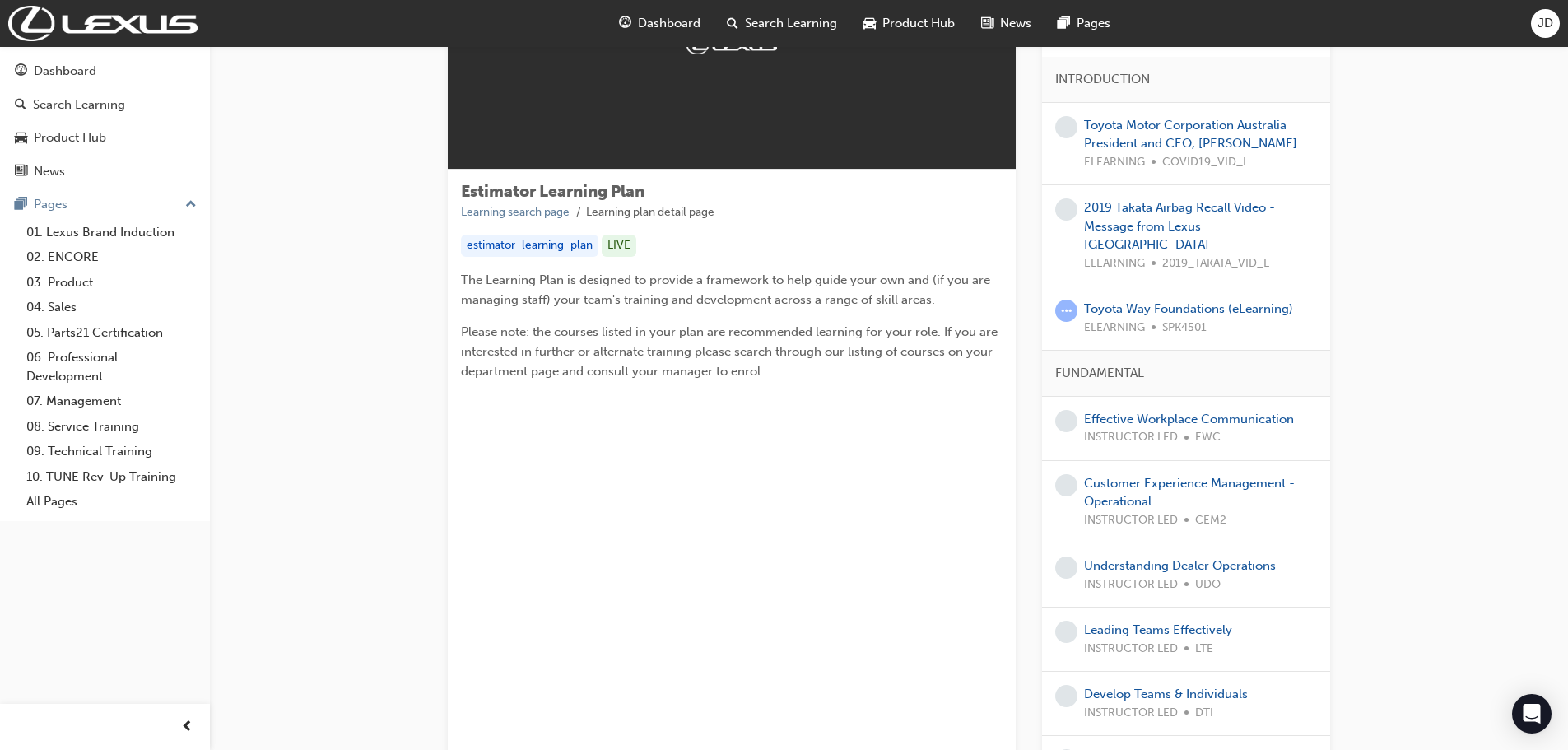
scroll to position [165, 0]
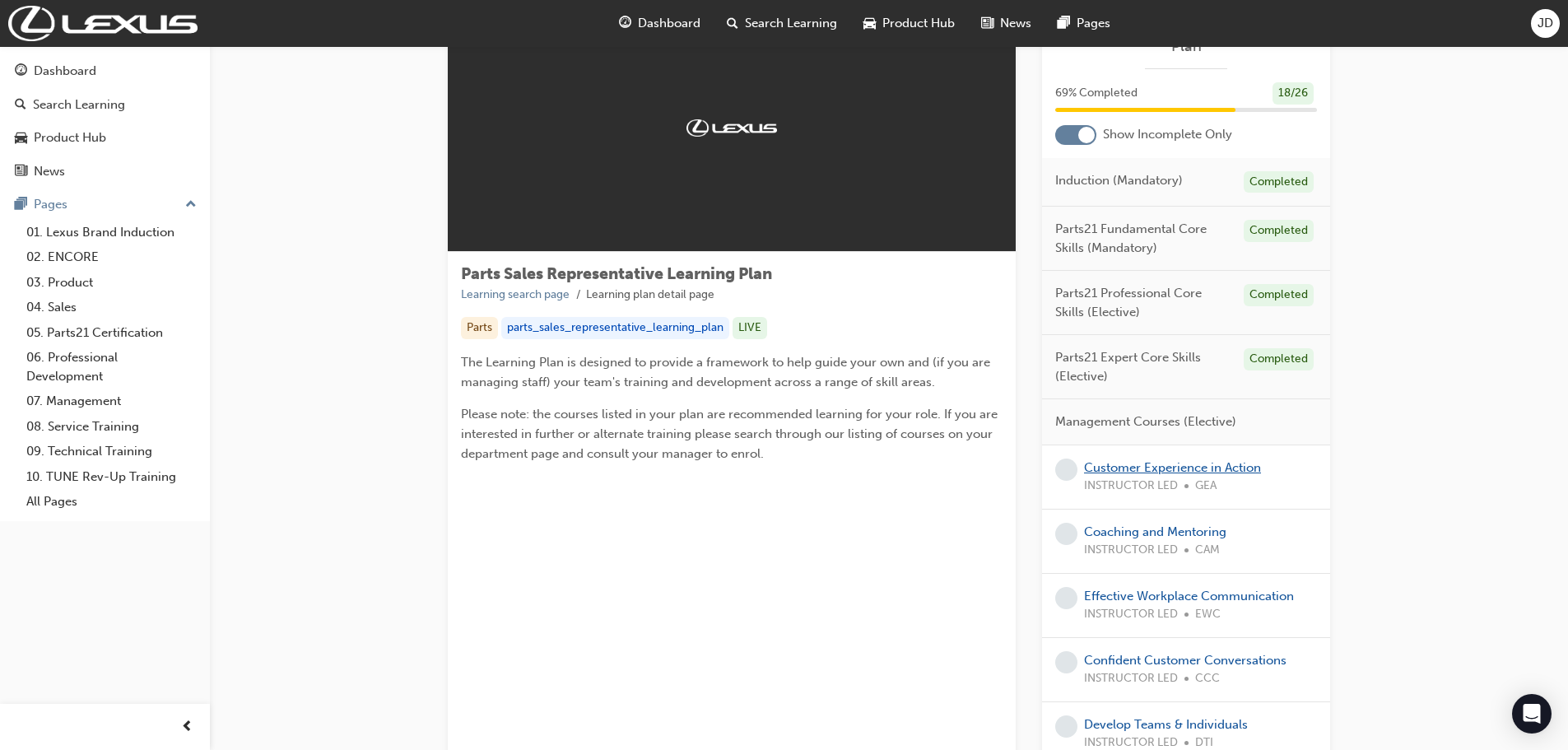
scroll to position [163, 0]
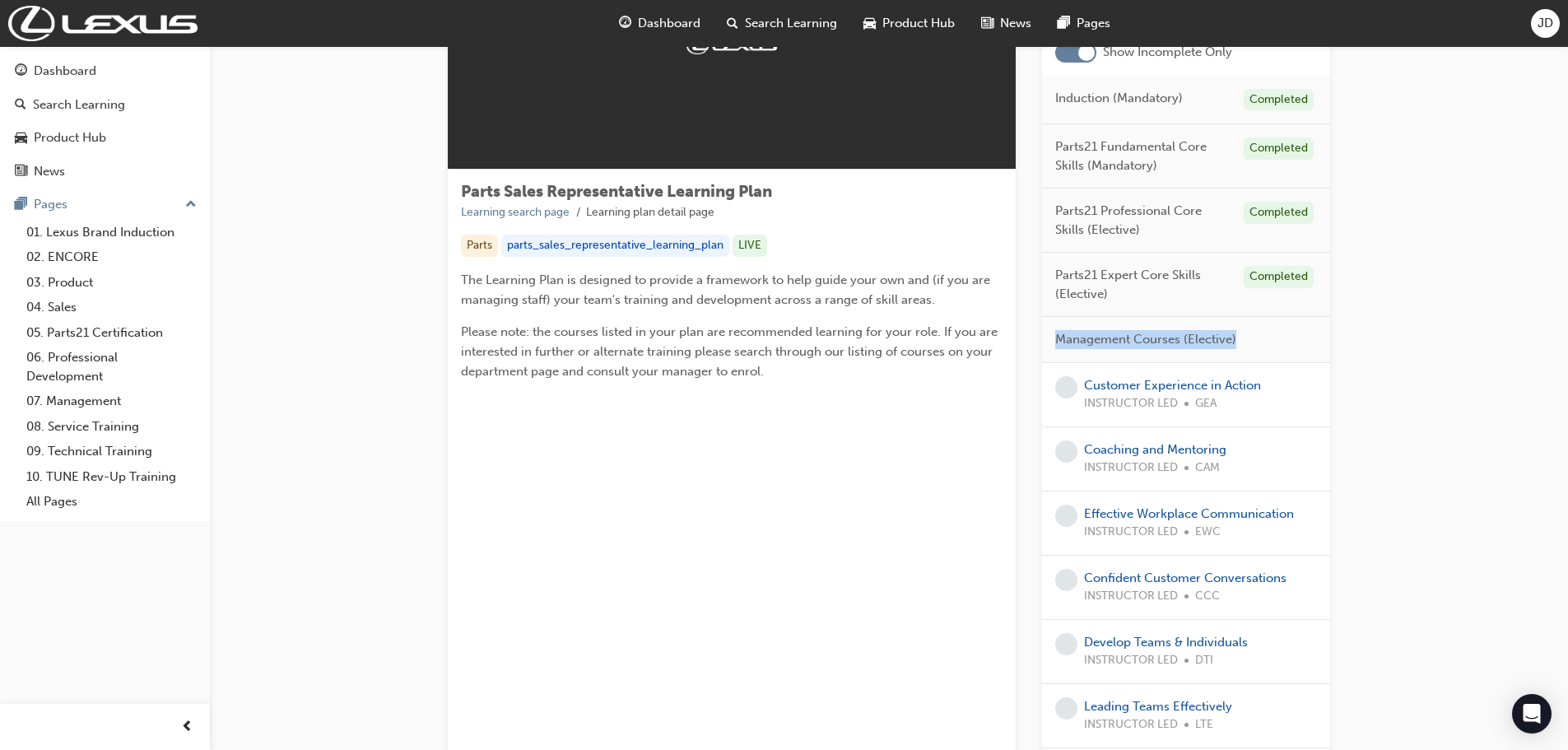
drag, startPoint x: 1242, startPoint y: 338, endPoint x: 1048, endPoint y: 340, distance: 194.0
click at [1048, 340] on div "Management Courses (Elective)" at bounding box center [1186, 340] width 288 height 46
click at [1200, 345] on span "Management Courses (Elective)" at bounding box center [1145, 340] width 181 height 19
drag, startPoint x: 1184, startPoint y: 342, endPoint x: 1245, endPoint y: 338, distance: 61.1
click at [1230, 338] on span "Management Courses (Elective)" at bounding box center [1145, 340] width 181 height 19
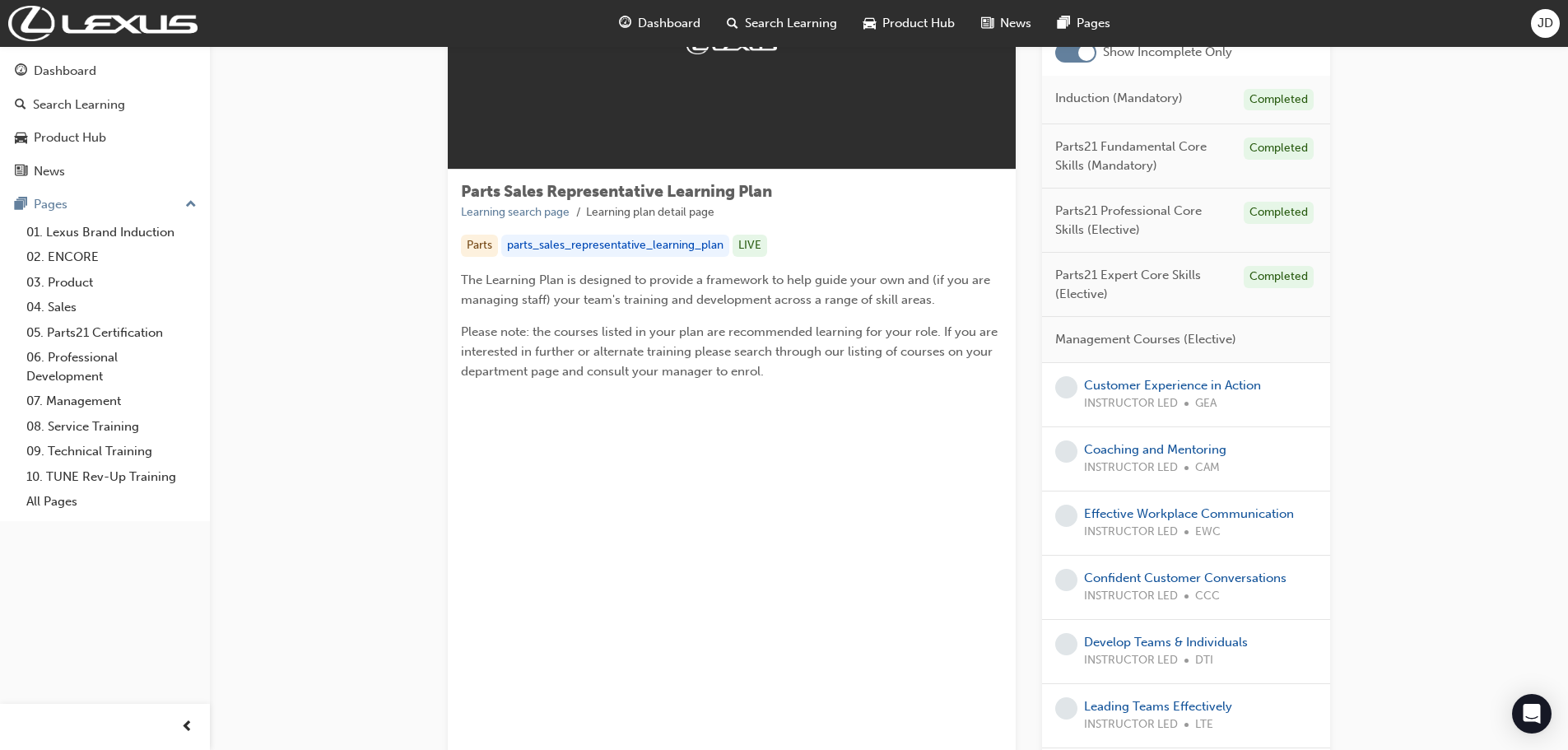
click at [1290, 339] on div "Management Courses (Elective)" at bounding box center [1186, 340] width 288 height 46
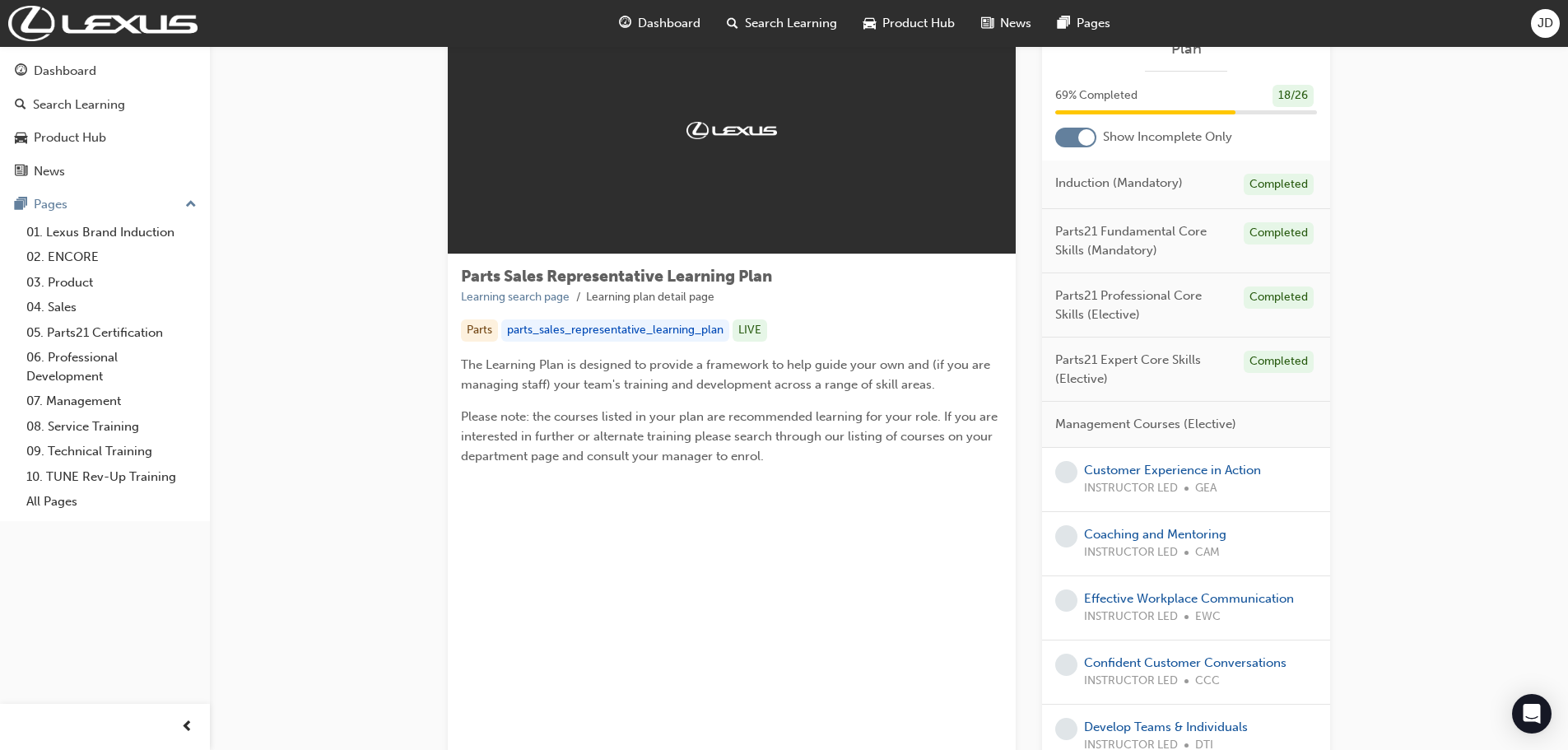
scroll to position [0, 0]
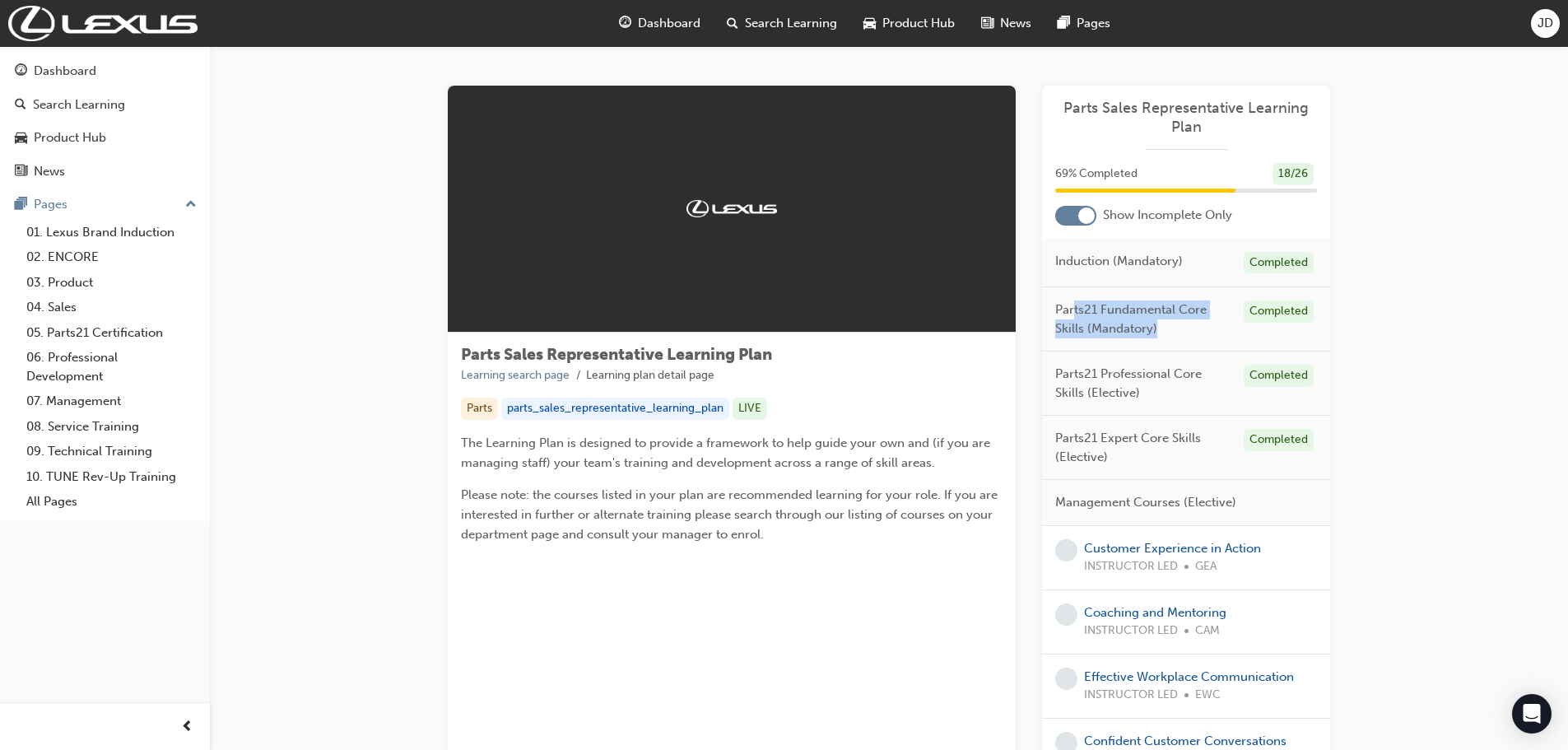
drag, startPoint x: 1169, startPoint y: 320, endPoint x: 1079, endPoint y: 308, distance: 90.8
click at [1066, 314] on span "Parts21 Fundamental Core Skills (Mandatory)" at bounding box center [1142, 319] width 175 height 37
click at [1183, 326] on span "Parts21 Fundamental Core Skills (Mandatory)" at bounding box center [1142, 319] width 175 height 37
click at [1424, 445] on div "Parts Sales Representative Learning Plan Learning search page Learning plan det…" at bounding box center [888, 582] width 1358 height 1073
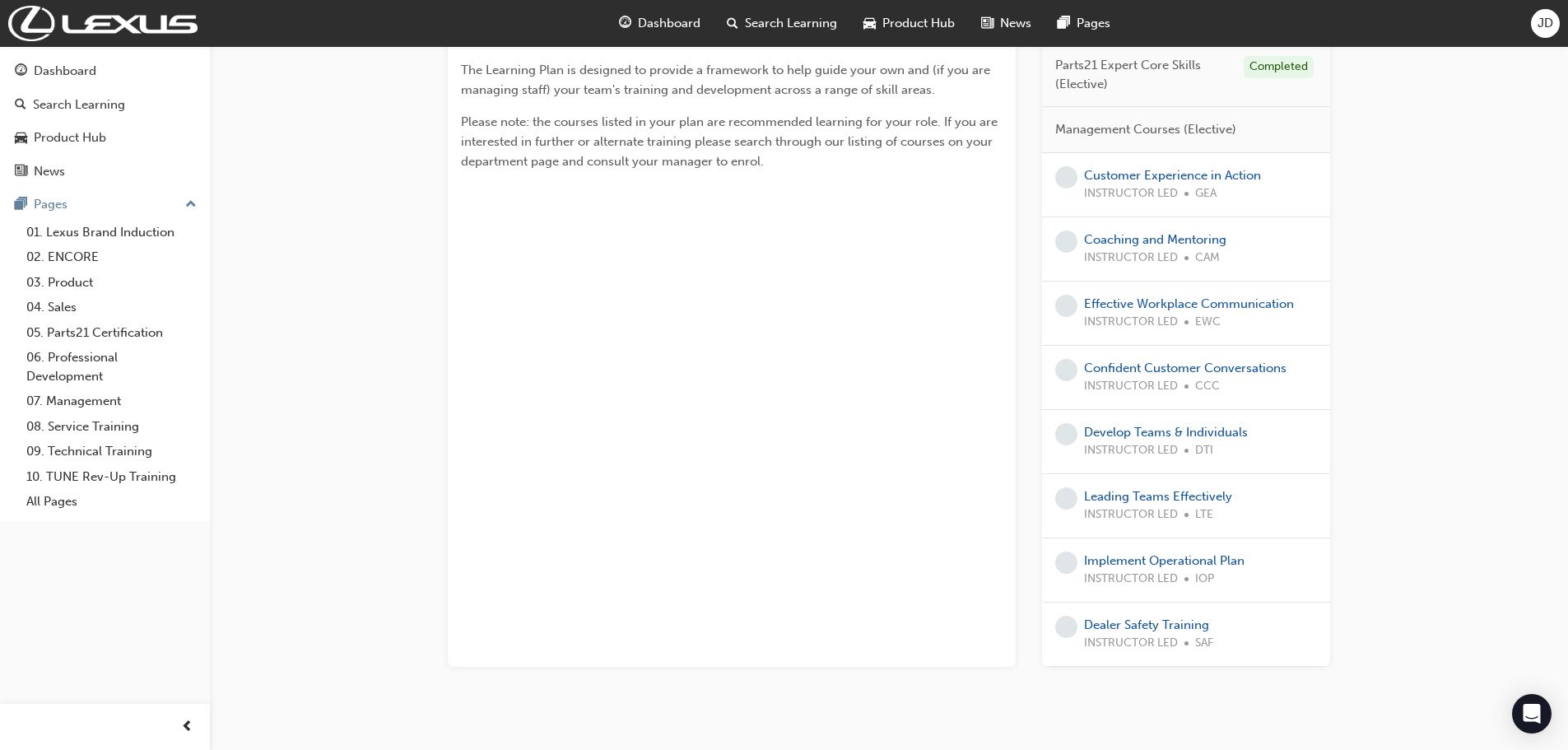
scroll to position [410, 0]
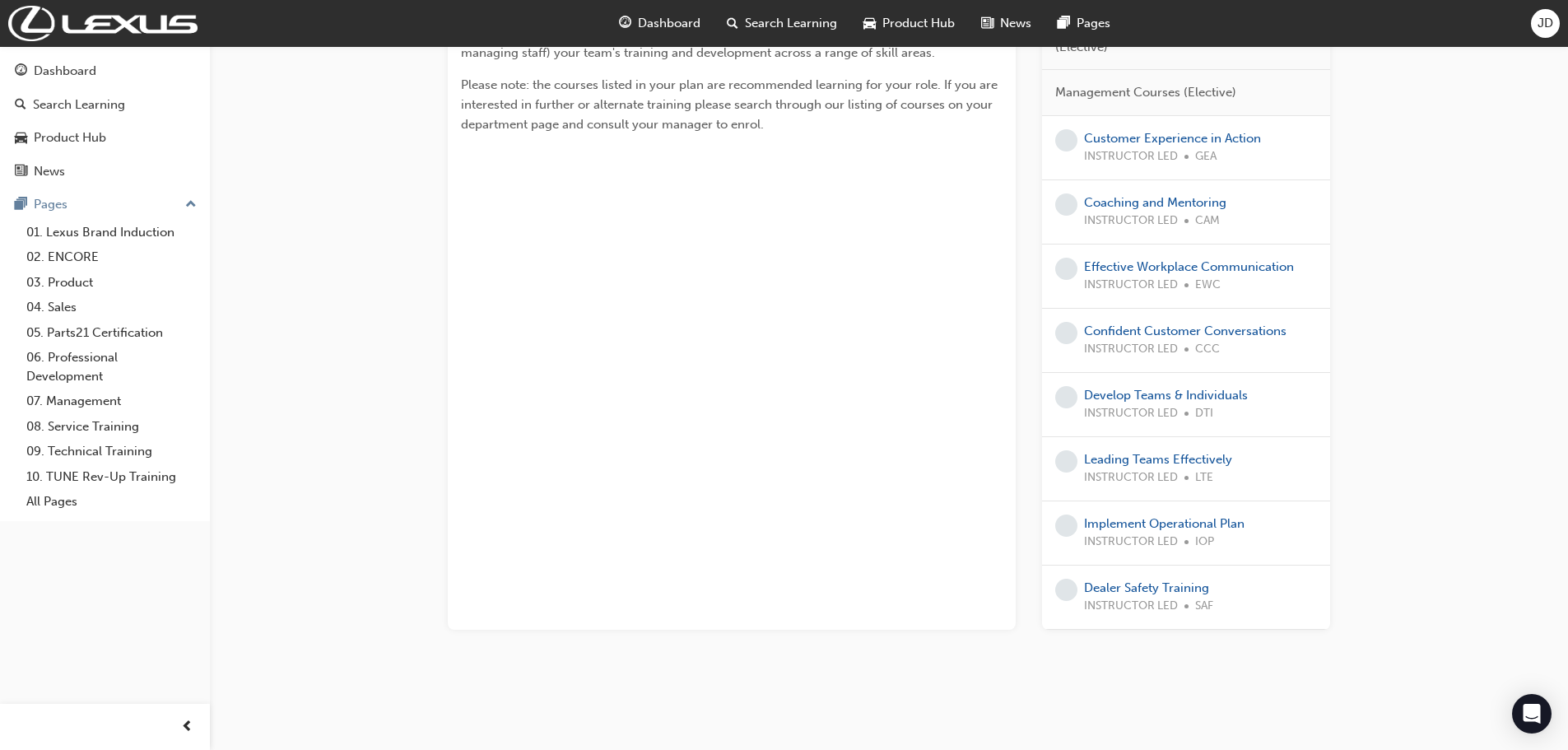
click at [664, 431] on div "Parts Sales Representative Learning Plan Learning search page Learning plan det…" at bounding box center [731, 152] width 568 height 955
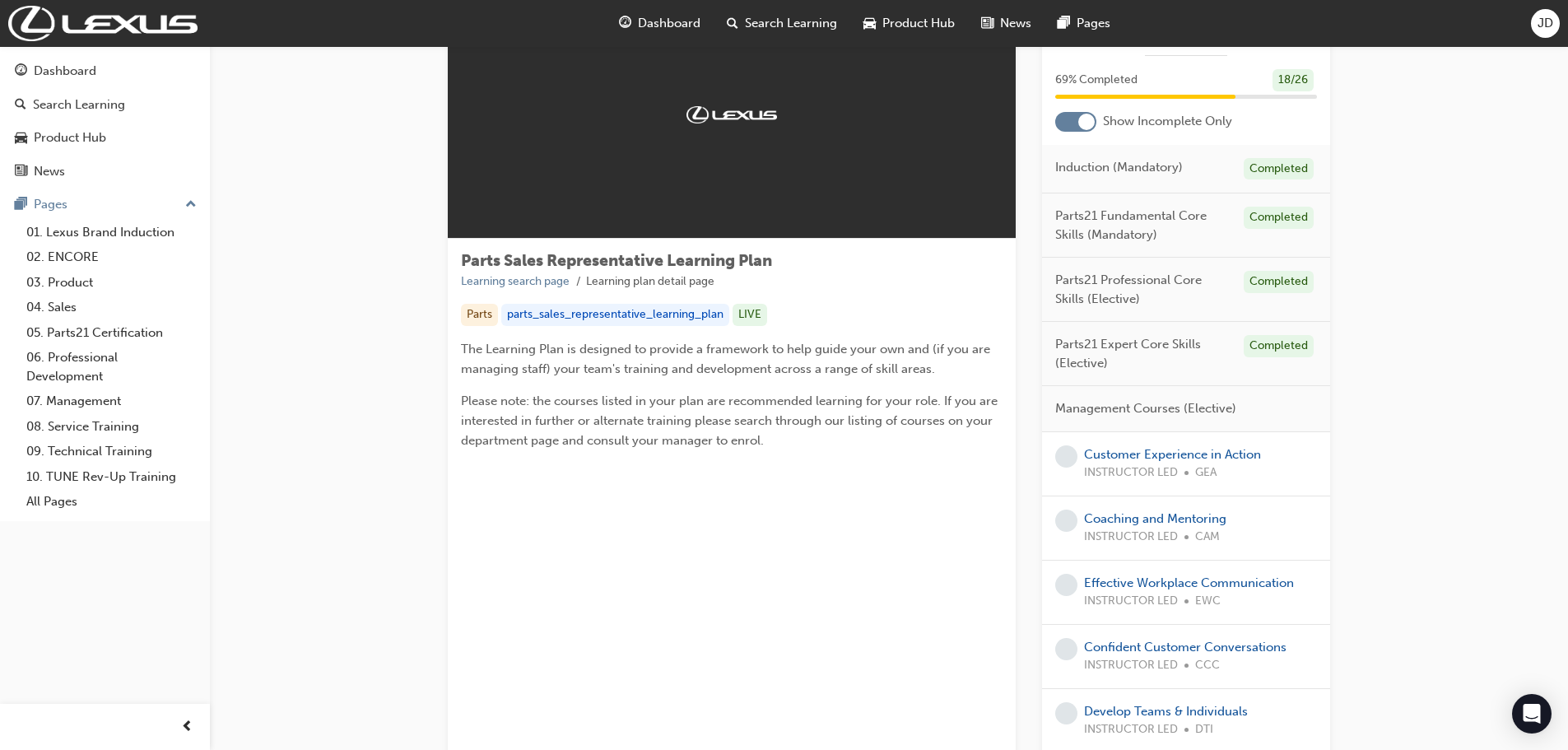
scroll to position [0, 0]
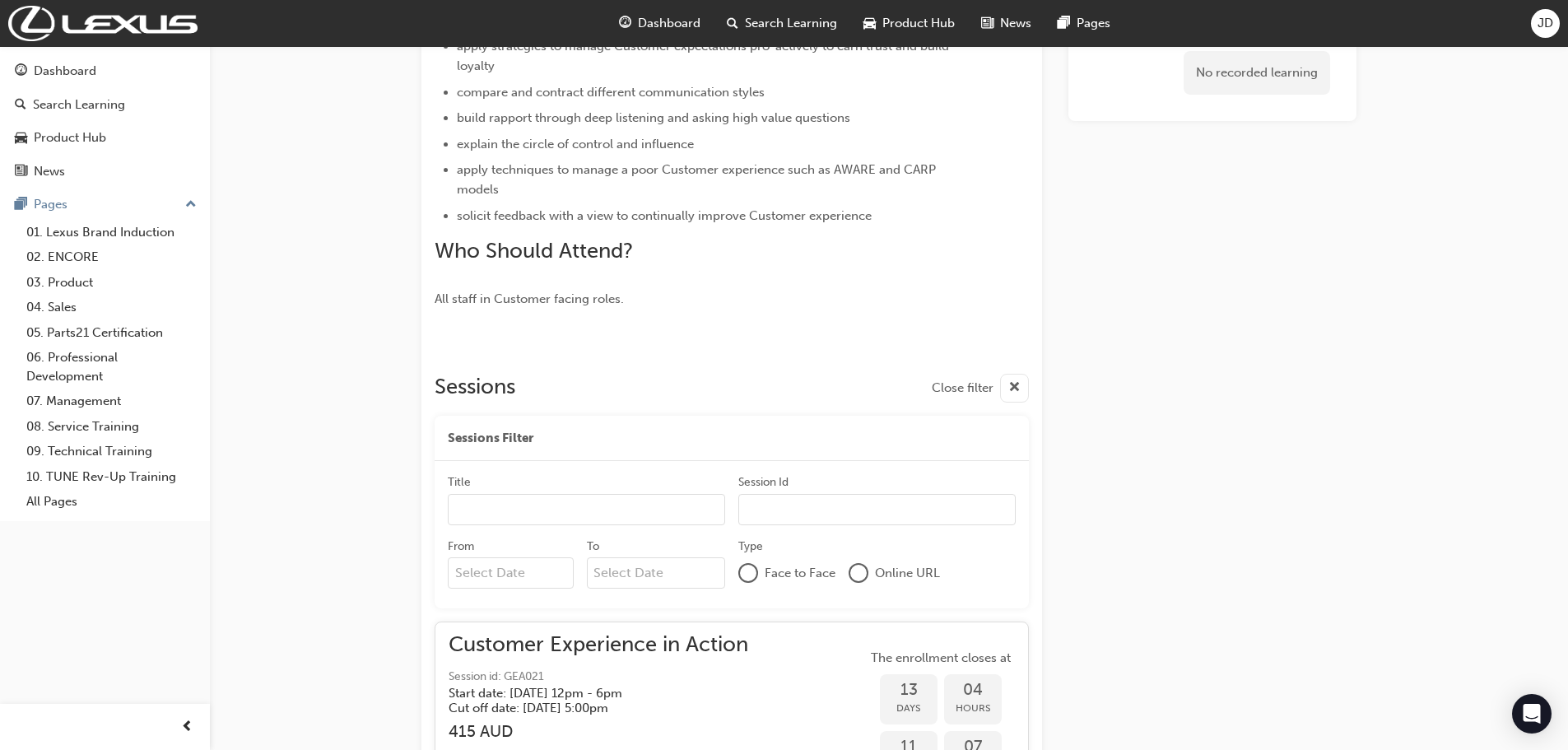
scroll to position [672, 0]
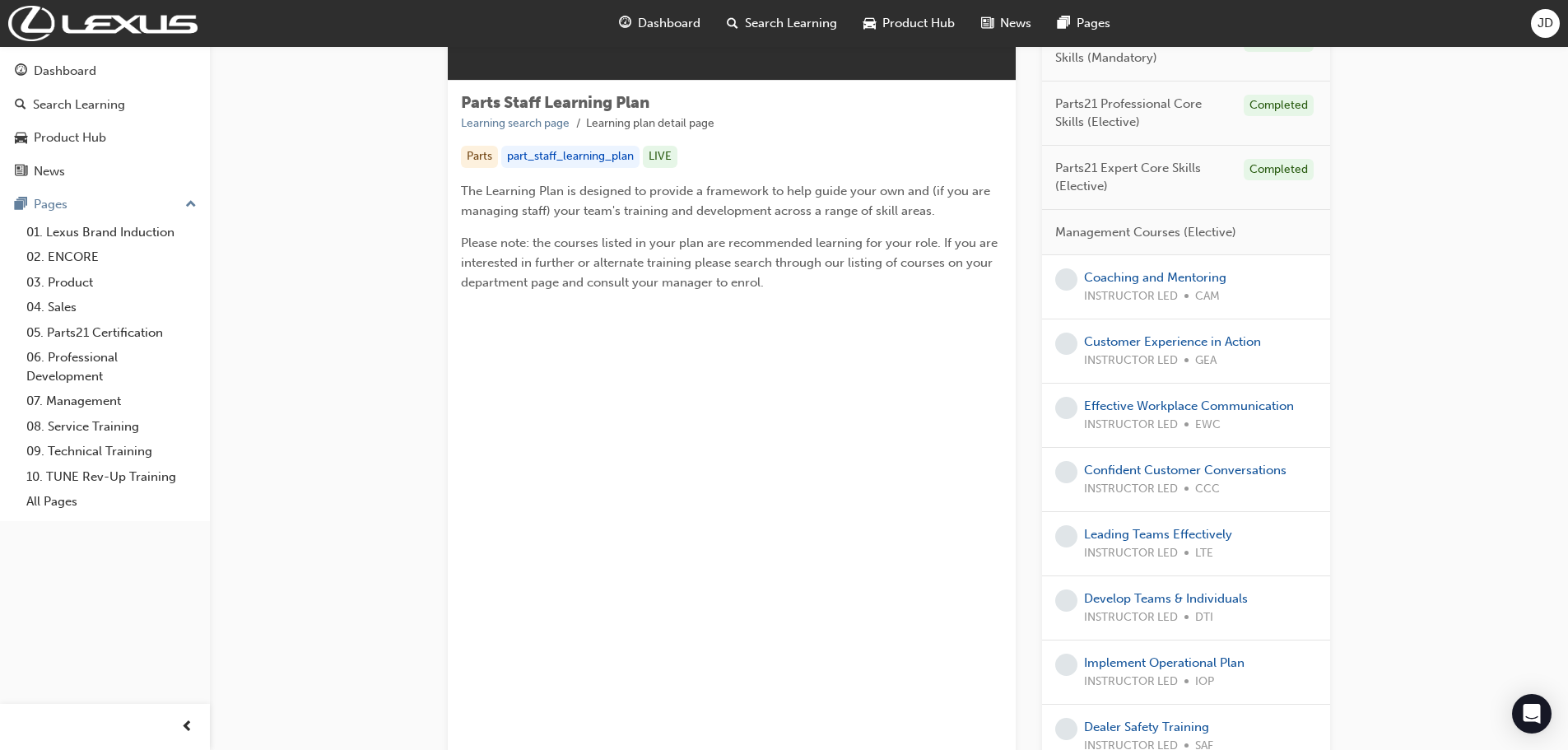
scroll to position [391, 0]
